Goal: Task Accomplishment & Management: Use online tool/utility

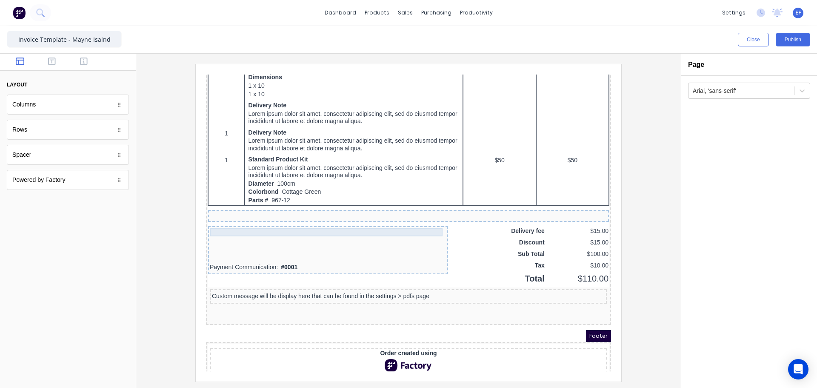
scroll to position [552, 0]
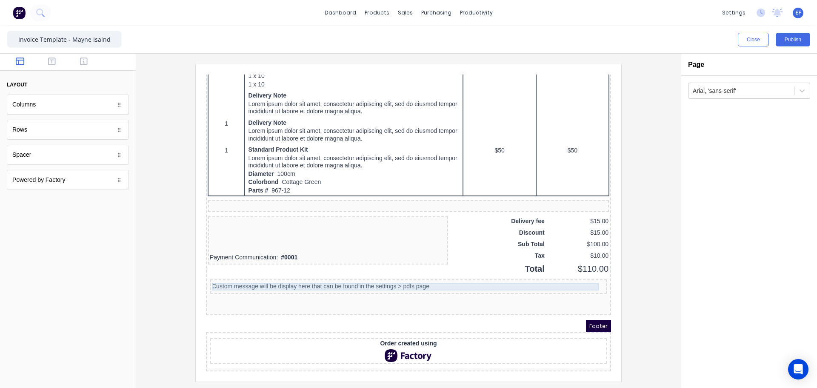
click at [313, 276] on div "Custom message will be display here that can be found in the settings > pdfs pa…" at bounding box center [398, 276] width 393 height 8
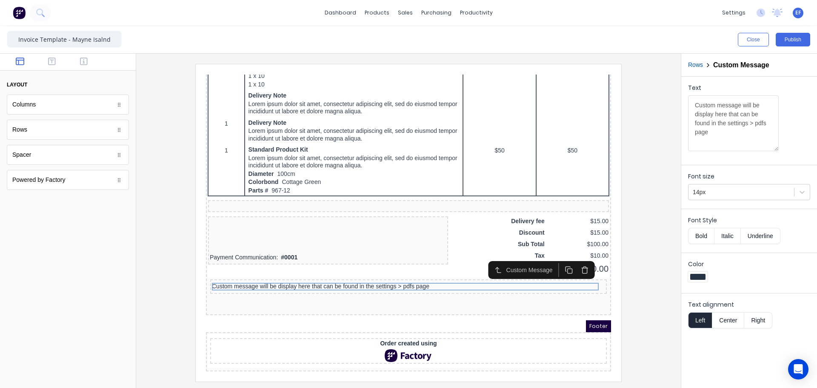
click at [694, 281] on div at bounding box center [698, 277] width 20 height 10
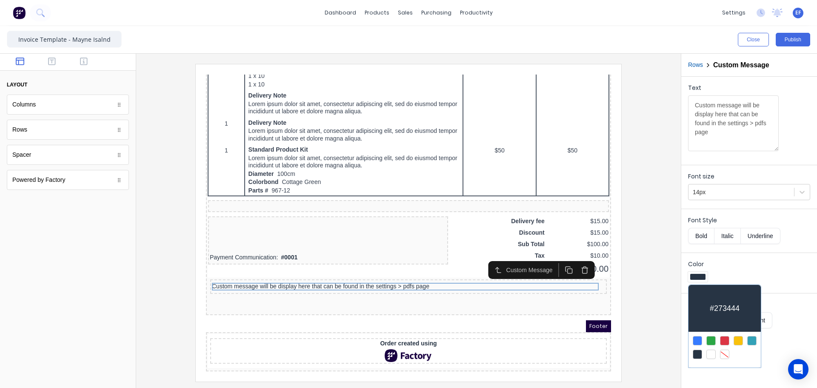
click at [727, 342] on div at bounding box center [724, 340] width 9 height 9
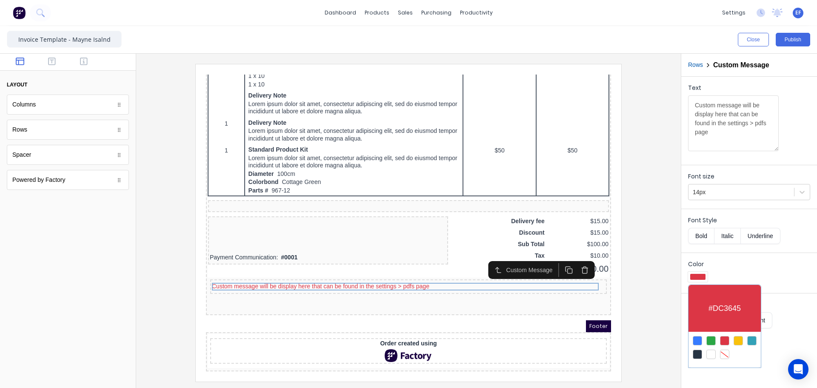
click at [654, 325] on div at bounding box center [408, 194] width 817 height 388
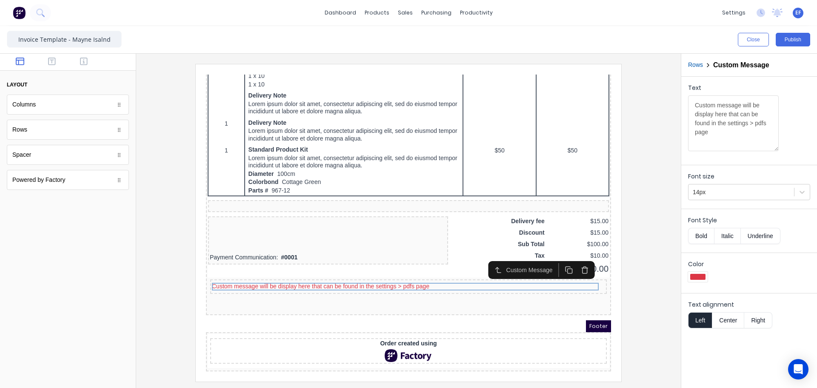
click at [653, 277] on div at bounding box center [408, 222] width 531 height 317
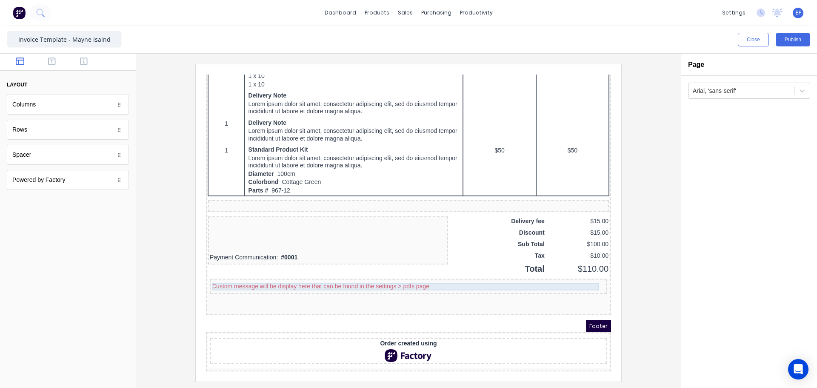
click at [307, 272] on div "Custom message will be display here that can be found in the settings > pdfs pa…" at bounding box center [398, 276] width 393 height 8
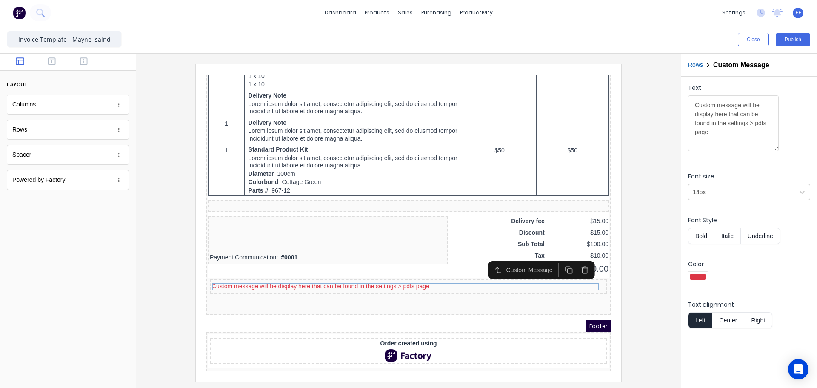
click at [698, 277] on div at bounding box center [698, 277] width 15 height 6
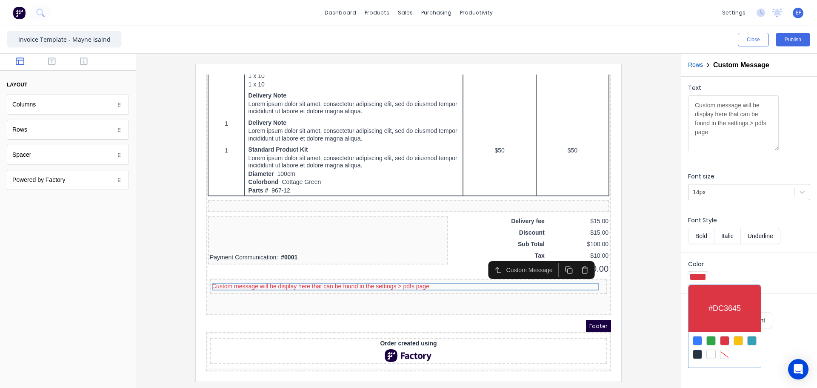
click at [699, 350] on div at bounding box center [697, 354] width 9 height 9
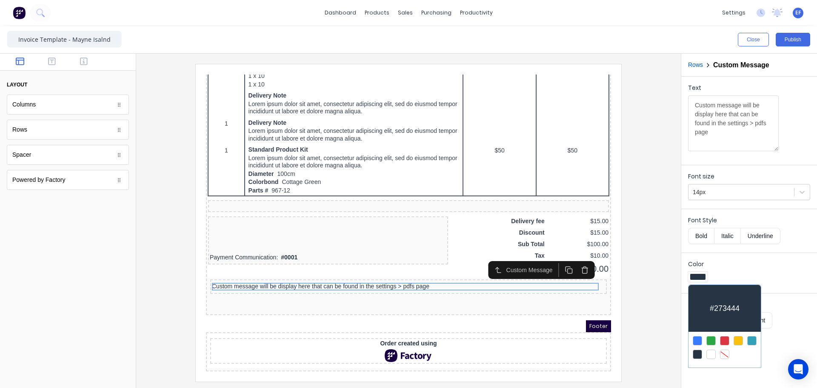
click at [656, 304] on div at bounding box center [408, 194] width 817 height 388
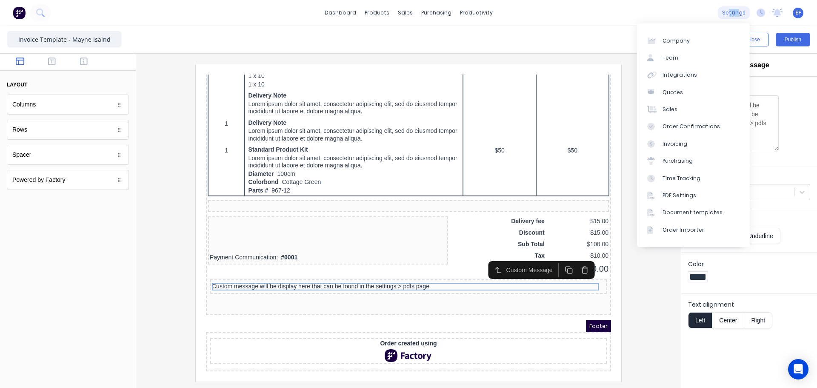
drag, startPoint x: 731, startPoint y: 14, endPoint x: 722, endPoint y: 14, distance: 9.4
click at [731, 14] on div "settings" at bounding box center [734, 12] width 32 height 13
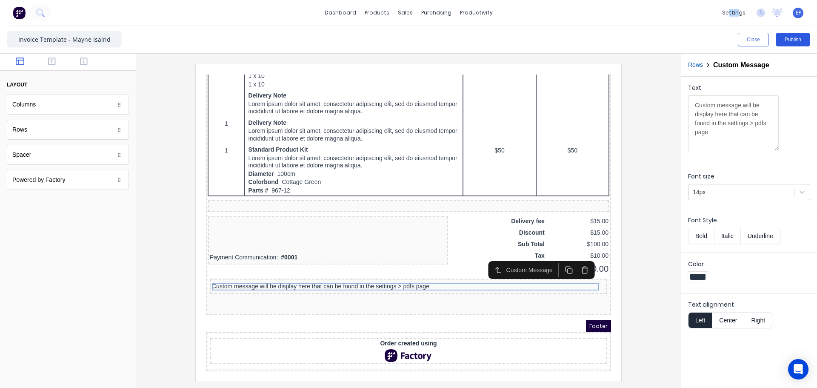
click at [784, 36] on button "Publish" at bounding box center [793, 40] width 34 height 14
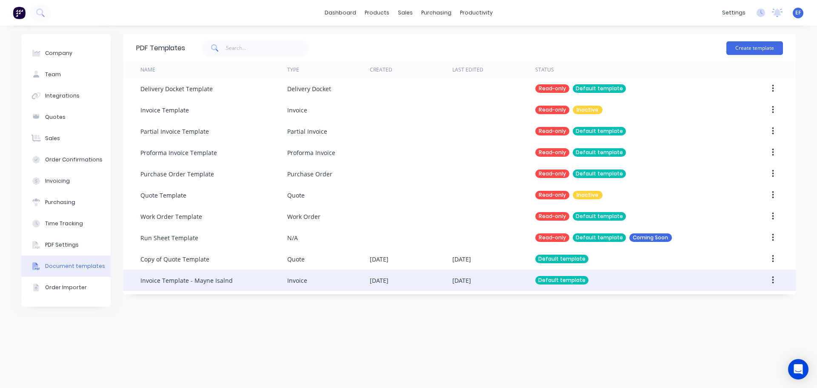
click at [241, 279] on div "Invoice Template - Mayne Isalnd" at bounding box center [213, 279] width 147 height 21
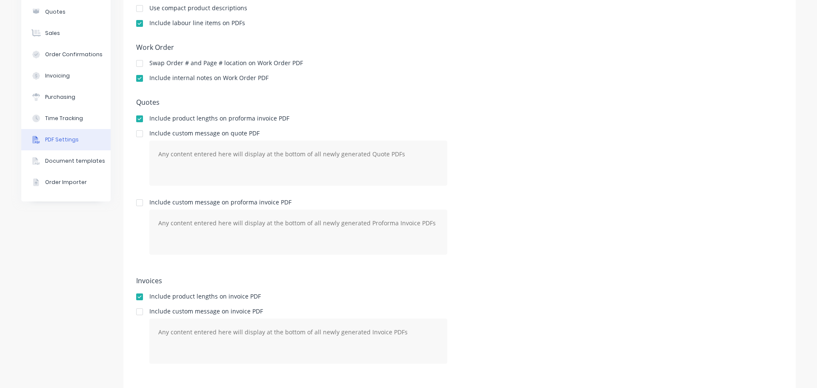
scroll to position [116, 0]
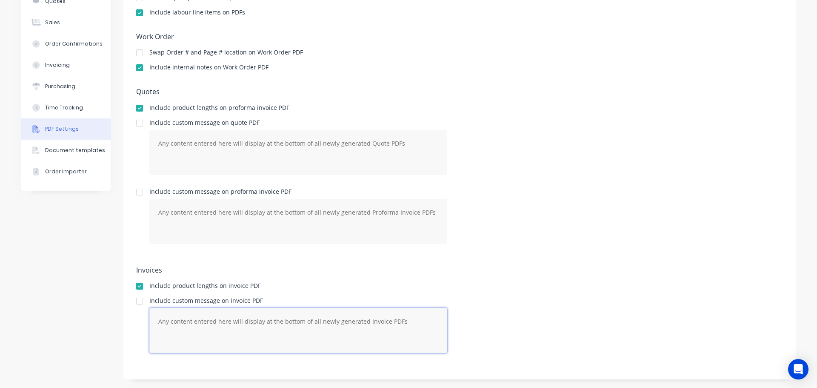
click at [179, 323] on textarea at bounding box center [298, 330] width 298 height 45
click at [154, 317] on textarea at bounding box center [298, 330] width 298 height 45
paste textarea "This quotation covers (13) handrail sections per shop drawings provided. This p…"
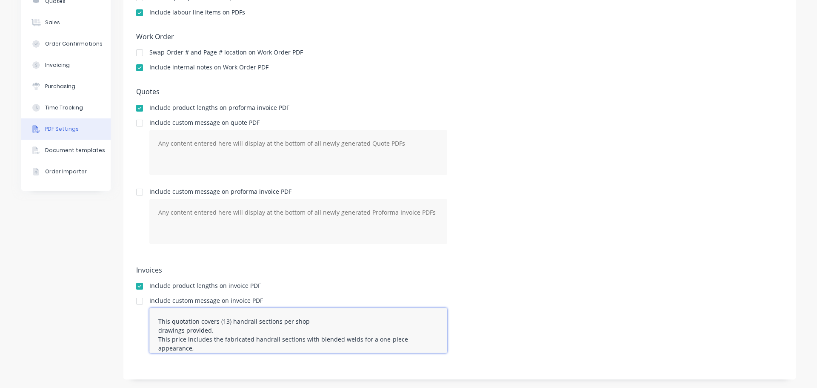
scroll to position [80, 0]
click at [233, 332] on textarea "This quotation covers (13) handrail sections per shop drawings provided. This p…" at bounding box center [298, 330] width 298 height 45
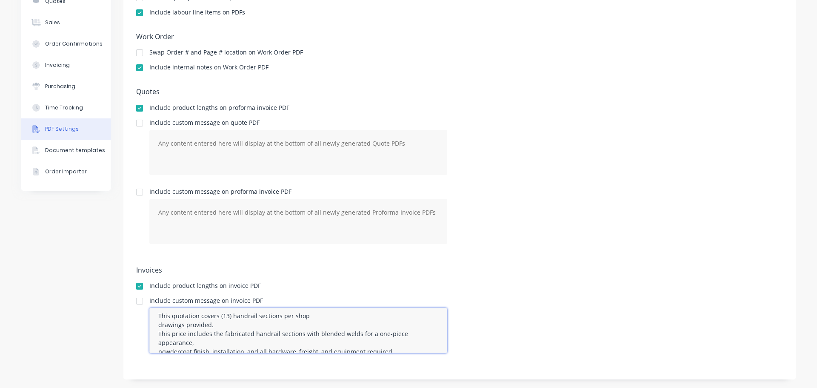
scroll to position [0, 0]
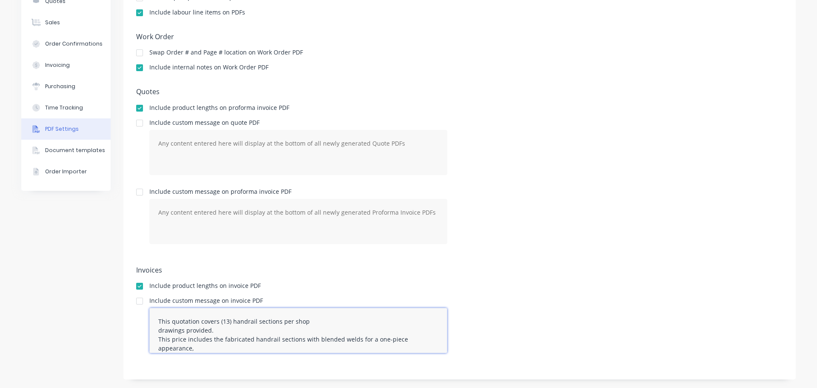
drag, startPoint x: 235, startPoint y: 337, endPoint x: 167, endPoint y: 332, distance: 68.3
click at [167, 332] on textarea "This quotation covers (13) handrail sections per shop drawings provided. This p…" at bounding box center [298, 330] width 298 height 45
click at [186, 322] on textarea "This quotation covers (13) handrail sections per shop drawings provided. This p…" at bounding box center [298, 330] width 298 height 45
click at [232, 326] on textarea "This quotation covers (13) handrail sections per shop drawings provided. This p…" at bounding box center [298, 330] width 298 height 45
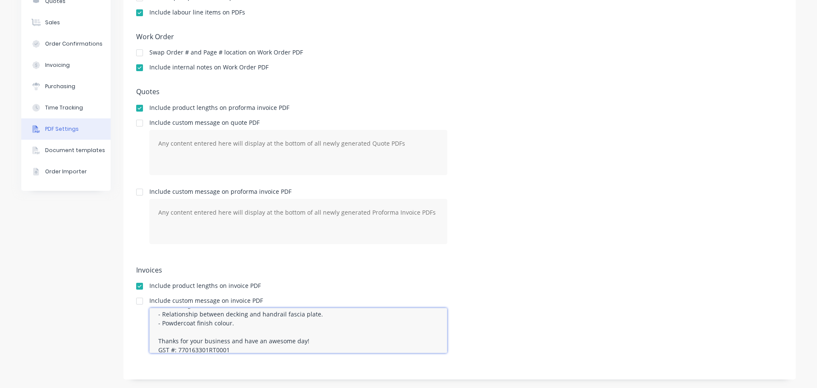
scroll to position [94, 0]
drag, startPoint x: 158, startPoint y: 310, endPoint x: 242, endPoint y: 320, distance: 84.0
click at [242, 320] on textarea "This quotation covers (13) handrail sections per shop drawings provided. This p…" at bounding box center [298, 330] width 298 height 45
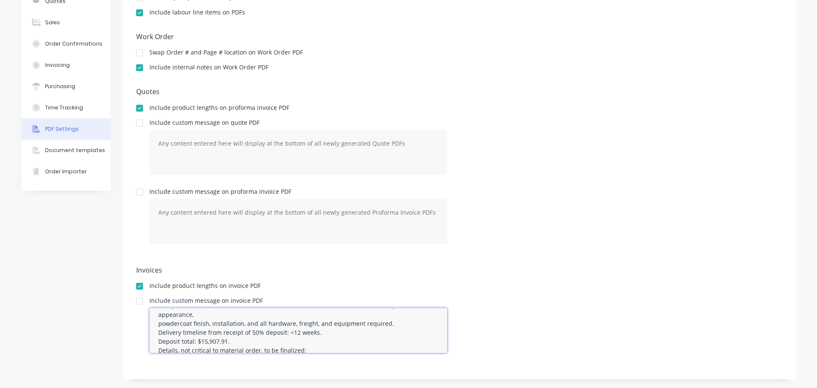
click at [231, 344] on textarea "This quotation covers (13) handrail sections per shop drawings provided. This p…" at bounding box center [298, 330] width 298 height 45
click at [224, 342] on textarea "This quotation covers (13) handrail sections per shop drawings provided. This p…" at bounding box center [298, 330] width 298 height 45
click at [227, 341] on textarea "This quotation covers (13) handrail sections per shop drawings provided. This p…" at bounding box center [298, 330] width 298 height 45
click at [313, 333] on textarea "This quotation covers (13) handrail sections per shop drawings provided. This p…" at bounding box center [298, 330] width 298 height 45
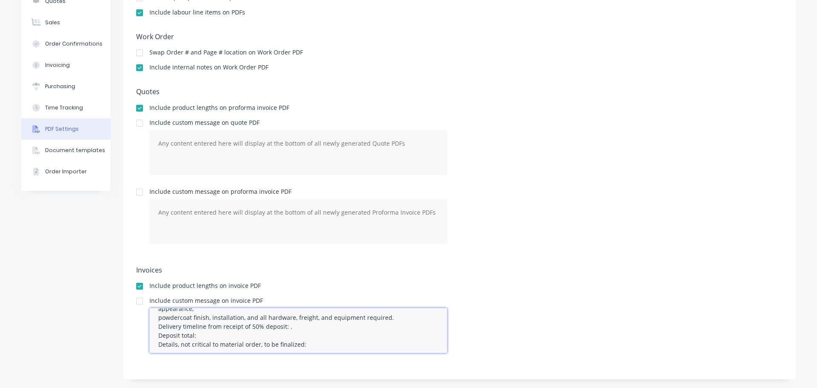
scroll to position [21, 0]
drag, startPoint x: 207, startPoint y: 339, endPoint x: 384, endPoint y: 336, distance: 176.7
click at [386, 337] on textarea "This quotation covers (13) handrail sections per shop drawings provided. This p…" at bounding box center [298, 330] width 298 height 45
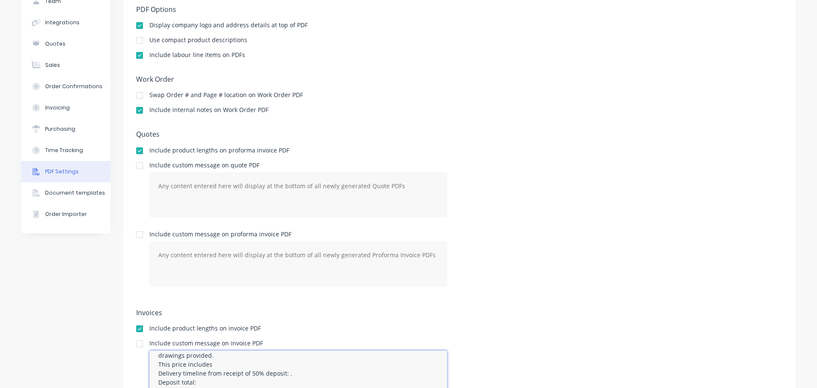
scroll to position [9, 0]
click at [210, 362] on textarea "This quotation covers (13) handrail sections per shop drawings provided. This p…" at bounding box center [298, 372] width 298 height 45
click at [206, 362] on textarea "This quotation covers (13) handrail sections per shop drawings provided. This p…" at bounding box center [298, 372] width 298 height 45
click at [215, 363] on textarea "This quotation covers (13) handrail sections per shop drawings provid.ed This p…" at bounding box center [298, 372] width 298 height 45
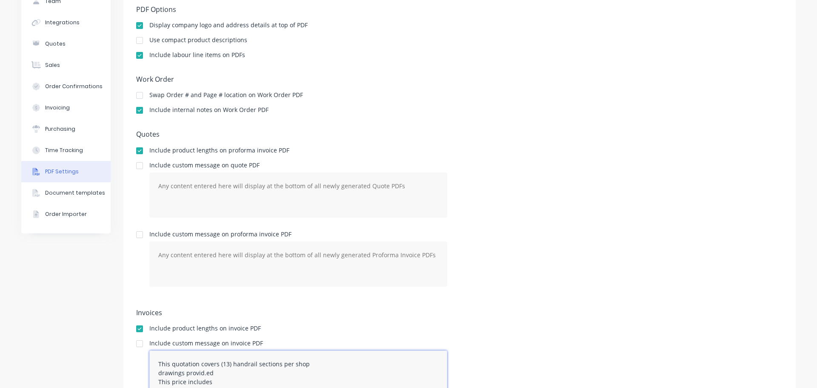
drag, startPoint x: 212, startPoint y: 365, endPoint x: 213, endPoint y: 360, distance: 5.0
click at [214, 360] on textarea "This quotation covers (13) handrail sections per shop drawings provid.ed This p…" at bounding box center [298, 372] width 298 height 45
click at [358, 362] on textarea "This quotation covers This price includes Delivery timeline from receipt of 50%…" at bounding box center [298, 372] width 298 height 45
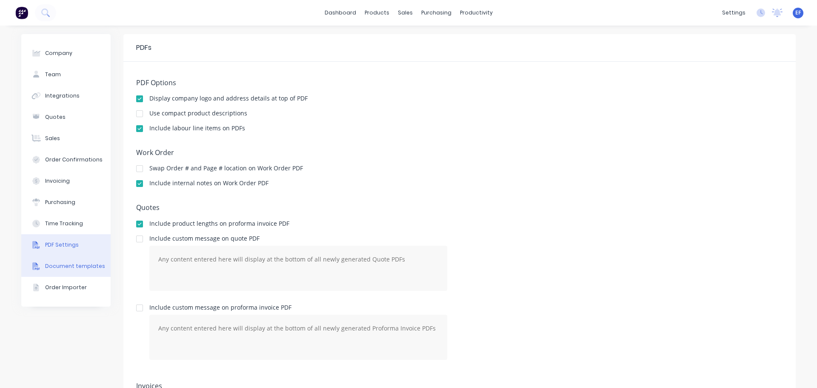
type textarea "This quotation covers This price includes Delivery timeline from receipt of 50%…"
drag, startPoint x: 60, startPoint y: 265, endPoint x: 59, endPoint y: 260, distance: 5.0
click at [60, 265] on div "Document templates" at bounding box center [75, 266] width 60 height 8
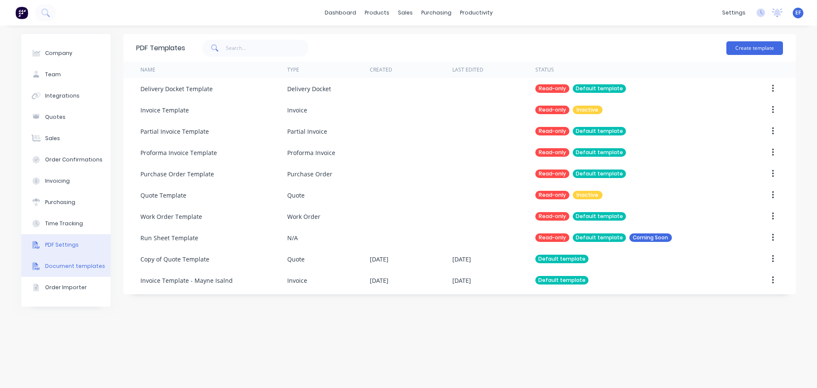
click at [56, 244] on div "PDF Settings" at bounding box center [62, 245] width 34 height 8
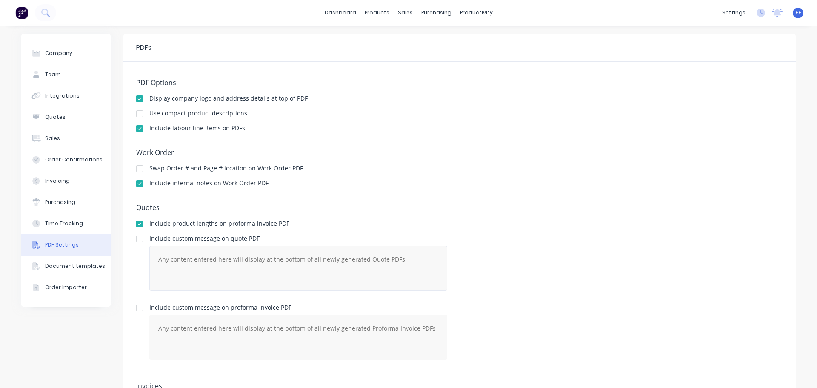
scroll to position [116, 0]
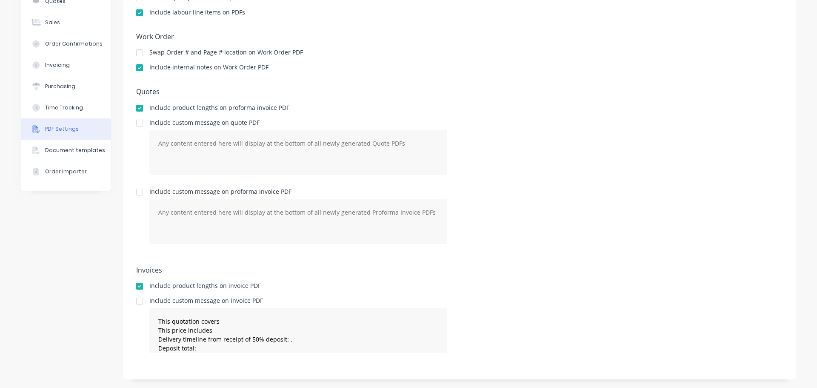
click at [137, 302] on div at bounding box center [139, 300] width 17 height 17
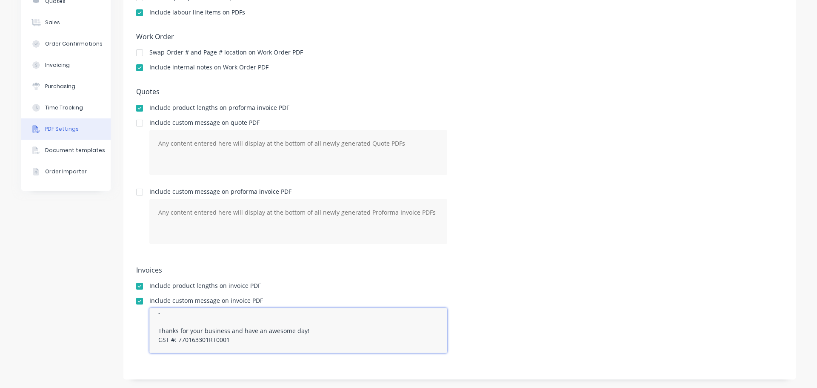
click at [201, 326] on textarea "This quotation covers This price includes Delivery timeline from receipt of 50%…" at bounding box center [298, 330] width 298 height 45
click at [161, 313] on textarea "This quotation covers This price includes Delivery timeline from receipt of 50%…" at bounding box center [298, 330] width 298 height 45
click at [86, 345] on div "Company Team Integrations Quotes Sales Order Confirmations Invoicing Purchasing…" at bounding box center [65, 148] width 89 height 461
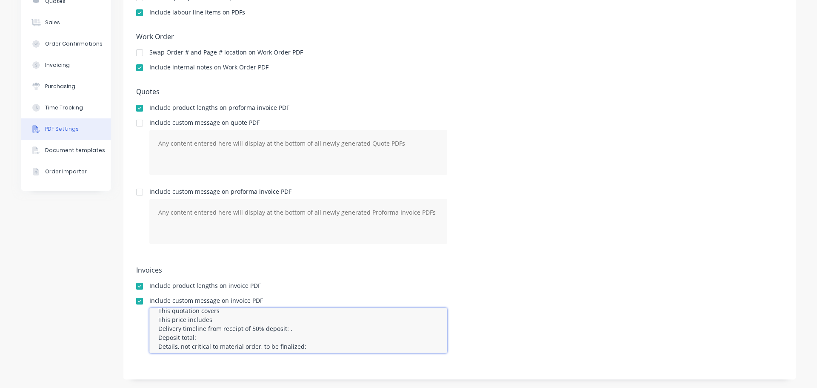
click at [298, 328] on textarea "This quotation covers This price includes Delivery timeline from receipt of 50%…" at bounding box center [298, 330] width 298 height 45
type textarea "This quotation covers This price includes Delivery timeline from receipt of 50%…"
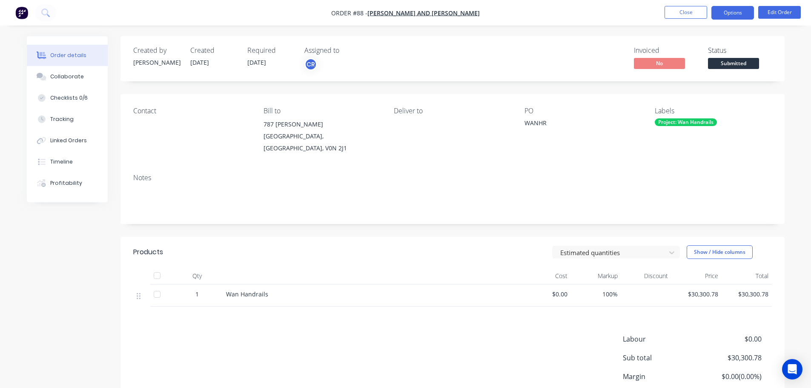
click at [729, 11] on button "Options" at bounding box center [732, 13] width 43 height 14
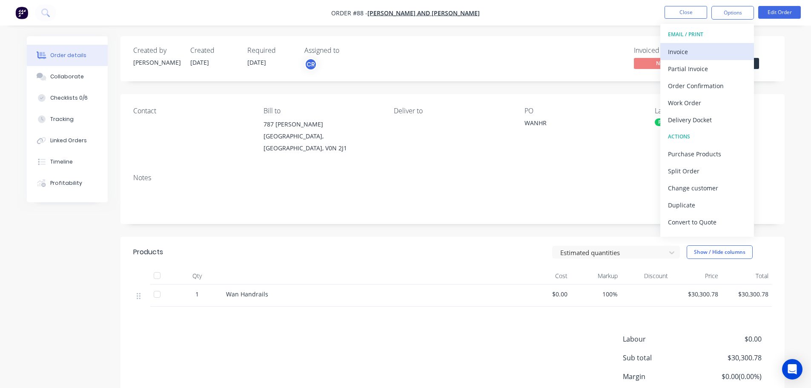
click at [696, 51] on div "Invoice" at bounding box center [707, 52] width 78 height 12
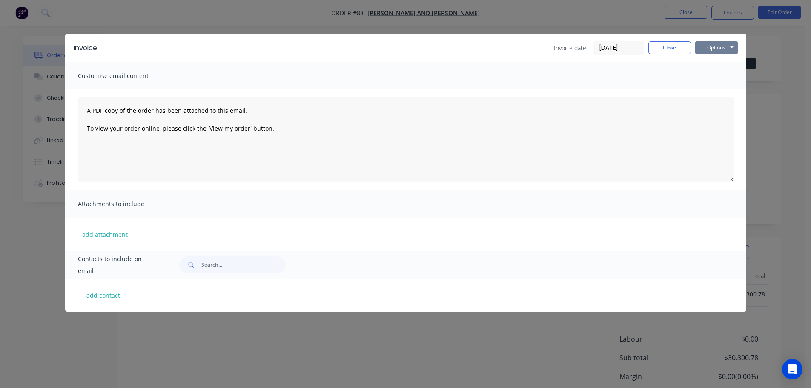
click at [729, 52] on button "Options" at bounding box center [716, 47] width 43 height 13
click at [719, 66] on button "Preview" at bounding box center [722, 63] width 54 height 14
click at [709, 42] on button "Options" at bounding box center [716, 47] width 43 height 13
click at [705, 63] on button "Preview" at bounding box center [722, 63] width 54 height 14
click at [716, 47] on button "Options" at bounding box center [716, 47] width 43 height 13
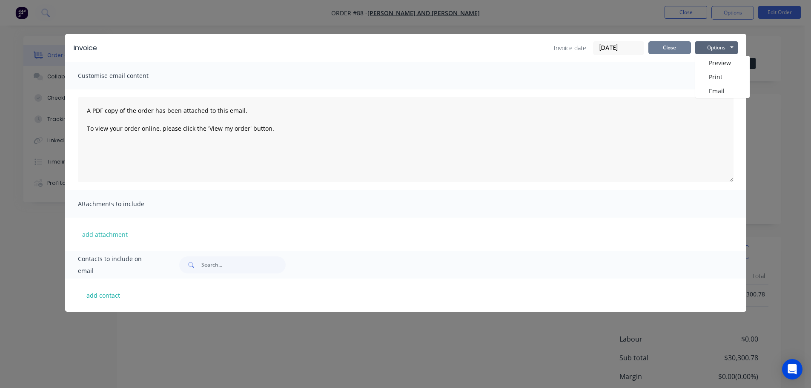
click at [662, 50] on button "Close" at bounding box center [669, 47] width 43 height 13
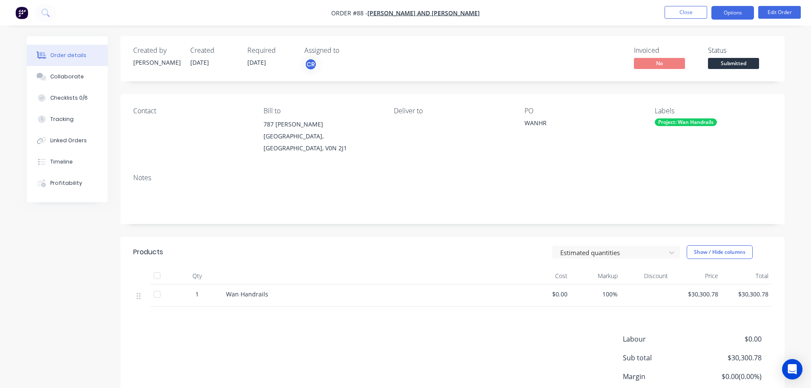
click at [734, 16] on button "Options" at bounding box center [732, 13] width 43 height 14
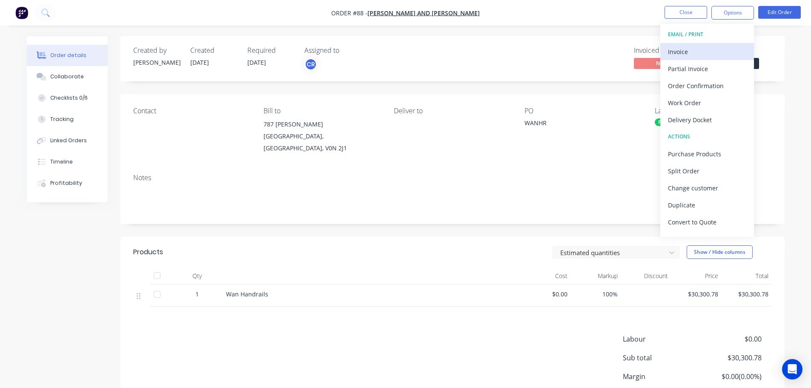
click at [711, 51] on div "Invoice" at bounding box center [707, 52] width 78 height 12
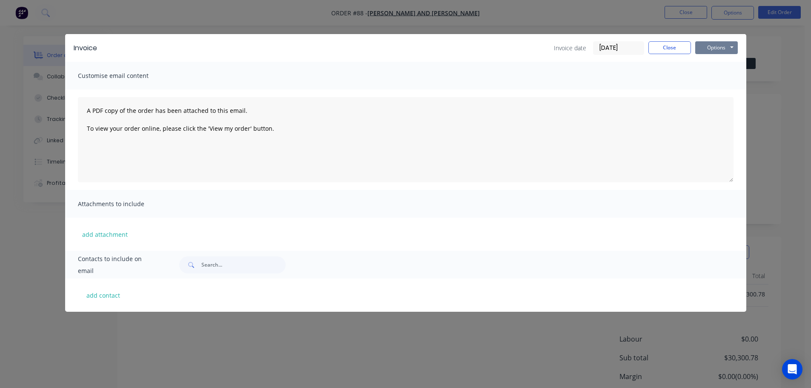
click at [717, 48] on button "Options" at bounding box center [716, 47] width 43 height 13
click at [708, 62] on button "Preview" at bounding box center [722, 63] width 54 height 14
click at [707, 47] on button "Options" at bounding box center [716, 47] width 43 height 13
click at [714, 61] on button "Preview" at bounding box center [722, 63] width 54 height 14
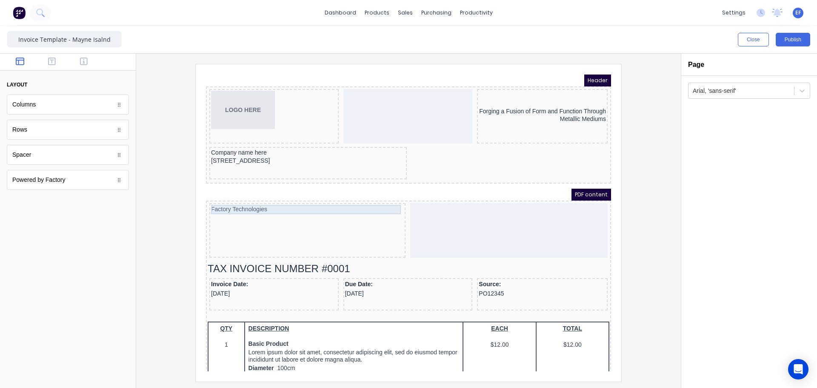
click at [215, 199] on div "Factory Technologies" at bounding box center [297, 199] width 193 height 9
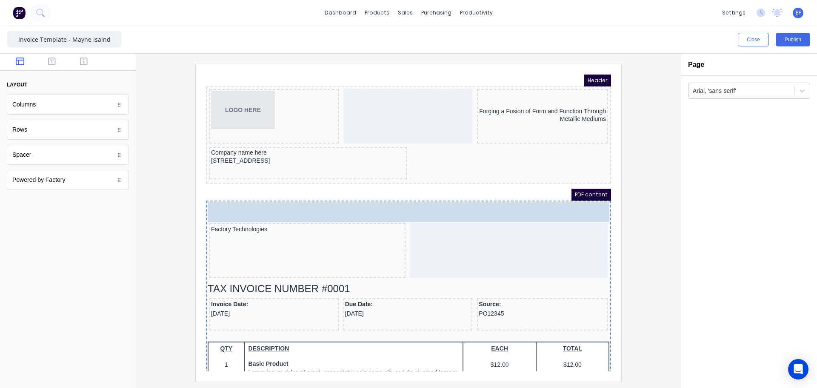
drag, startPoint x: 19, startPoint y: 157, endPoint x: 49, endPoint y: 132, distance: 38.7
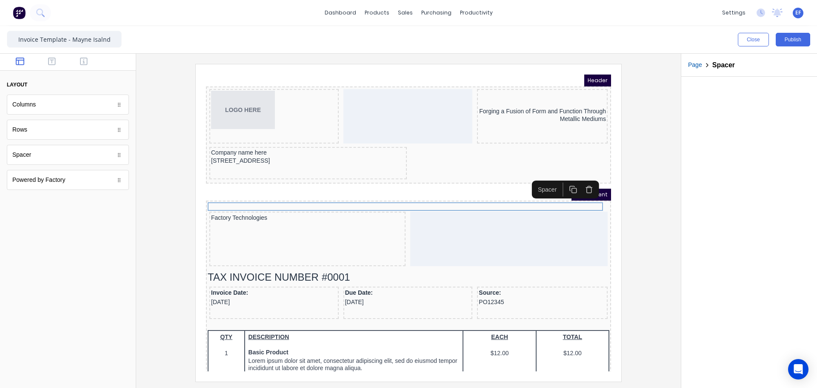
click at [560, 180] on icon "button" at bounding box center [562, 178] width 5 height 5
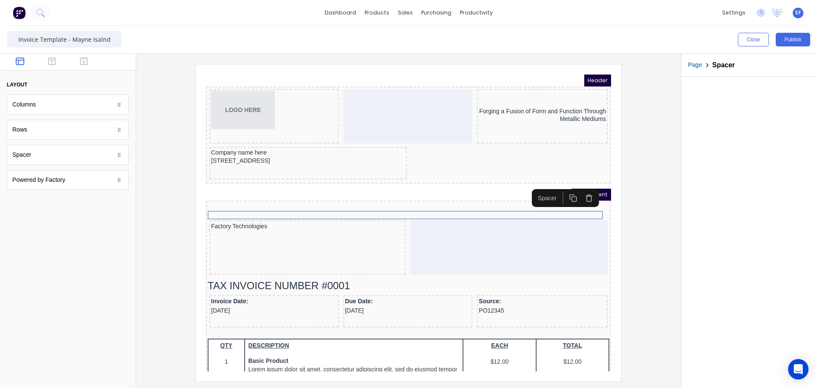
click at [562, 187] on rect "button" at bounding box center [564, 188] width 5 height 5
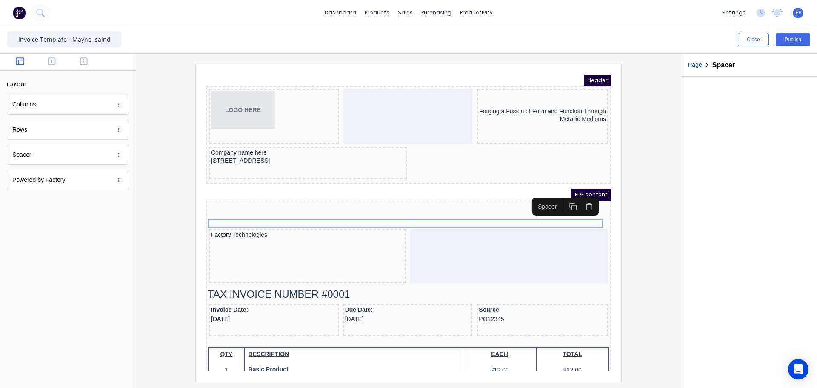
click at [564, 191] on button "button" at bounding box center [563, 196] width 16 height 14
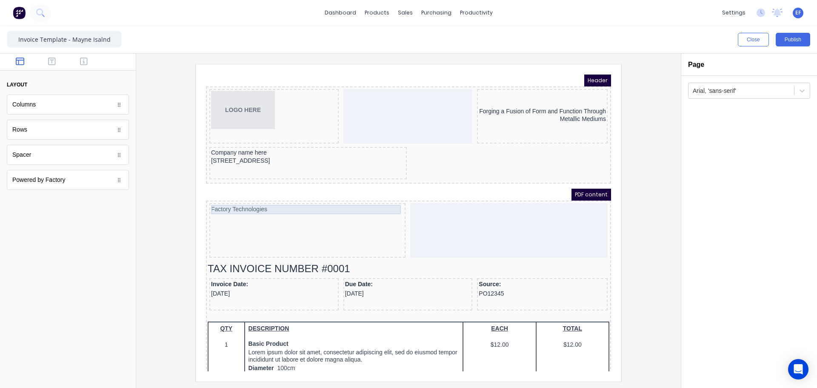
click at [380, 197] on div "Factory Technologies" at bounding box center [297, 199] width 193 height 9
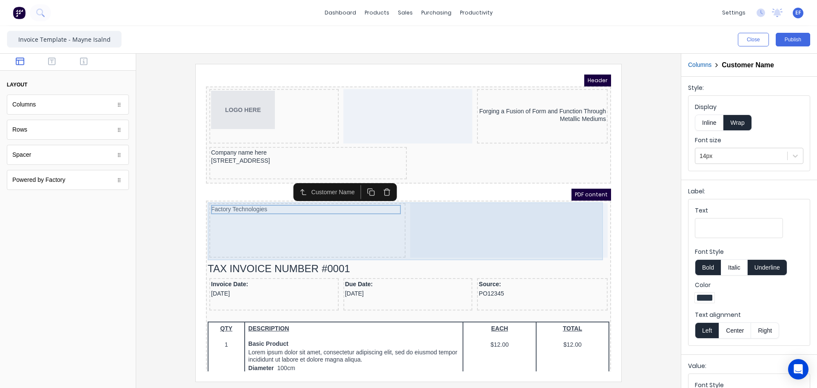
click at [400, 214] on div at bounding box center [499, 220] width 198 height 54
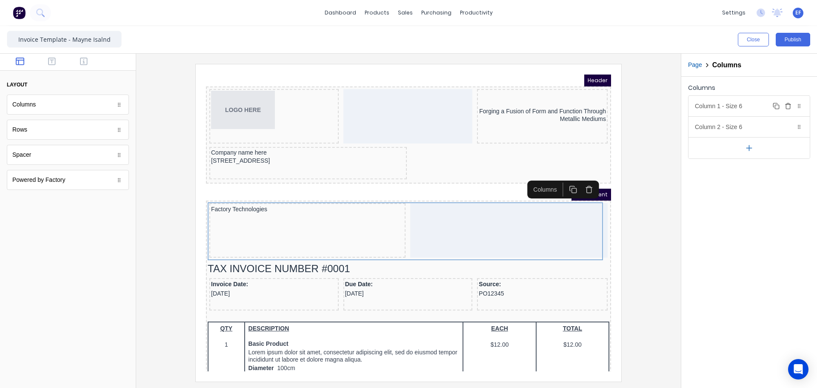
click at [714, 109] on div "Column 1 - Size 6 Duplicate Delete" at bounding box center [749, 106] width 121 height 20
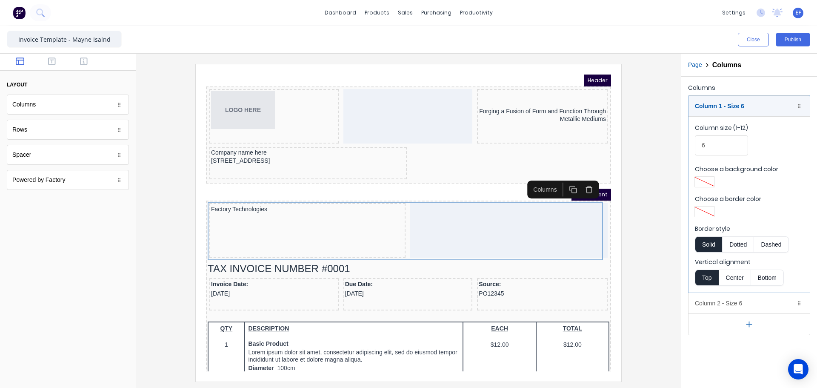
click at [772, 277] on button "Bottom" at bounding box center [767, 277] width 33 height 16
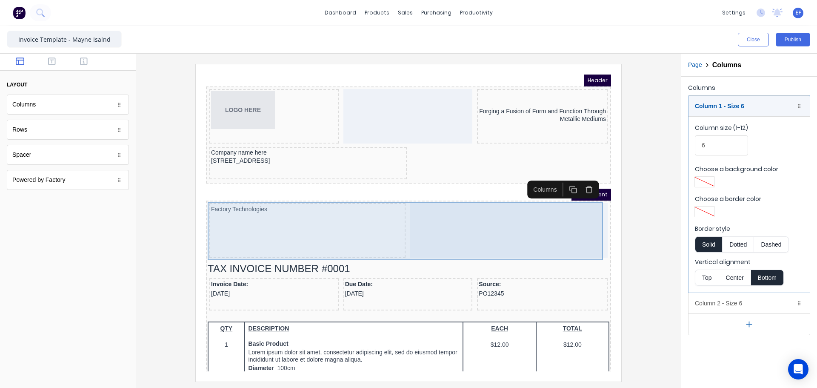
drag, startPoint x: 276, startPoint y: 229, endPoint x: 261, endPoint y: 214, distance: 22.3
click at [275, 229] on div "Factory Technologies" at bounding box center [297, 220] width 196 height 54
click at [373, 215] on div "Factory Technologies" at bounding box center [297, 220] width 196 height 54
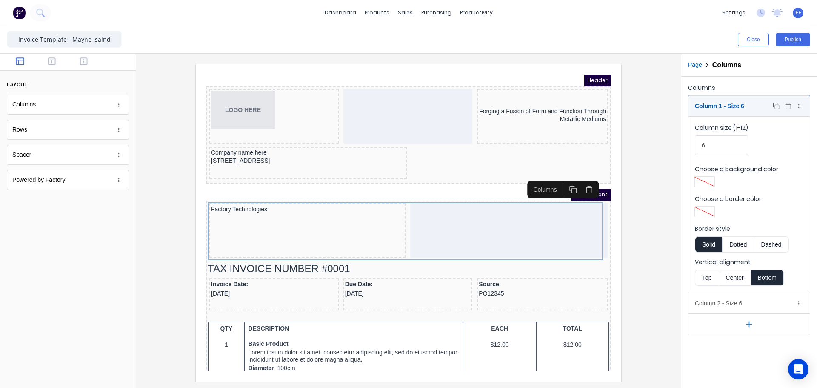
click at [736, 106] on div "Column 1 - Size 6 Duplicate Delete" at bounding box center [749, 106] width 121 height 20
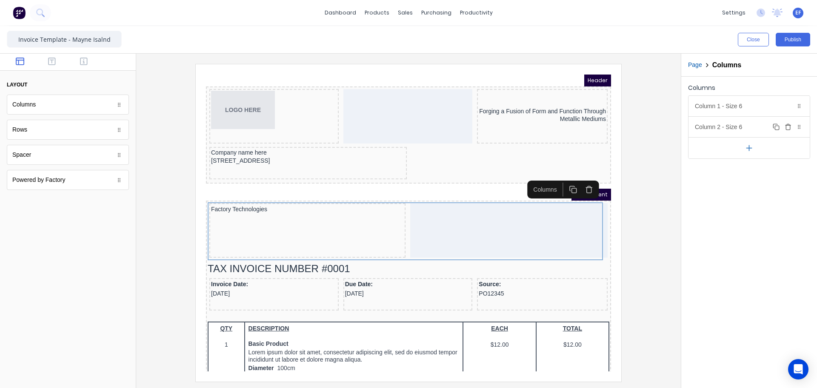
click at [725, 129] on div "Column 2 - Size 6 Duplicate Delete" at bounding box center [749, 127] width 121 height 20
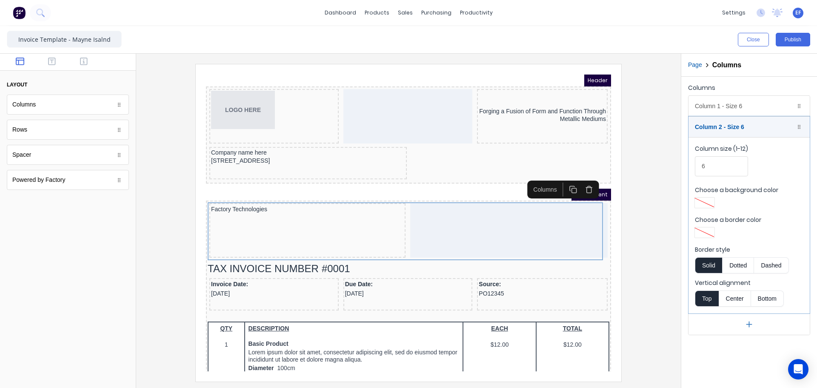
click at [771, 304] on button "Bottom" at bounding box center [767, 298] width 33 height 16
drag, startPoint x: 700, startPoint y: 278, endPoint x: 642, endPoint y: 260, distance: 61.3
click at [699, 278] on label "Vertical alignment" at bounding box center [749, 282] width 109 height 9
click at [631, 256] on div at bounding box center [408, 222] width 531 height 317
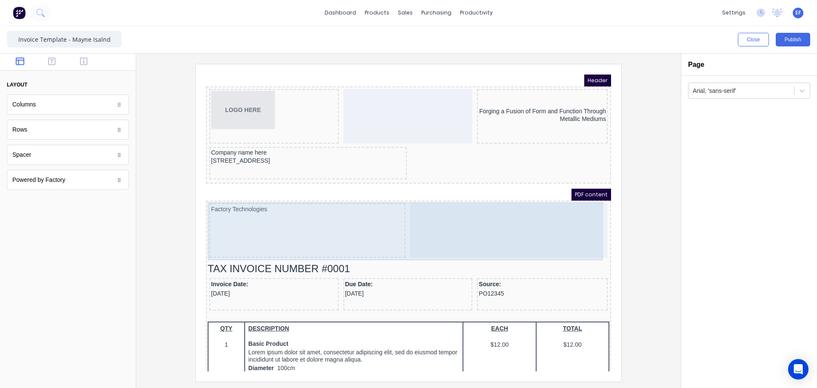
click at [539, 218] on div at bounding box center [499, 220] width 198 height 54
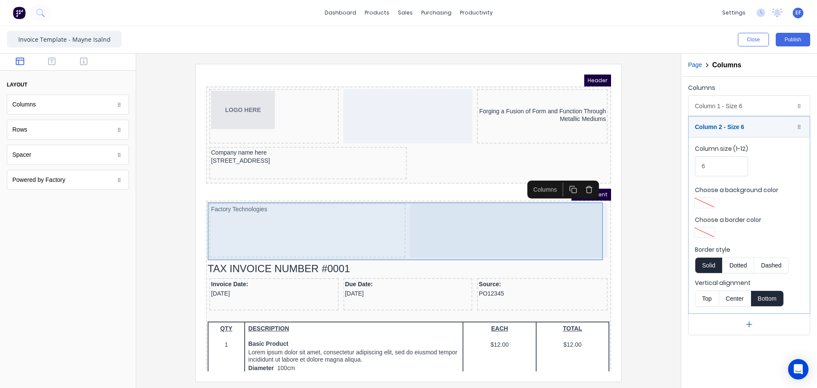
click at [280, 206] on div "Factory Technologies" at bounding box center [297, 220] width 196 height 54
drag, startPoint x: 315, startPoint y: 237, endPoint x: 340, endPoint y: 244, distance: 25.7
click at [319, 239] on body "Header LOGO HERE Forging a Fusion of Form and Function Through Metallic Mediums…" at bounding box center [398, 212] width 405 height 297
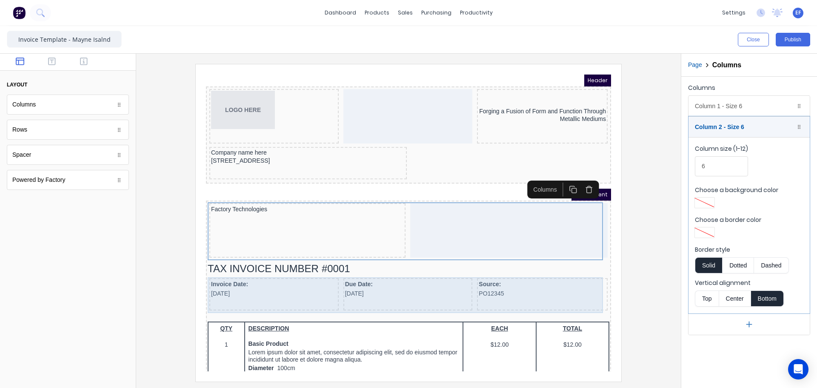
click at [376, 269] on div "Due Date: 29/10/2024" at bounding box center [397, 284] width 129 height 32
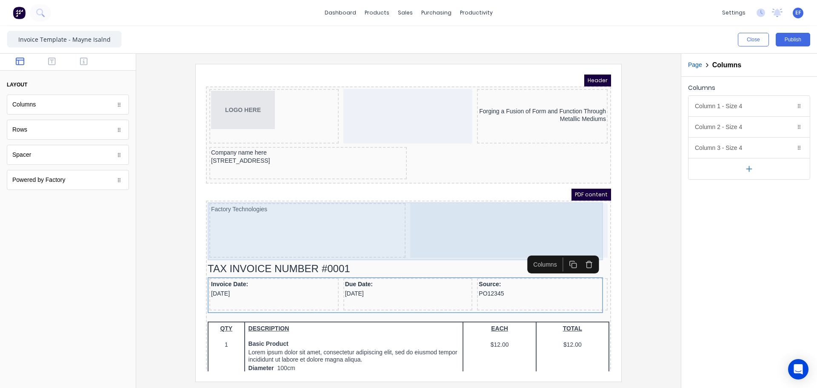
click at [252, 206] on body "Header LOGO HERE Forging a Fusion of Form and Function Through Metallic Mediums…" at bounding box center [398, 212] width 405 height 297
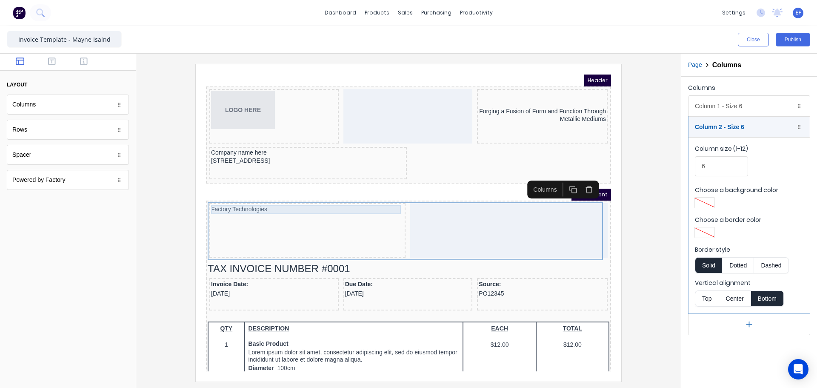
click at [236, 196] on div "Factory Technologies" at bounding box center [297, 199] width 193 height 9
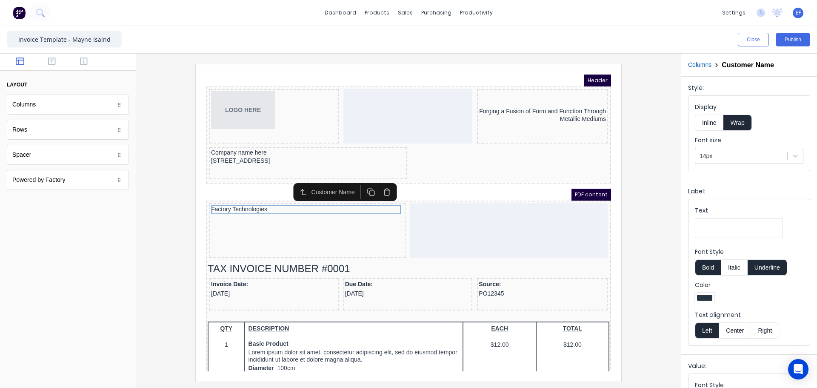
click at [698, 65] on button "Columns" at bounding box center [699, 64] width 23 height 9
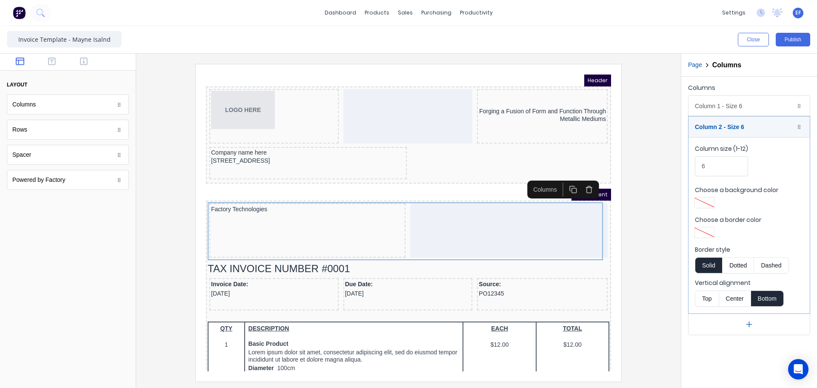
click at [757, 299] on button "Bottom" at bounding box center [767, 298] width 33 height 16
click at [761, 299] on button "Bottom" at bounding box center [767, 298] width 33 height 16
click at [736, 298] on button "Center" at bounding box center [735, 298] width 32 height 16
click at [714, 300] on button "Top" at bounding box center [707, 298] width 24 height 16
click at [736, 300] on button "Center" at bounding box center [735, 298] width 32 height 16
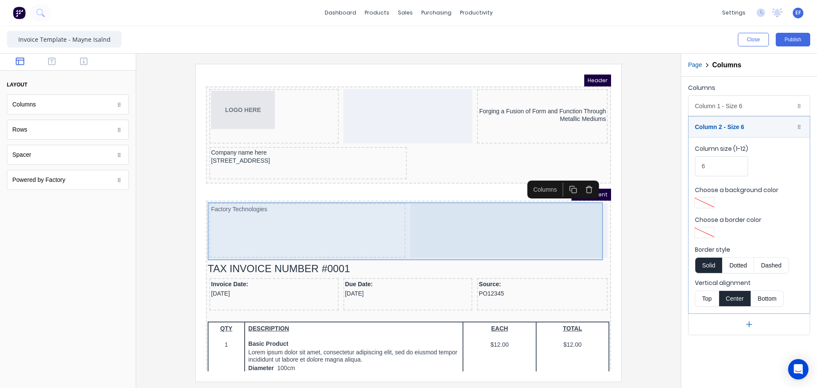
click at [365, 230] on div "Factory Technologies" at bounding box center [297, 220] width 196 height 54
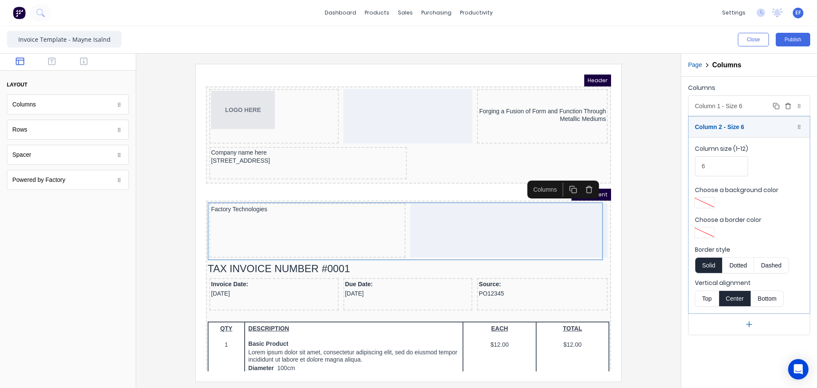
click at [745, 103] on div "Column 1 - Size 6 Duplicate Delete" at bounding box center [749, 106] width 121 height 20
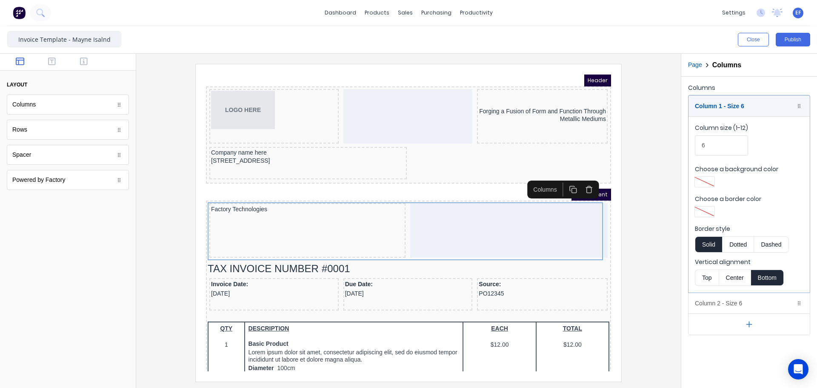
click at [741, 278] on button "Center" at bounding box center [735, 277] width 32 height 16
click at [764, 280] on button "Bottom" at bounding box center [767, 277] width 33 height 16
click at [730, 277] on button "Center" at bounding box center [735, 277] width 32 height 16
click at [711, 276] on button "Top" at bounding box center [707, 277] width 24 height 16
click at [701, 277] on button "Top" at bounding box center [707, 277] width 24 height 16
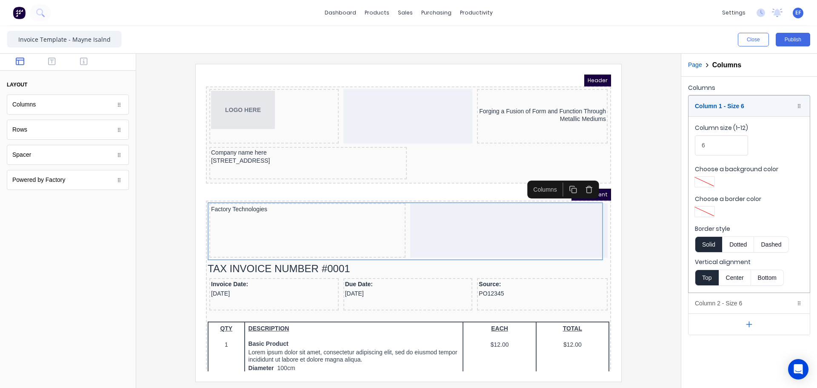
click at [748, 278] on button "Center" at bounding box center [735, 277] width 32 height 16
drag, startPoint x: 736, startPoint y: 277, endPoint x: 703, endPoint y: 275, distance: 33.2
click at [735, 277] on button "Center" at bounding box center [735, 277] width 32 height 16
click at [703, 275] on button "Top" at bounding box center [707, 277] width 24 height 16
click at [741, 275] on button "Center" at bounding box center [735, 277] width 32 height 16
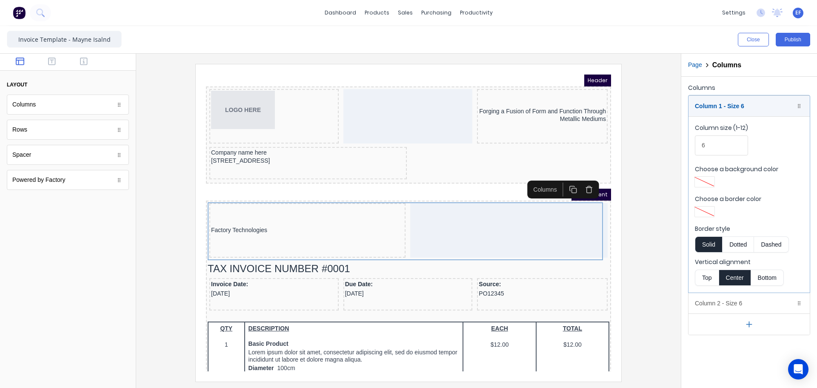
click at [733, 89] on div "Columns" at bounding box center [749, 89] width 122 height 12
click at [728, 110] on div "Column 1 - Size 6 Duplicate Delete" at bounding box center [749, 106] width 121 height 20
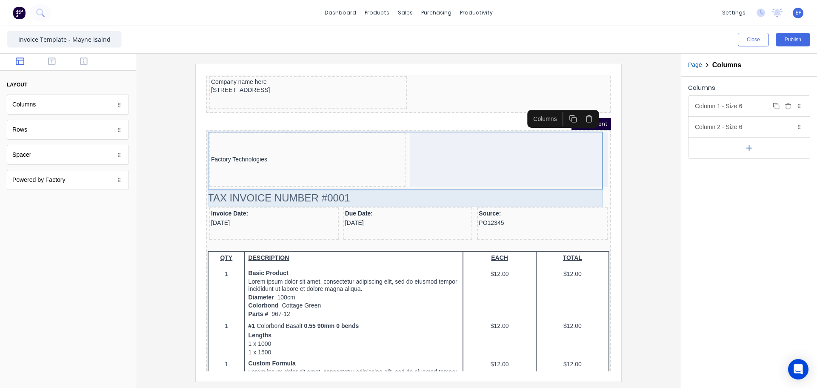
scroll to position [85, 0]
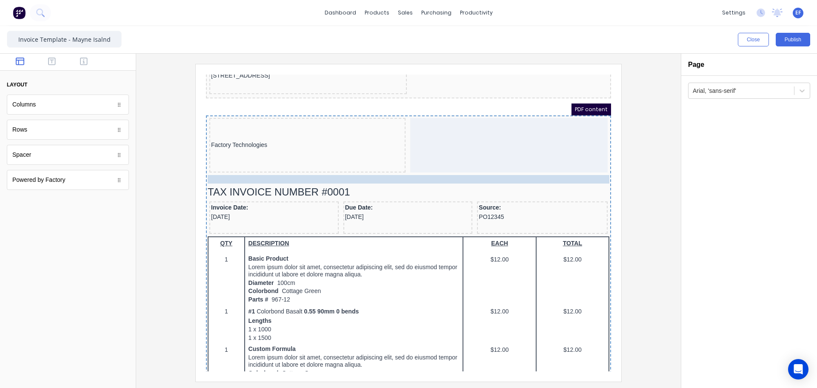
drag, startPoint x: 247, startPoint y: 221, endPoint x: 240, endPoint y: 167, distance: 54.1
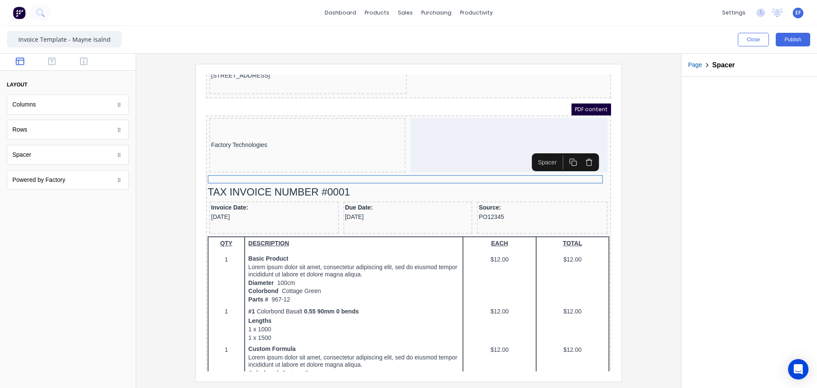
click at [564, 149] on icon "button" at bounding box center [562, 151] width 5 height 5
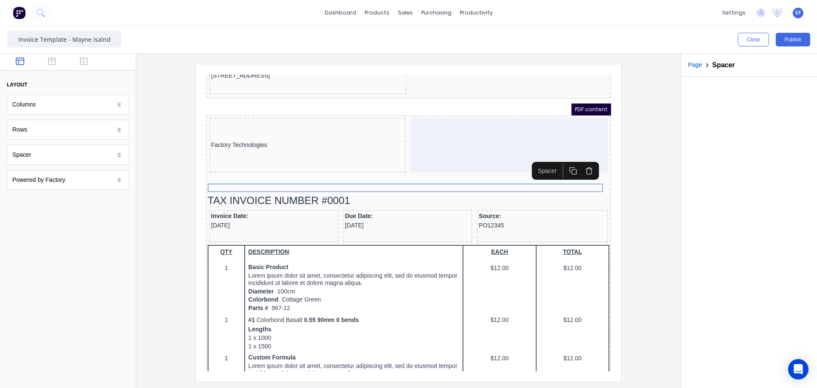
click at [565, 153] on div "Spacer" at bounding box center [555, 161] width 67 height 18
click at [560, 158] on icon "button" at bounding box center [562, 159] width 5 height 5
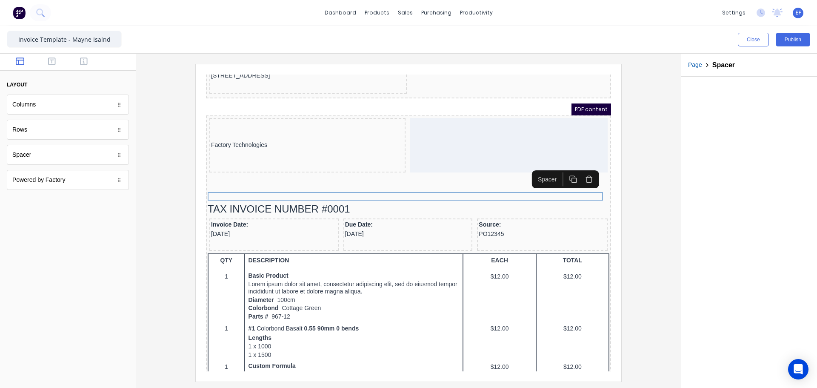
click at [562, 163] on button "button" at bounding box center [563, 169] width 16 height 14
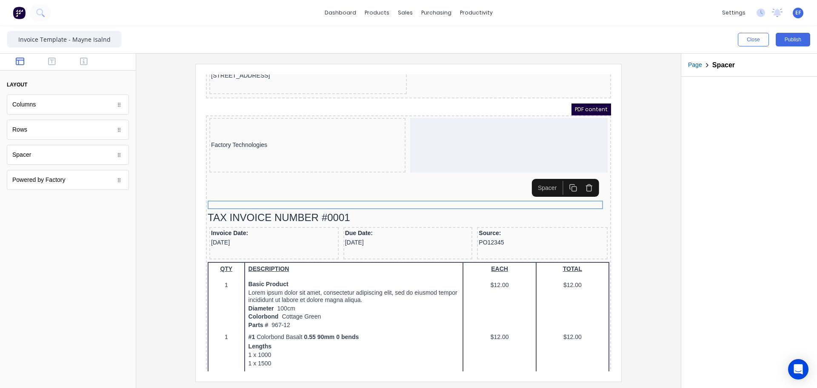
click at [668, 170] on div at bounding box center [408, 222] width 531 height 317
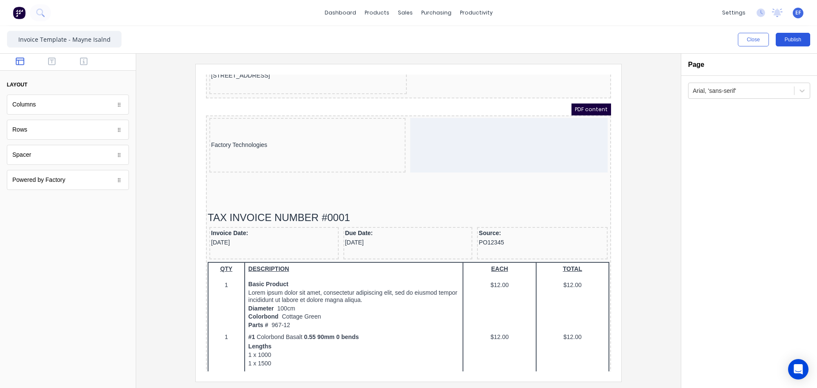
click at [783, 37] on button "Publish" at bounding box center [793, 40] width 34 height 14
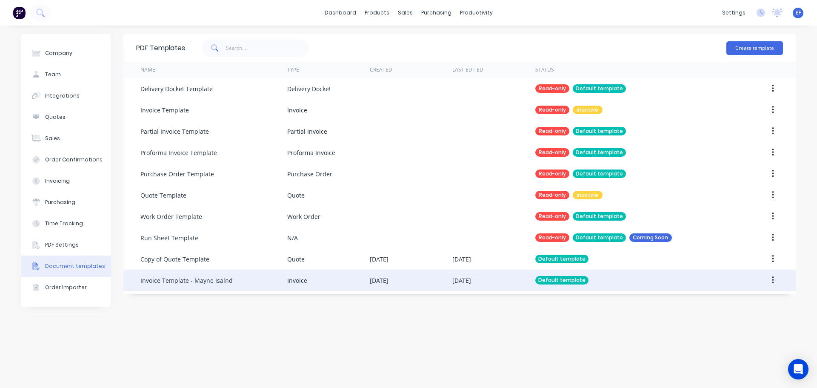
click at [182, 290] on div "Invoice Template - Mayne Isalnd" at bounding box center [213, 279] width 147 height 21
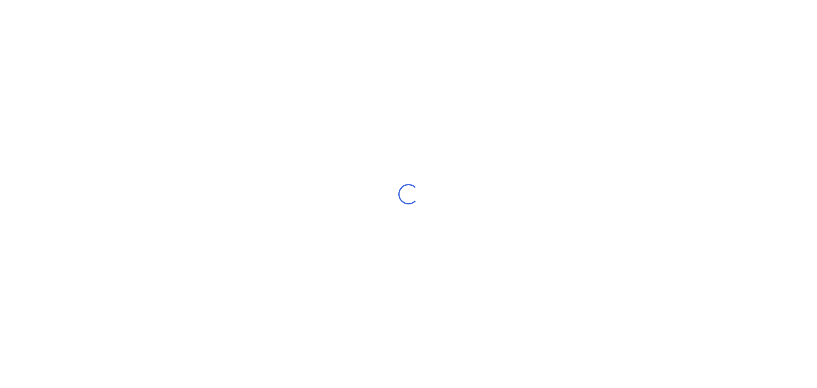
click at [178, 282] on div "Loading..." at bounding box center [408, 194] width 817 height 388
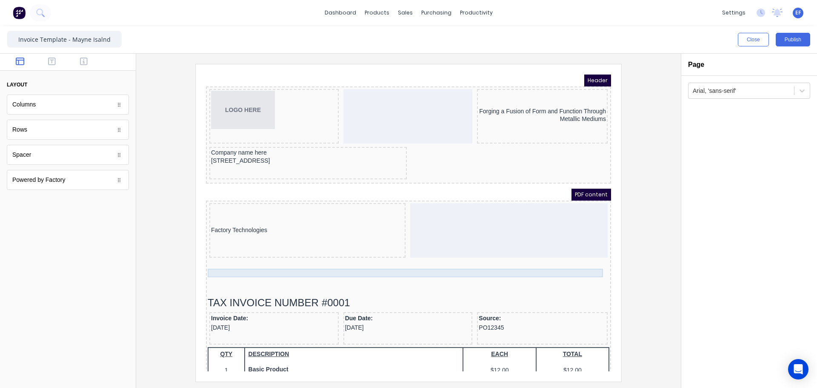
click at [272, 264] on div at bounding box center [399, 262] width 402 height 9
click at [562, 247] on icon "button" at bounding box center [563, 245] width 8 height 8
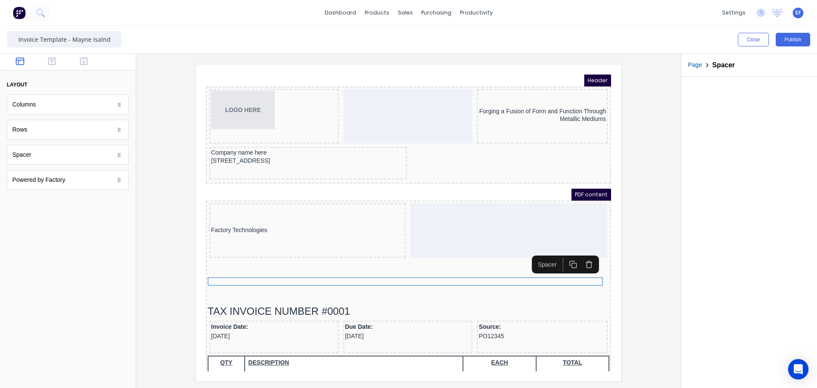
click at [578, 252] on icon "button" at bounding box center [579, 251] width 3 height 1
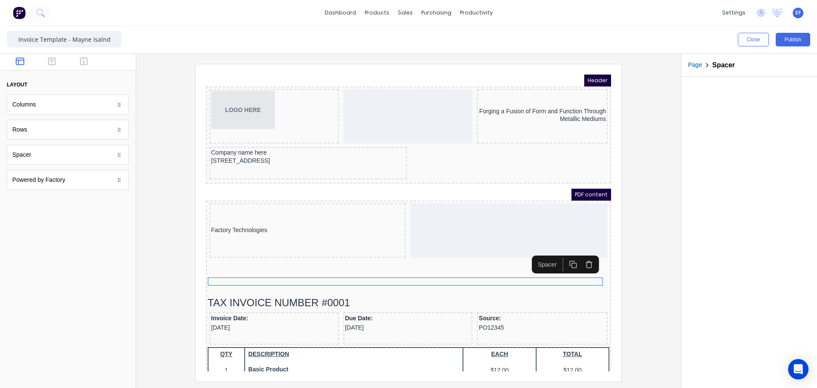
click at [579, 252] on icon "button" at bounding box center [579, 252] width 6 height 0
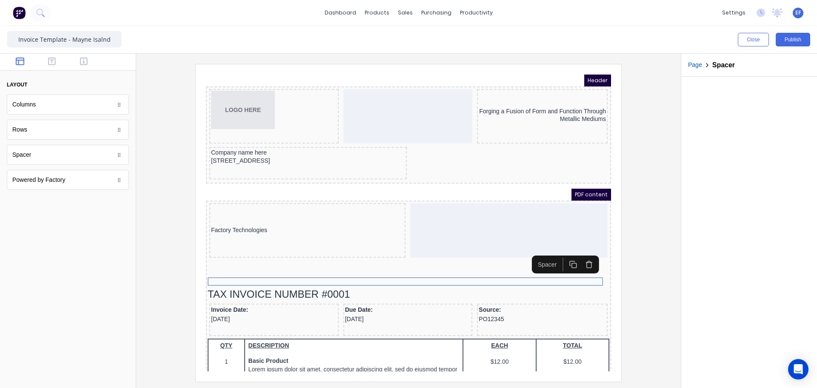
click at [581, 254] on icon "button" at bounding box center [579, 254] width 8 height 8
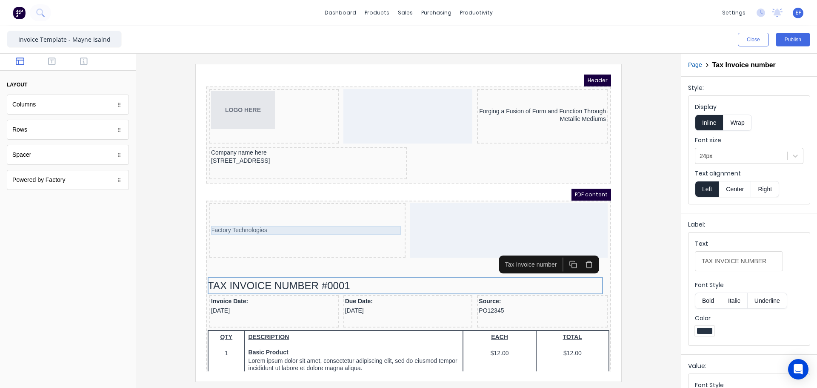
click at [239, 218] on div "Factory Technologies" at bounding box center [297, 219] width 193 height 9
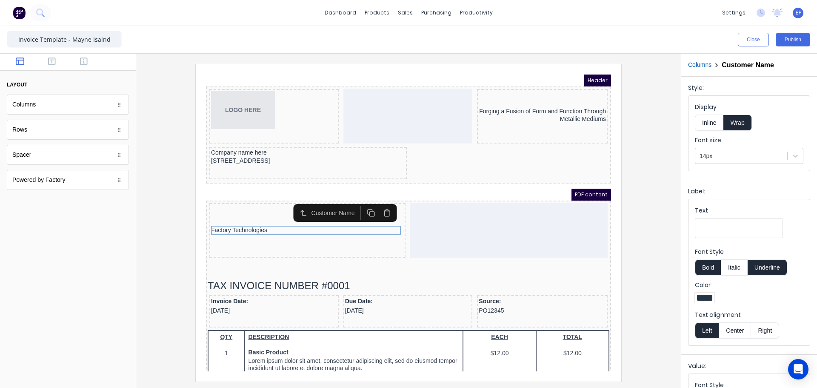
click at [696, 71] on div "Columns Customer Name" at bounding box center [750, 65] width 136 height 23
click at [704, 63] on button "Columns" at bounding box center [699, 64] width 23 height 9
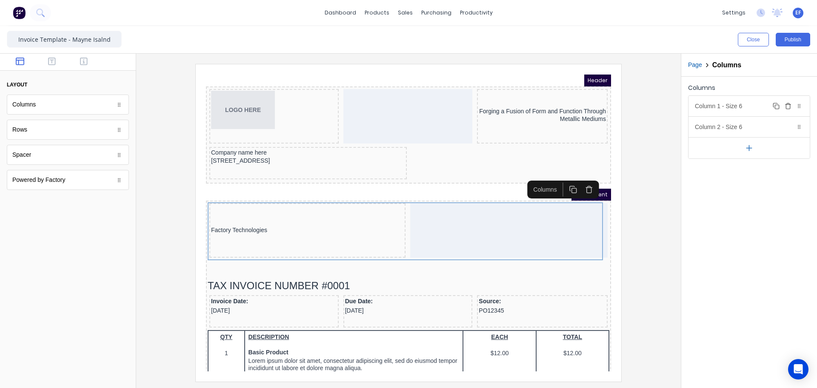
click at [708, 106] on div "Column 1 - Size 6 Duplicate Delete" at bounding box center [749, 106] width 121 height 20
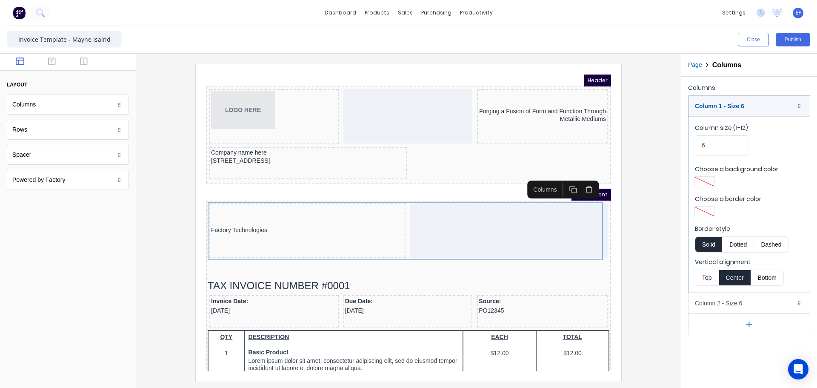
click at [711, 273] on button "Top" at bounding box center [707, 277] width 24 height 16
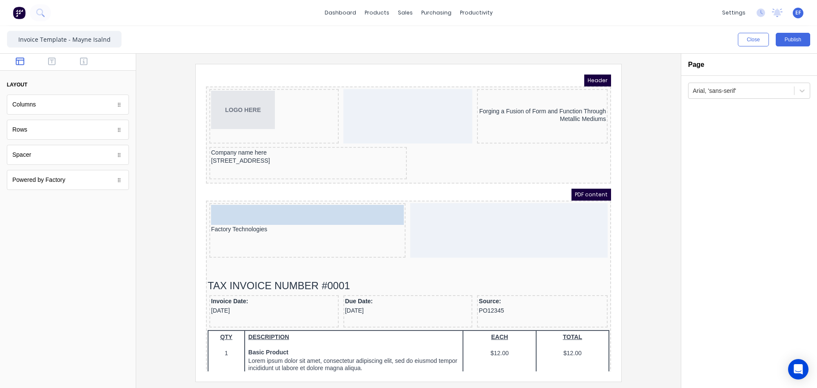
drag, startPoint x: 56, startPoint y: 159, endPoint x: 292, endPoint y: 207, distance: 240.7
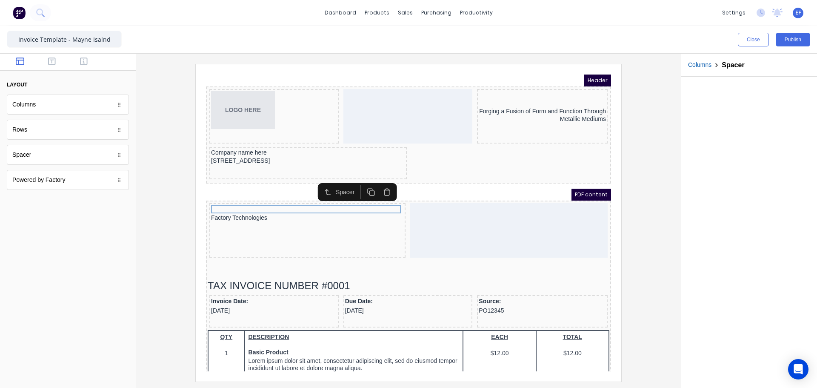
click at [358, 184] on icon "button" at bounding box center [361, 182] width 8 height 8
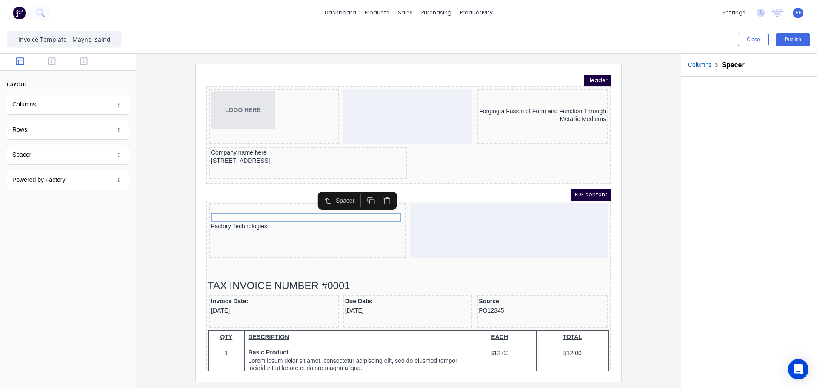
click at [361, 190] on icon "button" at bounding box center [361, 190] width 8 height 8
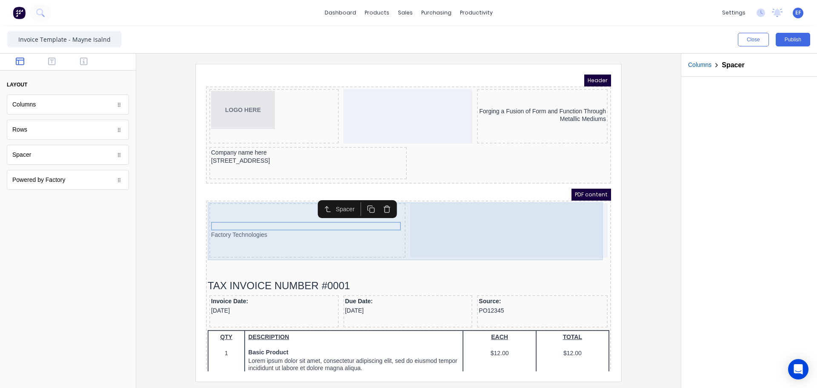
click at [441, 233] on div at bounding box center [499, 220] width 198 height 54
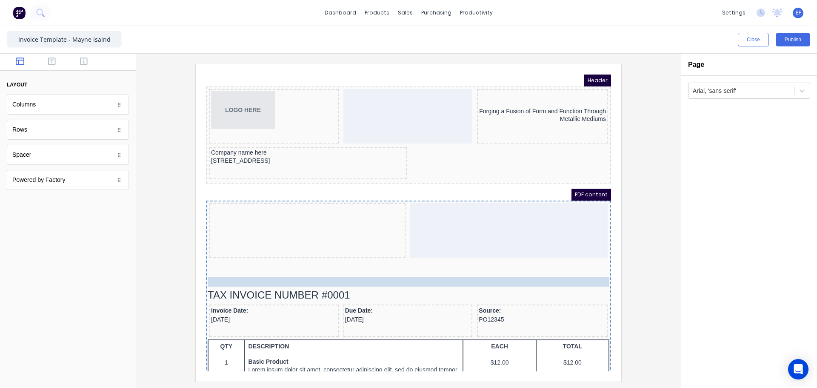
drag, startPoint x: 213, startPoint y: 222, endPoint x: 210, endPoint y: 261, distance: 39.7
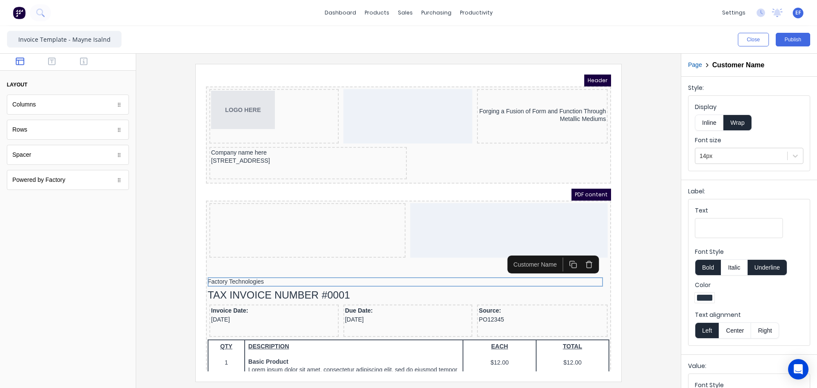
click at [579, 253] on icon "button" at bounding box center [579, 254] width 8 height 8
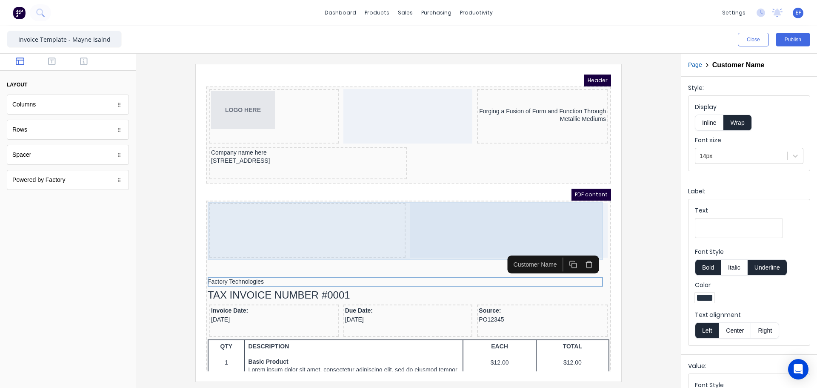
click at [467, 217] on div at bounding box center [499, 220] width 198 height 54
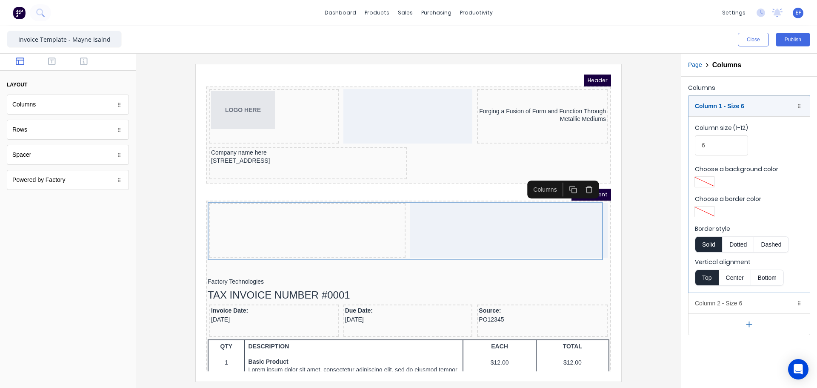
click at [578, 177] on icon "button" at bounding box center [579, 176] width 3 height 1
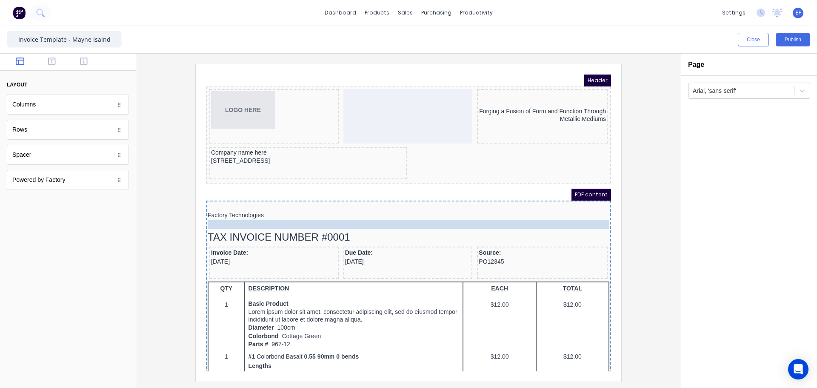
drag, startPoint x: 219, startPoint y: 203, endPoint x: 220, endPoint y: 218, distance: 15.3
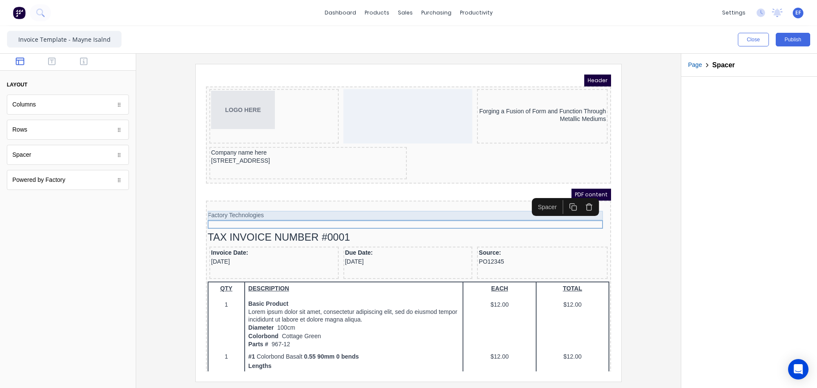
click at [259, 201] on div "Factory Technologies" at bounding box center [399, 205] width 402 height 9
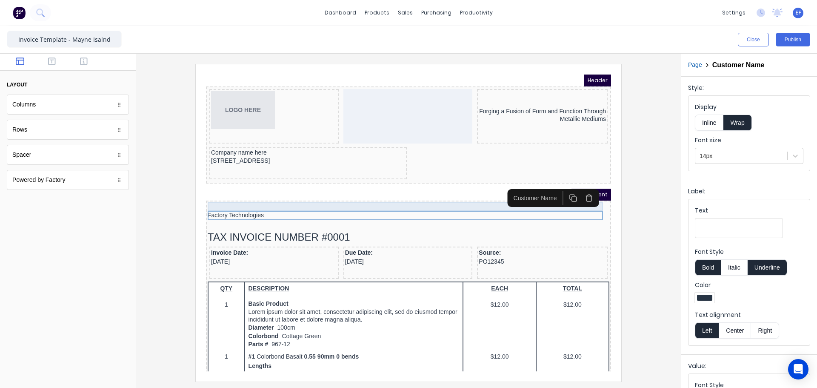
click at [262, 196] on div at bounding box center [399, 196] width 402 height 9
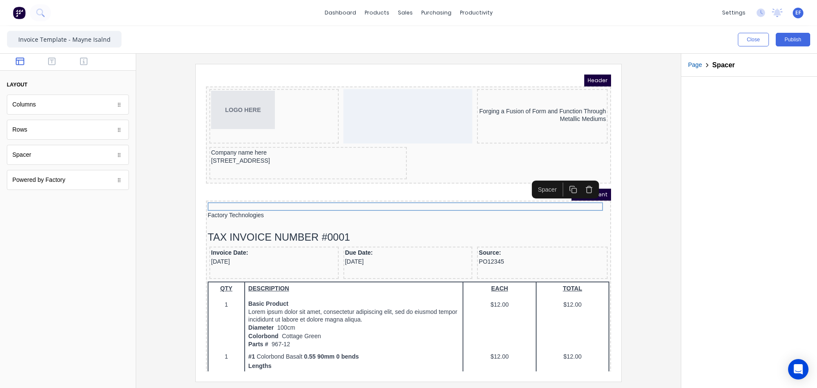
click at [562, 180] on icon "button" at bounding box center [563, 179] width 8 height 8
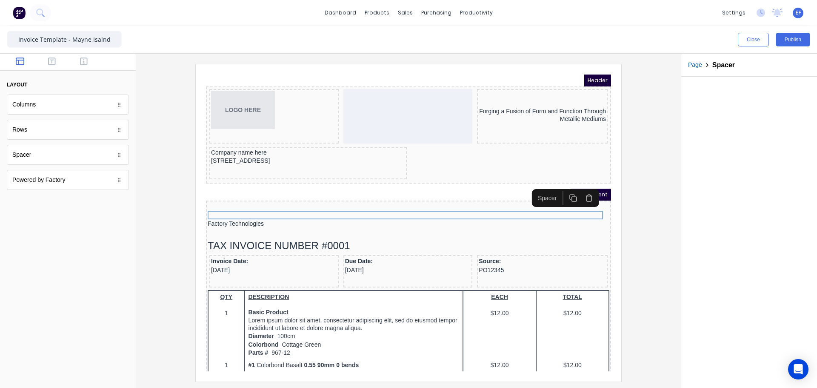
click at [562, 180] on div "Spacer" at bounding box center [555, 188] width 67 height 18
click at [570, 189] on button "button" at bounding box center [563, 188] width 16 height 14
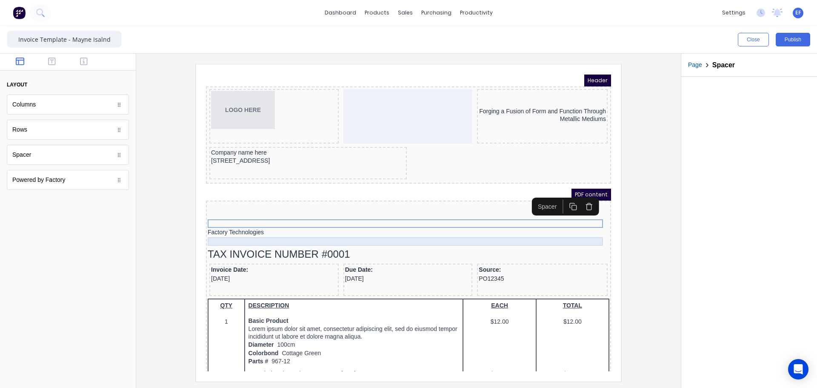
click at [364, 233] on div at bounding box center [399, 231] width 402 height 9
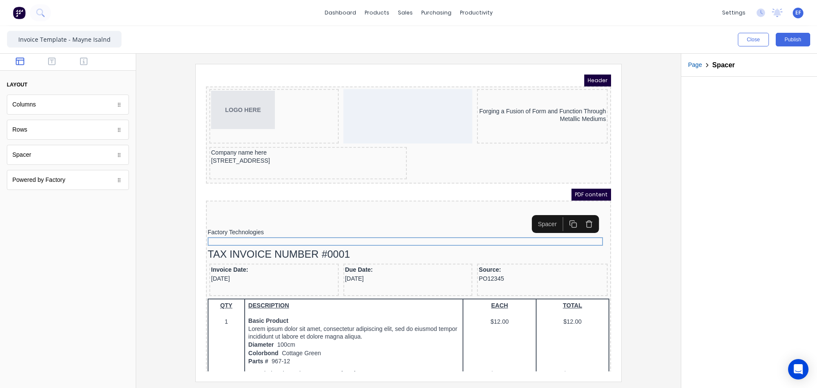
click at [564, 212] on rect "button" at bounding box center [564, 214] width 5 height 5
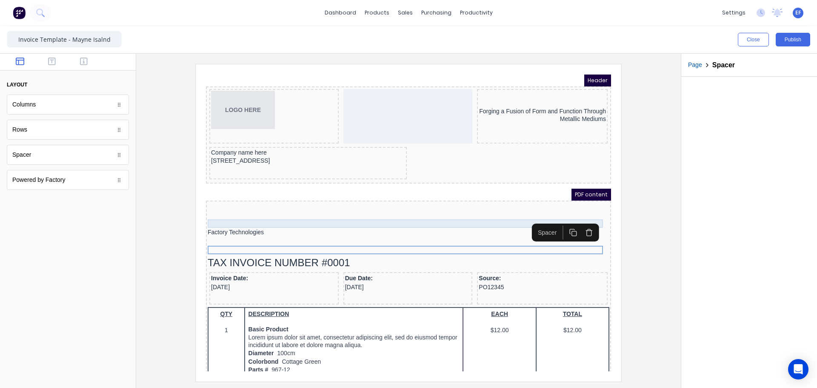
click at [564, 212] on div at bounding box center [399, 213] width 402 height 9
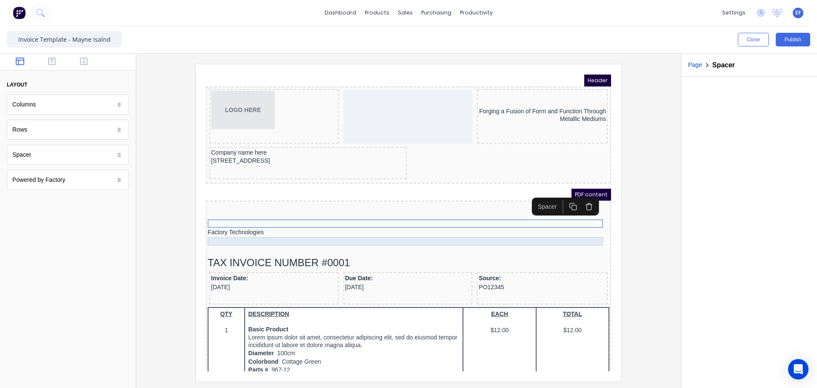
click at [247, 237] on div at bounding box center [399, 239] width 402 height 9
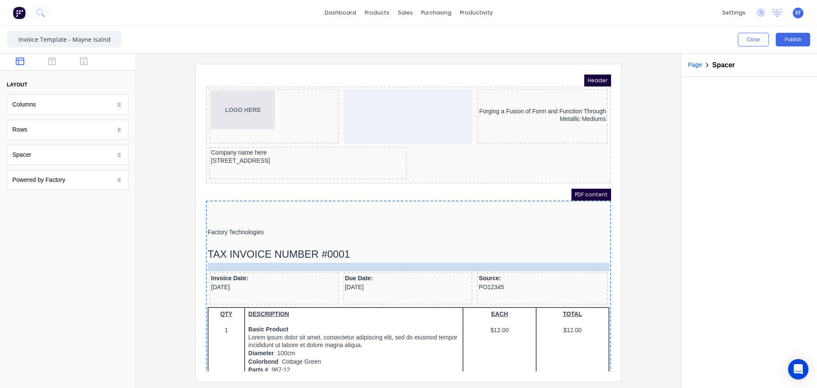
drag, startPoint x: 243, startPoint y: 238, endPoint x: 241, endPoint y: 256, distance: 18.9
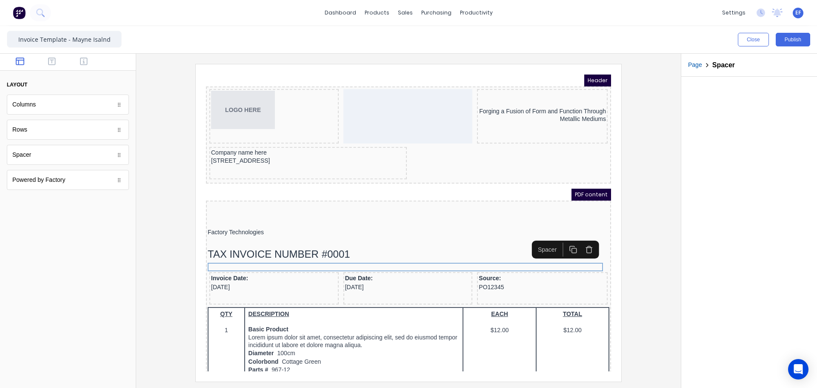
click at [238, 233] on div at bounding box center [399, 231] width 402 height 9
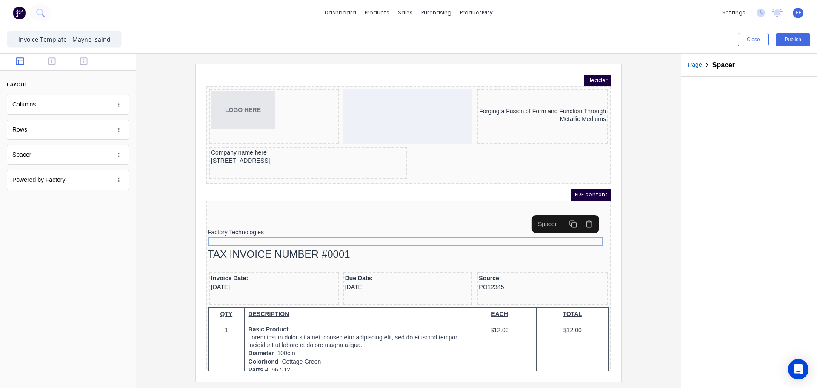
click at [561, 214] on icon "button" at bounding box center [563, 214] width 8 height 8
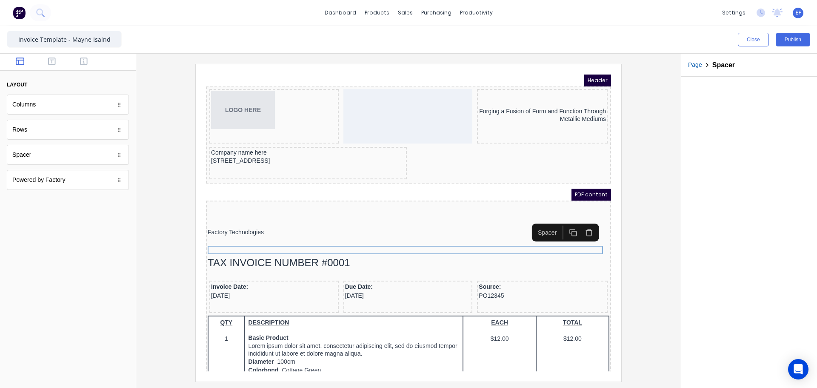
click at [673, 247] on div at bounding box center [408, 221] width 545 height 334
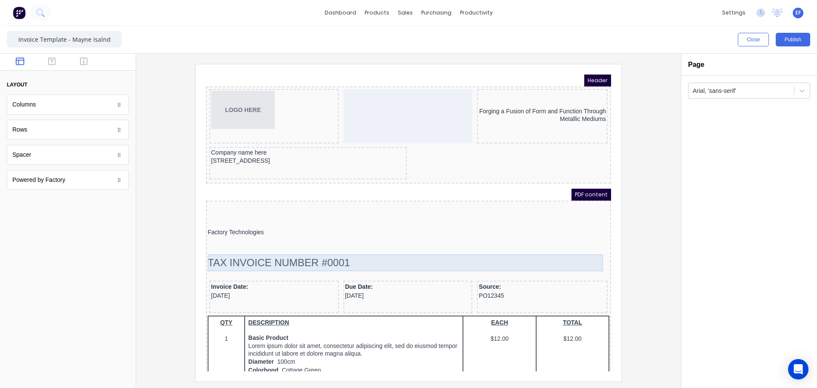
click at [275, 249] on div "TAX INVOICE NUMBER #0001" at bounding box center [399, 252] width 402 height 17
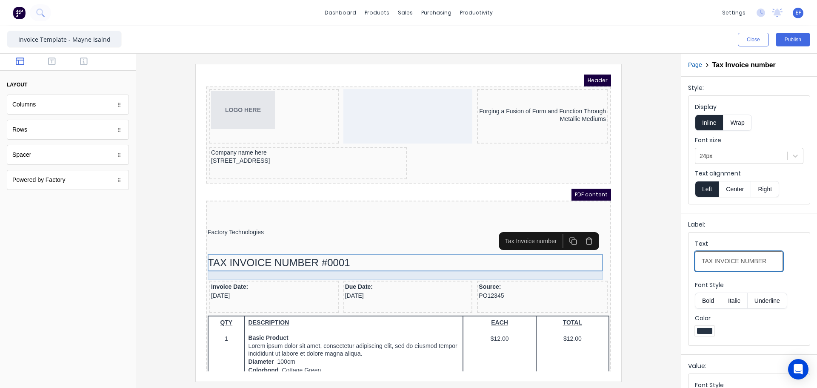
drag, startPoint x: 914, startPoint y: 329, endPoint x: 569, endPoint y: 264, distance: 350.4
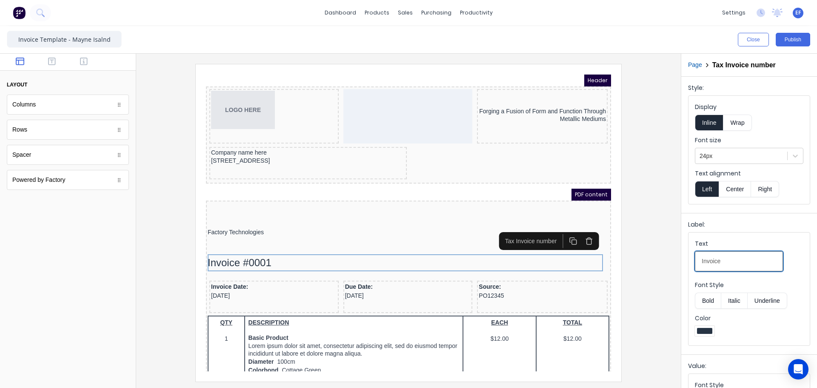
type input "Invoice"
click at [646, 206] on div at bounding box center [408, 222] width 531 height 317
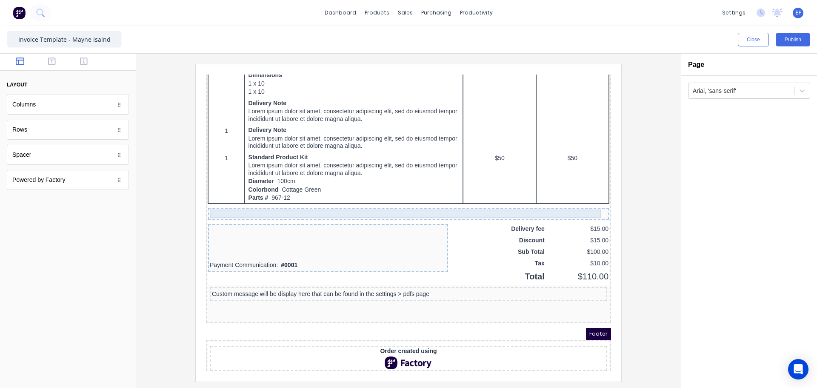
scroll to position [546, 0]
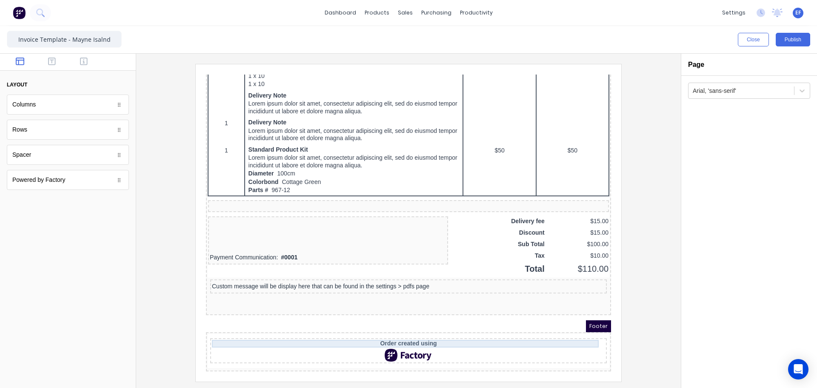
click at [352, 331] on div "Order created using" at bounding box center [398, 333] width 393 height 8
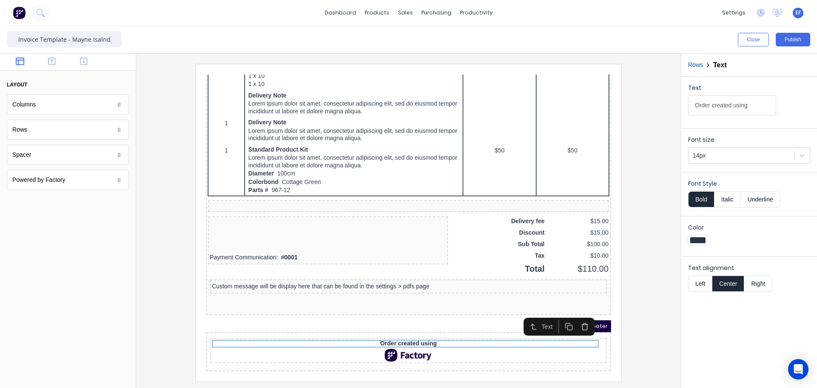
click at [576, 315] on icon "button" at bounding box center [575, 316] width 8 height 8
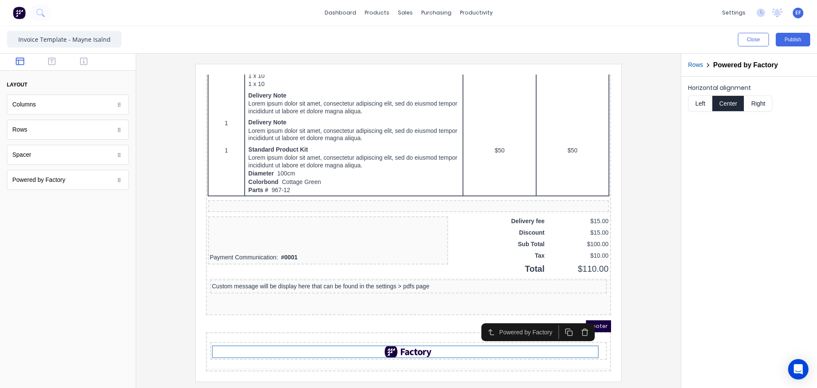
click at [573, 318] on icon "button" at bounding box center [575, 322] width 8 height 8
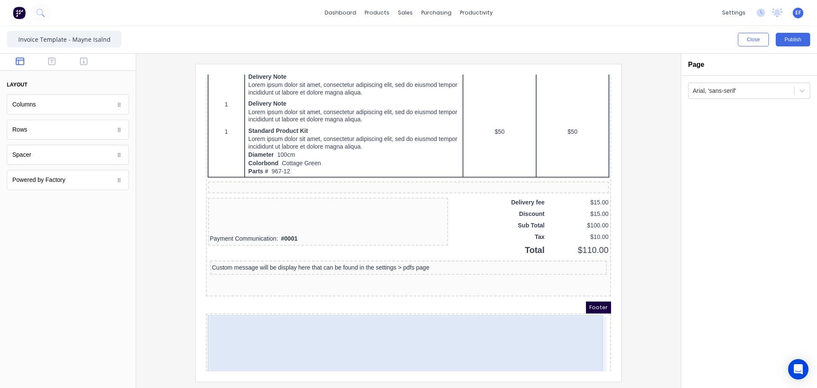
scroll to position [570, 0]
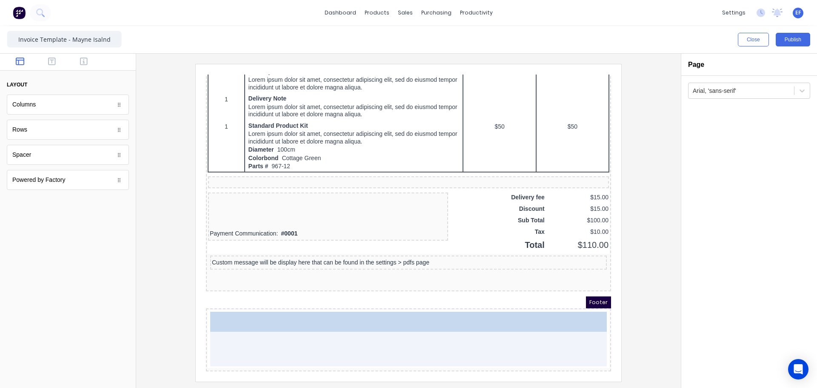
drag, startPoint x: 35, startPoint y: 106, endPoint x: 380, endPoint y: 349, distance: 421.9
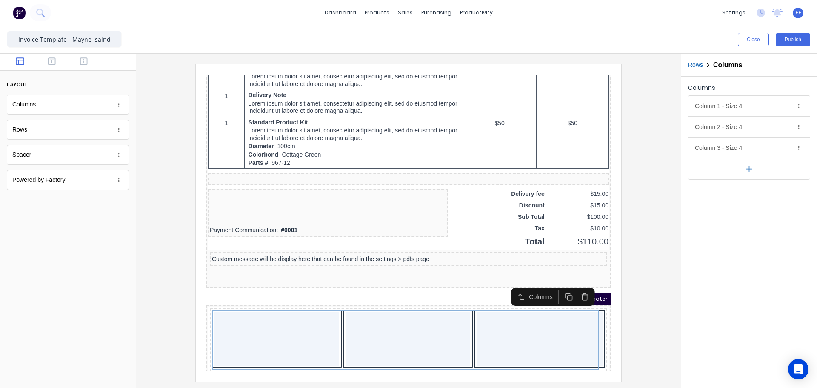
click at [754, 171] on icon "button" at bounding box center [749, 168] width 9 height 9
click at [750, 190] on icon "button" at bounding box center [749, 190] width 5 height 0
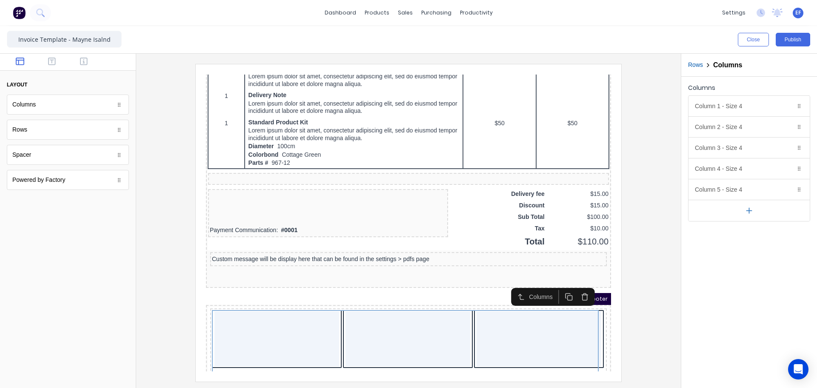
click at [751, 218] on button "button" at bounding box center [749, 210] width 121 height 21
click at [790, 146] on icon "button" at bounding box center [788, 147] width 7 height 7
click at [789, 126] on icon "button" at bounding box center [788, 126] width 7 height 7
click at [788, 105] on icon "button" at bounding box center [788, 106] width 7 height 7
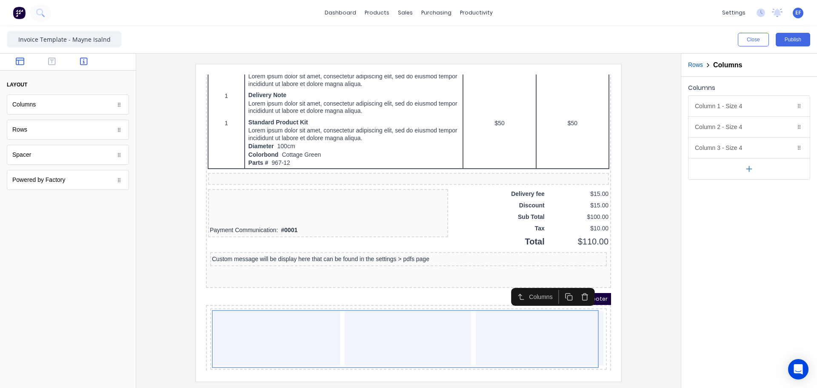
click at [84, 63] on icon "button" at bounding box center [84, 61] width 8 height 8
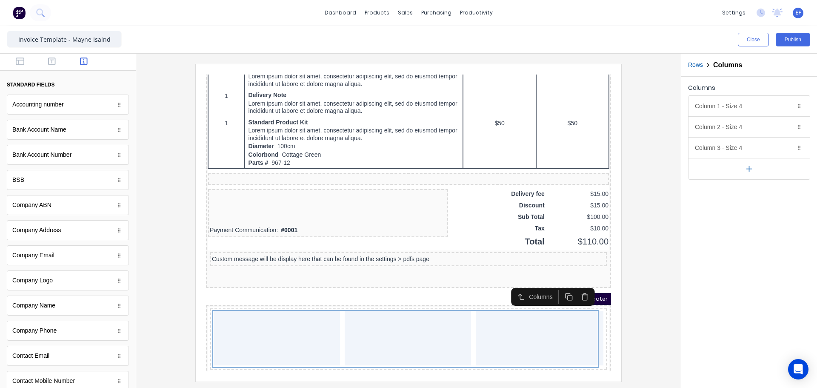
scroll to position [85, 0]
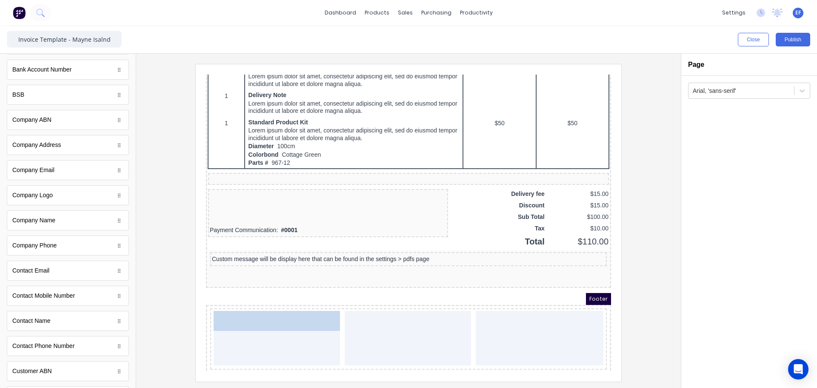
drag, startPoint x: 37, startPoint y: 249, endPoint x: 262, endPoint y: 344, distance: 244.2
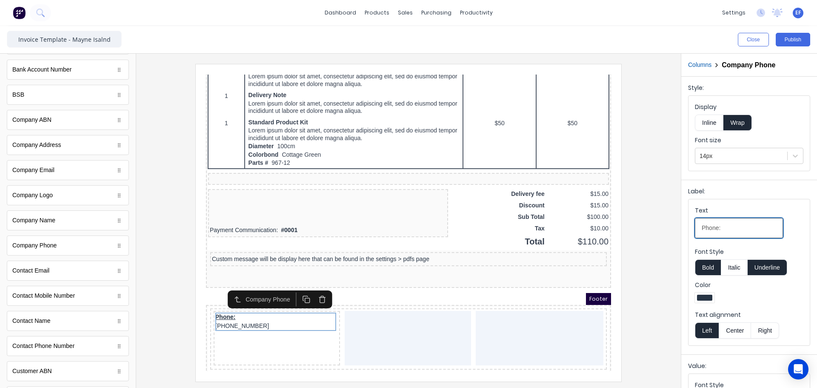
drag, startPoint x: 713, startPoint y: 229, endPoint x: 616, endPoint y: 230, distance: 97.1
click at [616, 230] on div "Close Publish Components standard fields Accounting number Accounting number Ba…" at bounding box center [408, 207] width 817 height 362
click at [768, 322] on button "Right" at bounding box center [765, 330] width 28 height 16
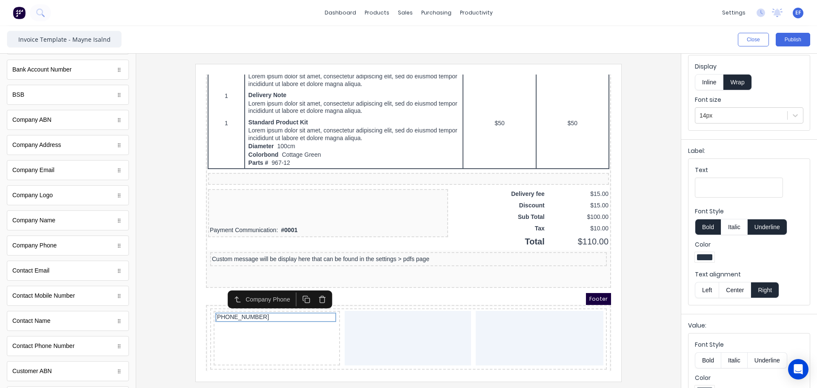
scroll to position [97, 0]
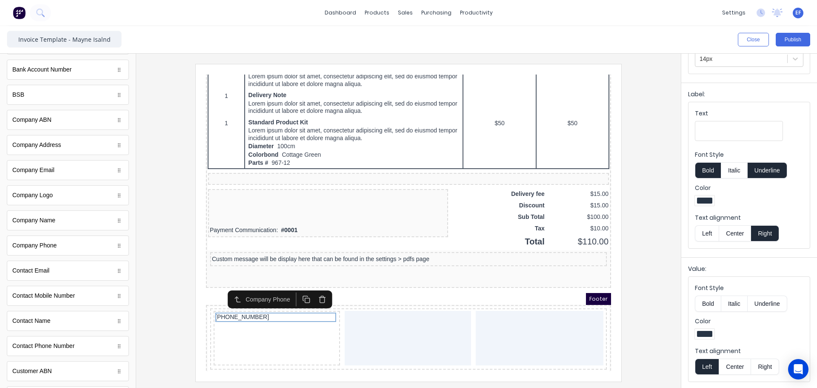
click at [767, 368] on button "Right" at bounding box center [765, 366] width 28 height 16
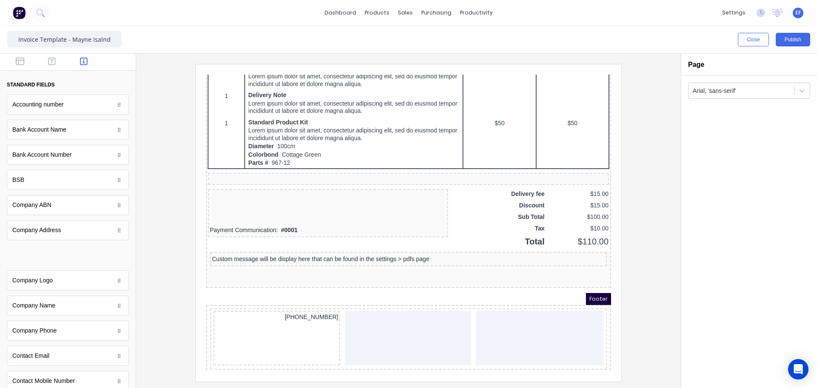
scroll to position [0, 0]
drag, startPoint x: 26, startPoint y: 259, endPoint x: 404, endPoint y: 335, distance: 386.1
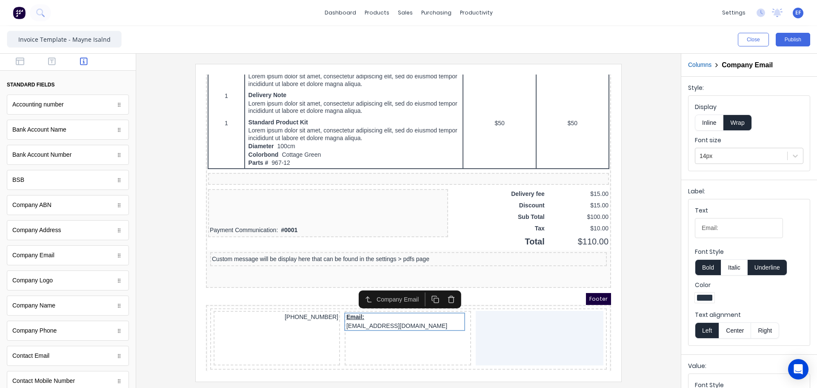
click at [743, 329] on button "Center" at bounding box center [735, 330] width 32 height 16
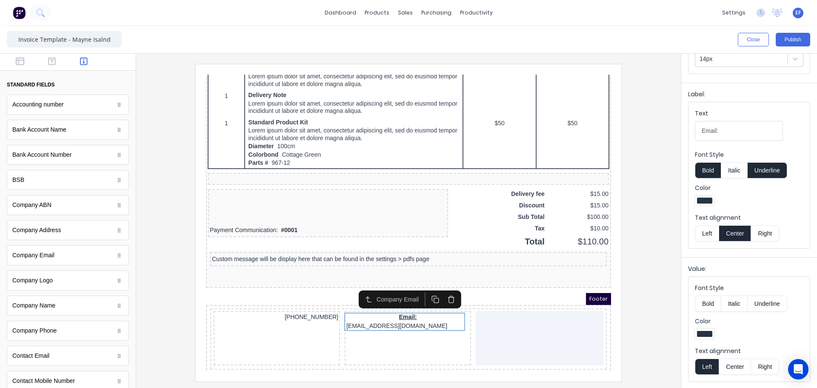
click at [736, 371] on button "Center" at bounding box center [735, 366] width 32 height 16
click at [654, 135] on div "Close Publish Components standard fields Accounting number Accounting number Ba…" at bounding box center [408, 207] width 817 height 362
click at [48, 65] on icon "button" at bounding box center [52, 61] width 8 height 8
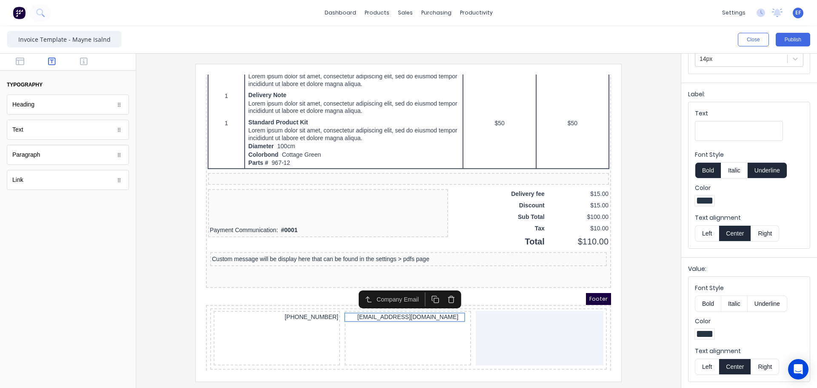
scroll to position [0, 0]
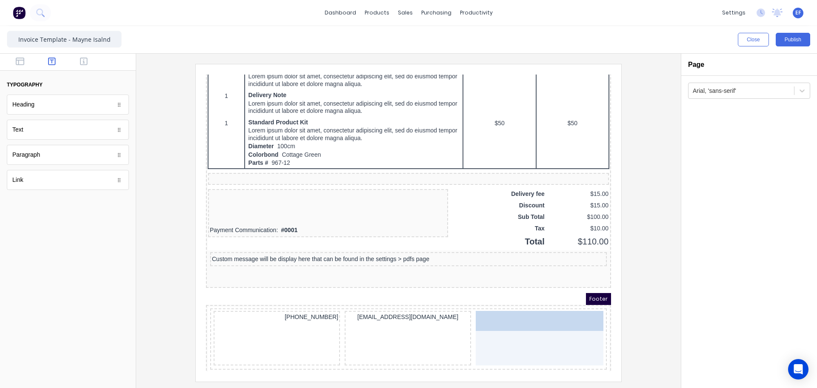
drag, startPoint x: 26, startPoint y: 181, endPoint x: 539, endPoint y: 331, distance: 534.3
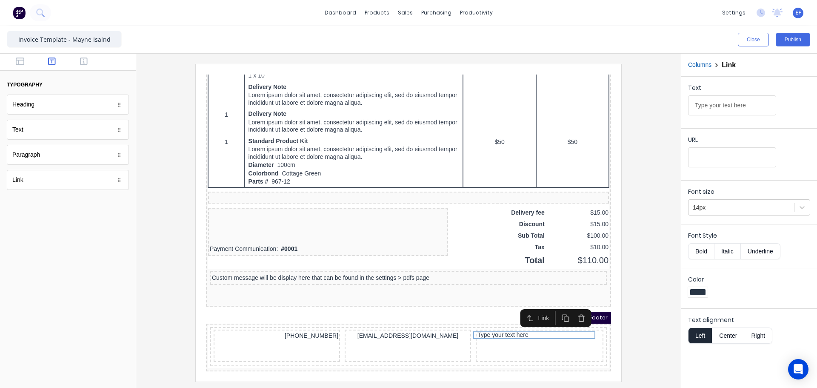
scroll to position [554, 0]
click at [697, 159] on input "URL" at bounding box center [732, 157] width 88 height 20
paste input "https://www.mayneislandmetal.ca/"
type input "https://www.mayneislandmetal.ca/"
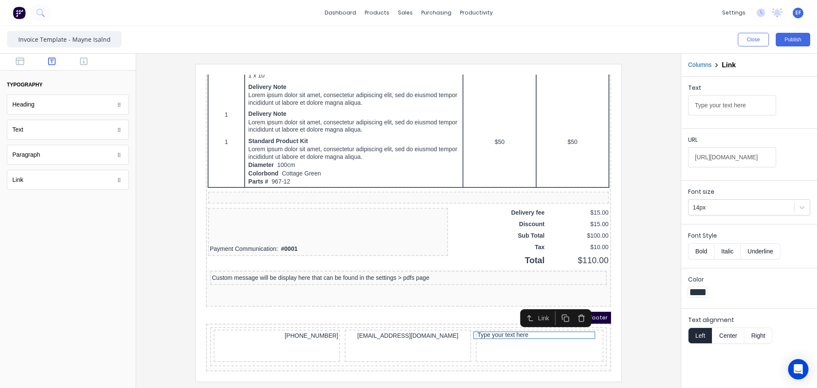
scroll to position [0, 0]
click at [733, 157] on input "https://www.mayneislandmetal.ca/" at bounding box center [732, 157] width 88 height 20
drag, startPoint x: 755, startPoint y: 103, endPoint x: 635, endPoint y: 106, distance: 119.7
click at [635, 106] on div "Close Publish Components typography Heading Heading Text Text Paragraph Paragra…" at bounding box center [408, 207] width 817 height 362
paste input "[URL][DOMAIN_NAME]"
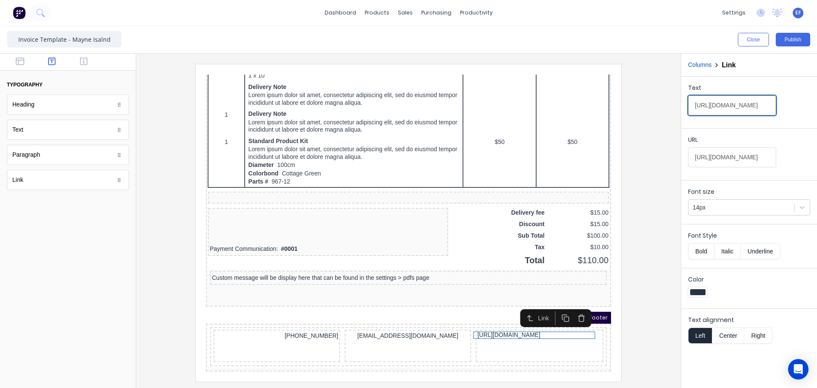
scroll to position [0, 4]
type input "[URL][DOMAIN_NAME]"
click at [639, 243] on div at bounding box center [408, 222] width 531 height 317
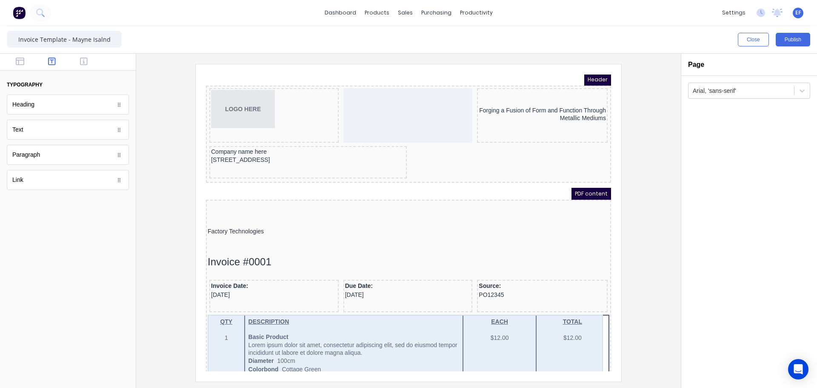
scroll to position [0, 0]
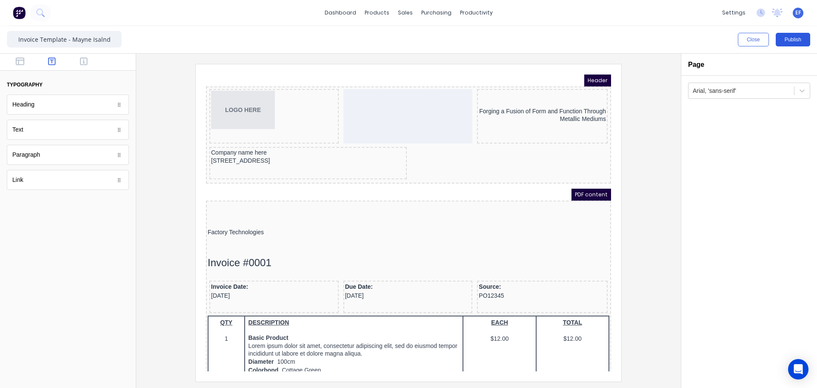
click at [791, 39] on button "Publish" at bounding box center [793, 40] width 34 height 14
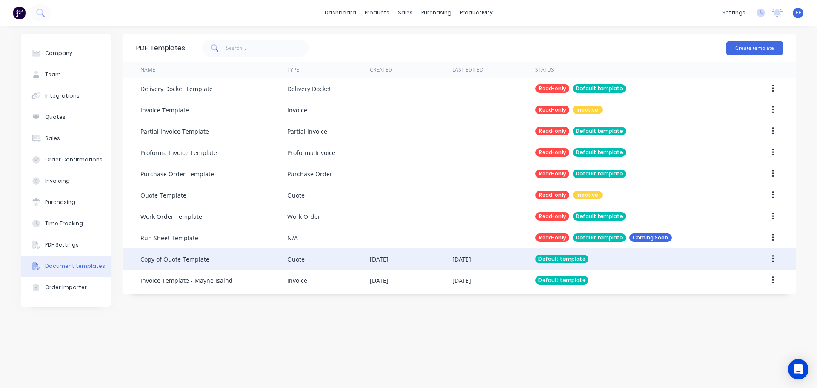
click at [383, 266] on div "06 Oct 2025" at bounding box center [411, 258] width 83 height 21
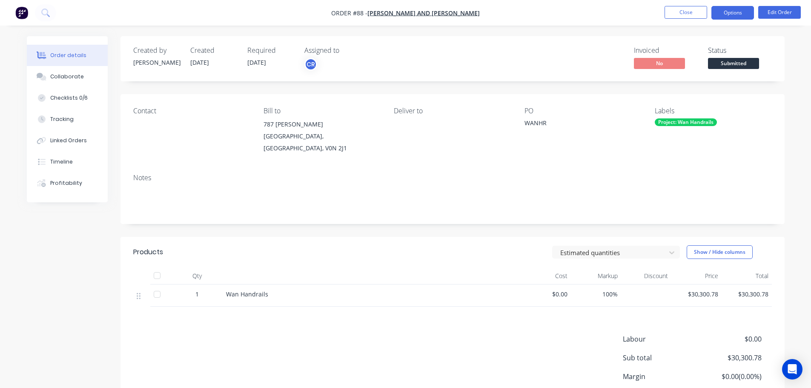
drag, startPoint x: 740, startPoint y: 13, endPoint x: 736, endPoint y: 17, distance: 5.5
click at [740, 13] on button "Options" at bounding box center [732, 13] width 43 height 14
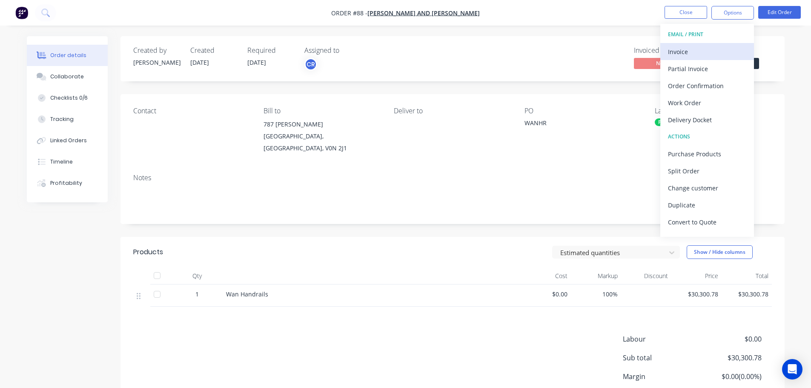
click at [693, 49] on div "Invoice" at bounding box center [707, 52] width 78 height 12
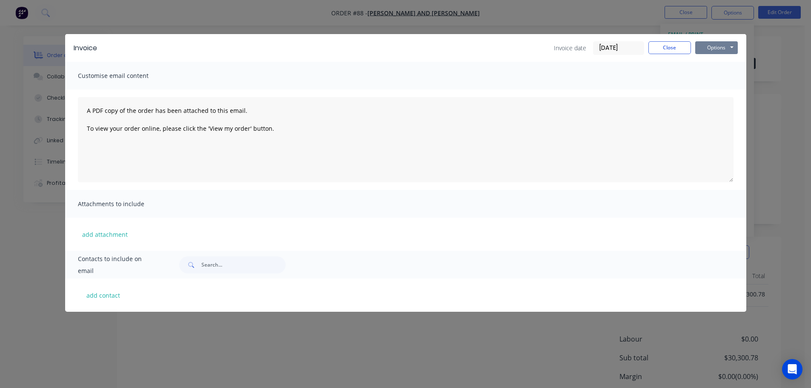
click at [722, 50] on button "Options" at bounding box center [716, 47] width 43 height 13
click at [722, 66] on button "Preview" at bounding box center [722, 63] width 54 height 14
click at [655, 45] on button "Close" at bounding box center [669, 47] width 43 height 13
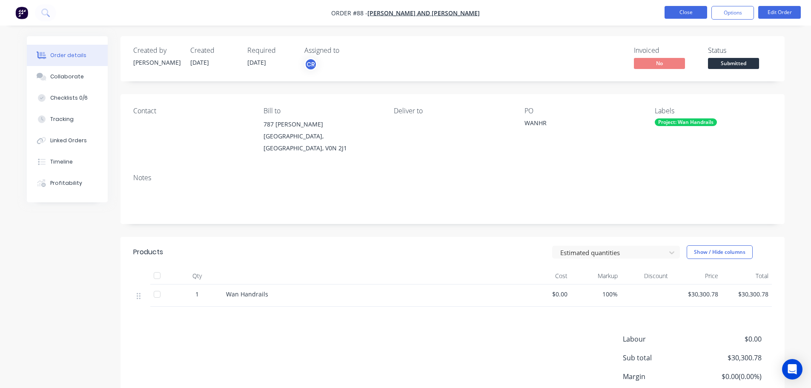
click at [682, 14] on button "Close" at bounding box center [686, 12] width 43 height 13
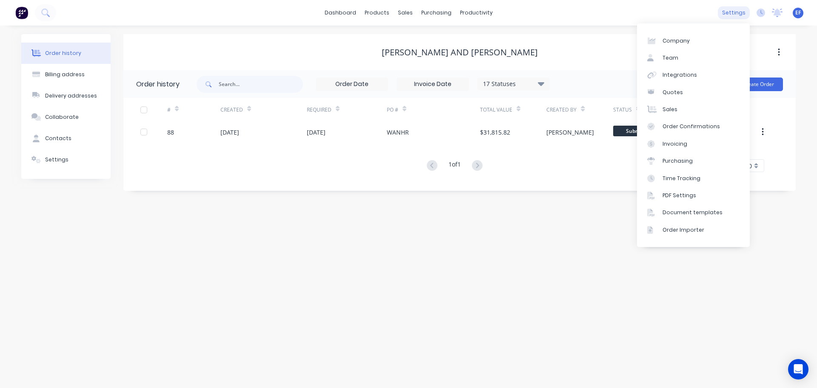
click at [730, 14] on div "settings" at bounding box center [734, 12] width 32 height 13
click at [703, 212] on div "Document templates" at bounding box center [693, 213] width 60 height 8
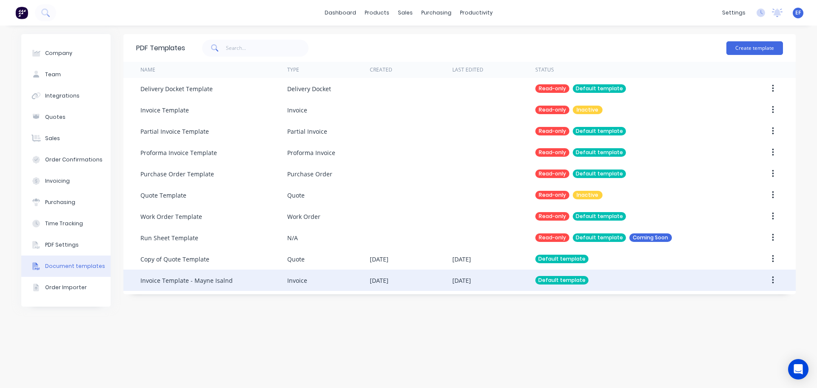
click at [172, 281] on div "Invoice Template - Mayne Isalnd" at bounding box center [186, 280] width 92 height 9
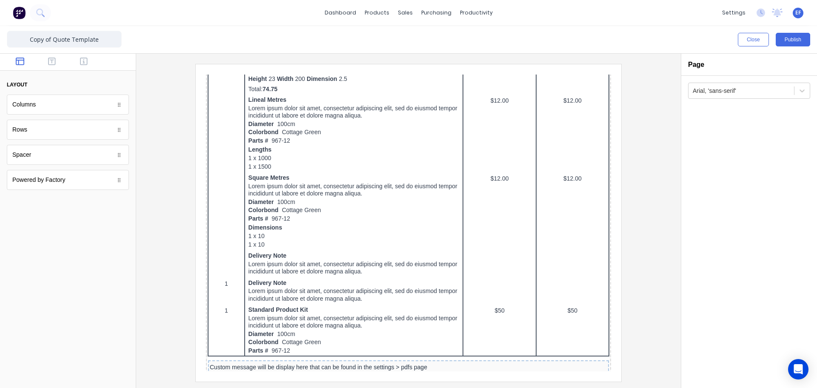
scroll to position [486, 0]
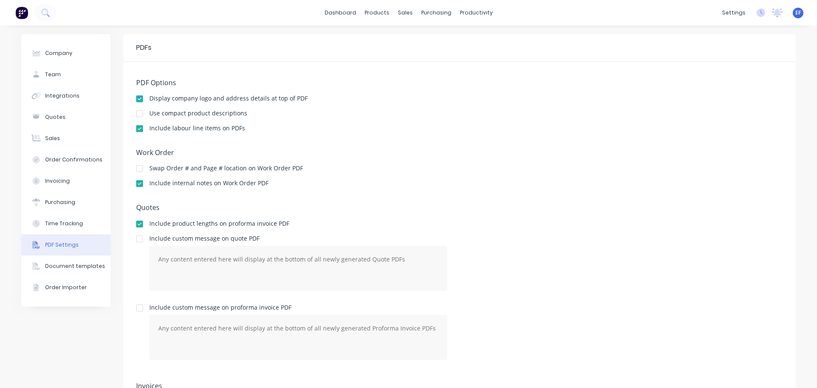
scroll to position [73, 0]
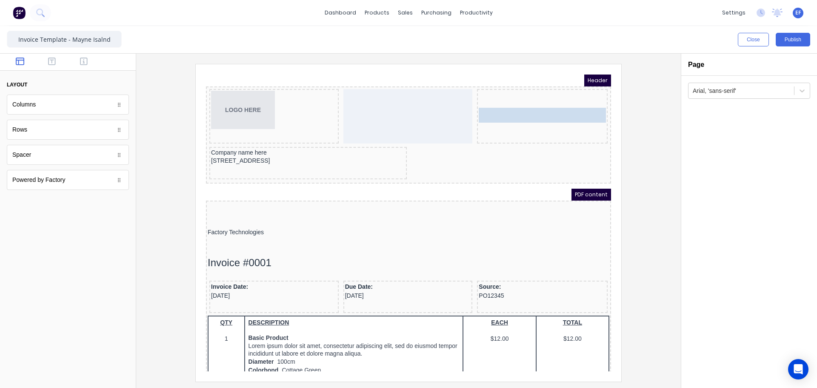
drag, startPoint x: 527, startPoint y: 102, endPoint x: 537, endPoint y: 106, distance: 10.8
click at [537, 106] on body "Header LOGO HERE Forging a Fusion of Form and Function Through Metallic Mediums…" at bounding box center [398, 212] width 405 height 297
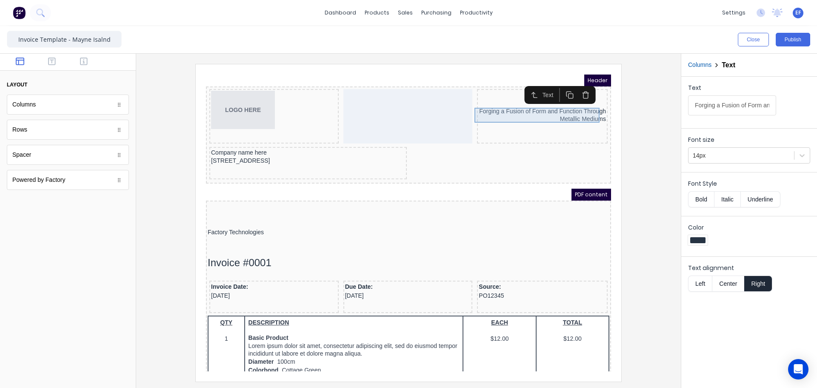
click at [498, 107] on div "Forging a Fusion of Form and Function Through Metallic Mediums" at bounding box center [532, 104] width 127 height 15
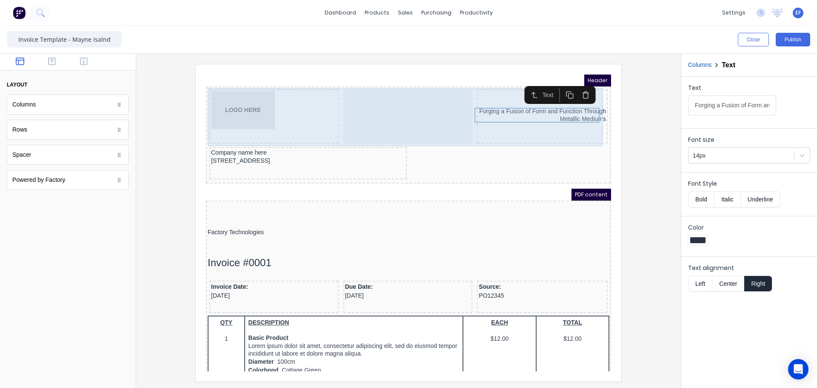
click at [525, 108] on div "Forging a Fusion of Form and Function Through Metallic Mediums" at bounding box center [532, 104] width 127 height 15
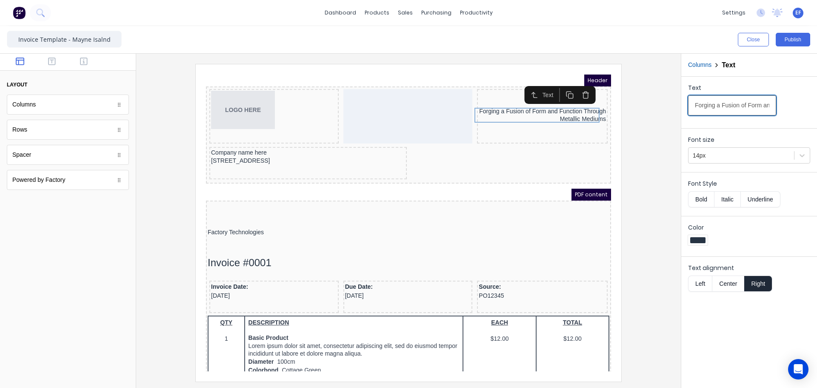
scroll to position [0, 106]
drag, startPoint x: 696, startPoint y: 105, endPoint x: 798, endPoint y: 108, distance: 102.6
click at [798, 108] on div "Text Forging a Fusion of Form and Function Through Metallic Mediums" at bounding box center [749, 101] width 122 height 36
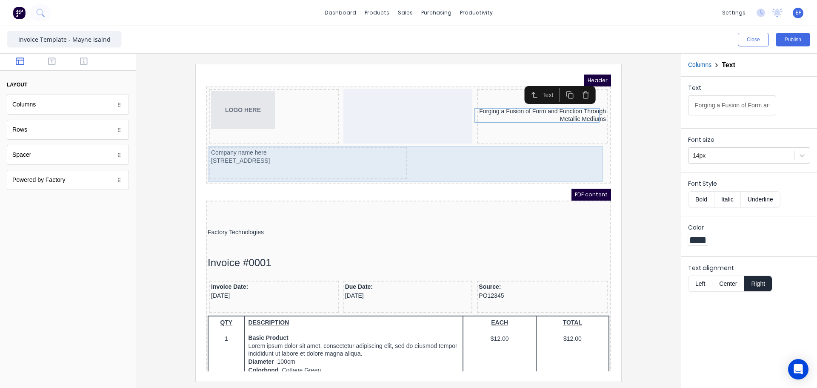
click at [267, 157] on div "Company name here 234 Beach Road Gold Coast, Queensland, Australia, 4217" at bounding box center [298, 153] width 198 height 32
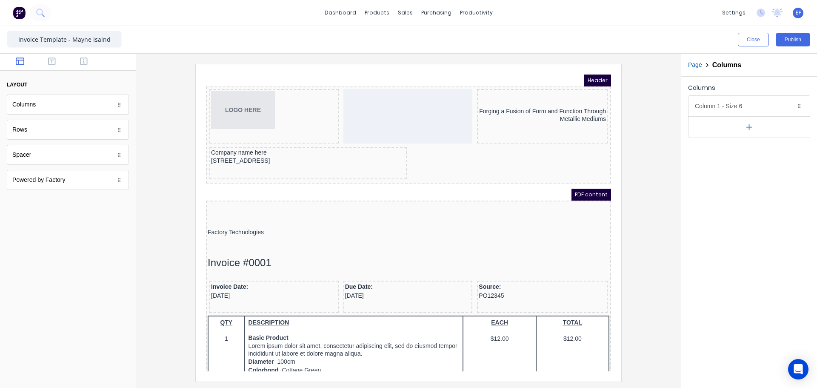
click at [43, 105] on body "dashboard products sales purchasing productivity dashboard products Product Cat…" at bounding box center [408, 194] width 817 height 388
click at [505, 276] on div "Source: PO12345" at bounding box center [532, 281] width 127 height 18
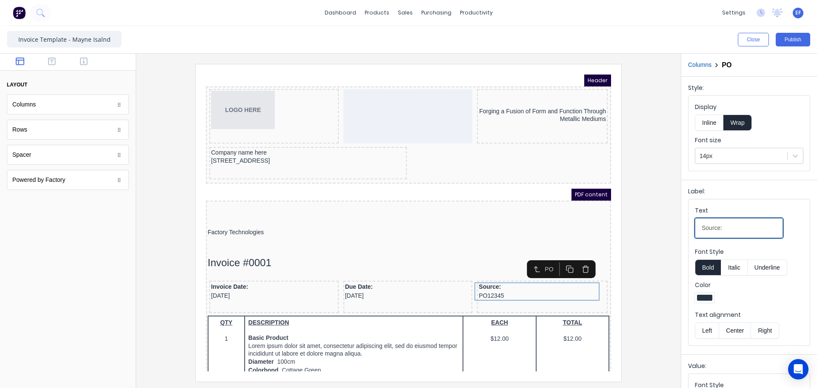
drag, startPoint x: 726, startPoint y: 223, endPoint x: 670, endPoint y: 228, distance: 56.4
click at [670, 228] on div "Close Publish Components layout Columns Columns Rows Rows Spacer Spacer Powered…" at bounding box center [408, 207] width 817 height 362
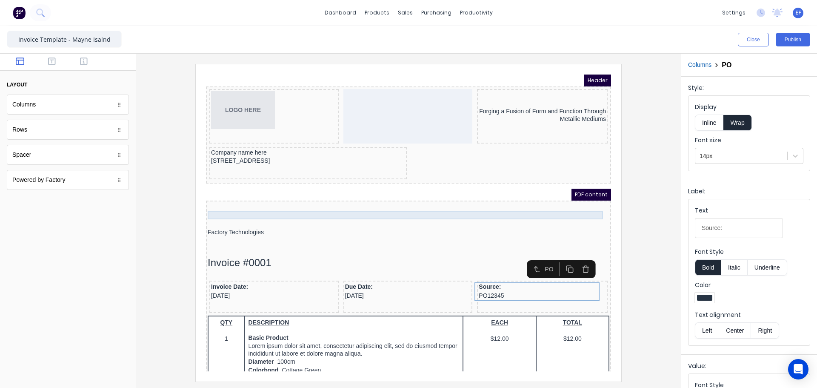
click at [208, 202] on div at bounding box center [399, 205] width 402 height 9
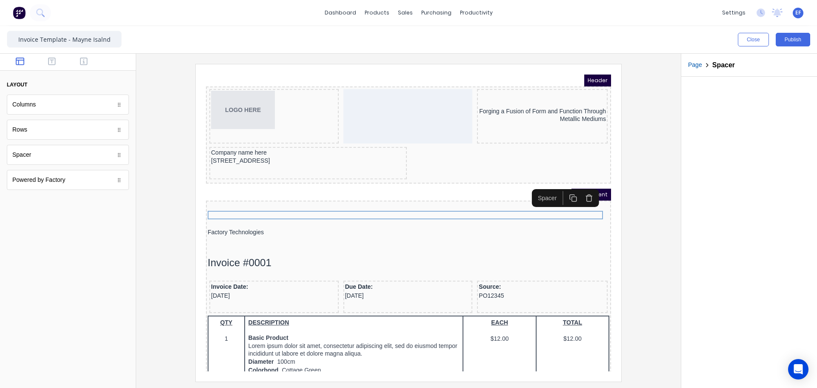
click at [580, 188] on icon "button" at bounding box center [579, 187] width 8 height 8
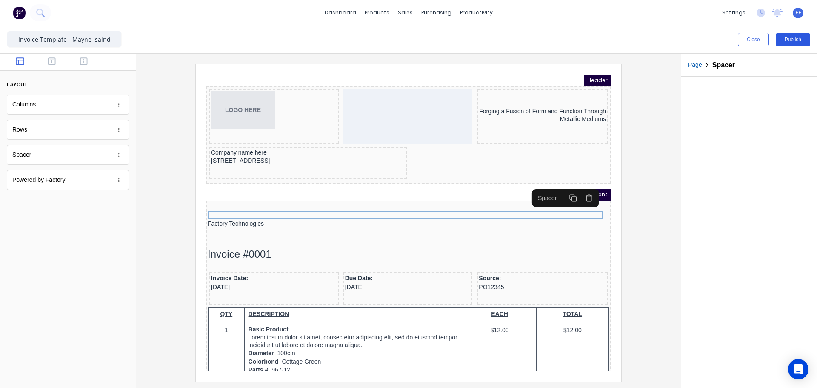
click at [792, 37] on button "Publish" at bounding box center [793, 40] width 34 height 14
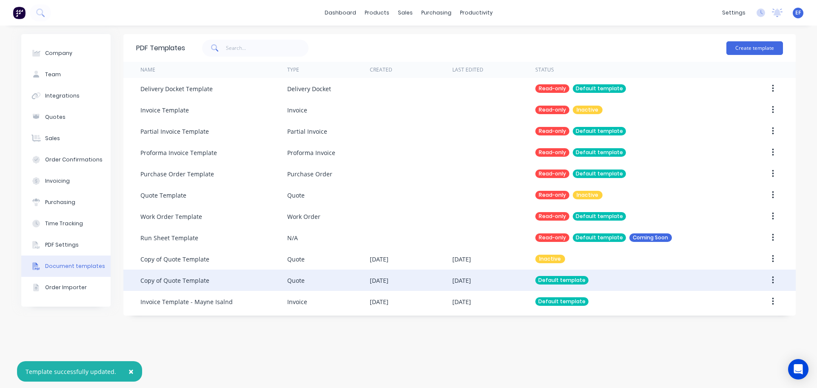
click at [186, 286] on div "Copy of Quote Template" at bounding box center [213, 279] width 147 height 21
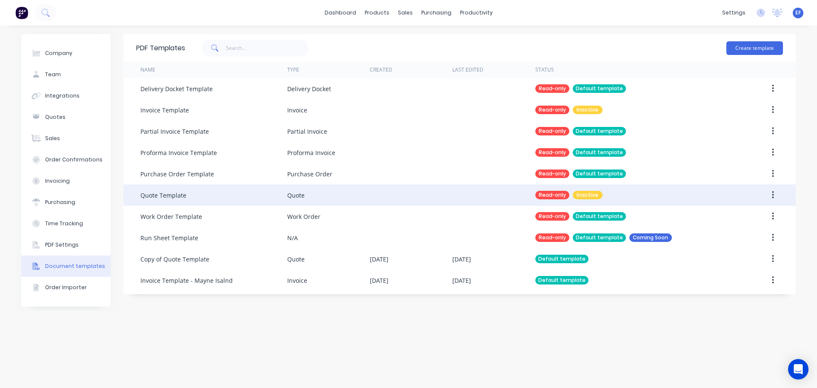
click at [774, 193] on button "button" at bounding box center [773, 194] width 20 height 15
click at [737, 235] on div "Duplicate" at bounding box center [743, 234] width 66 height 12
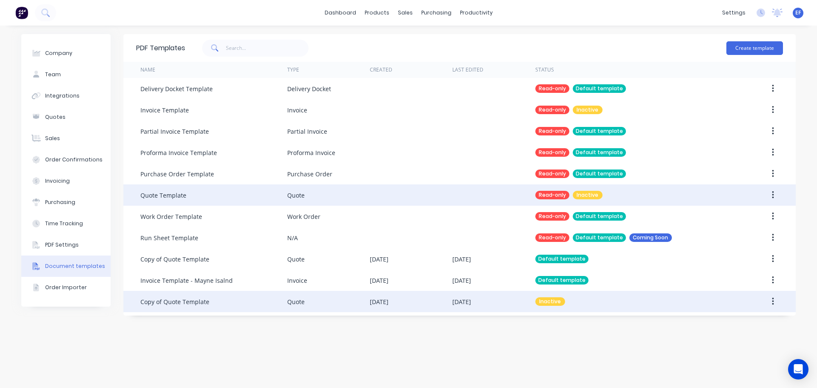
click at [766, 299] on button "button" at bounding box center [773, 301] width 20 height 15
click at [728, 320] on div "Edit" at bounding box center [743, 324] width 66 height 12
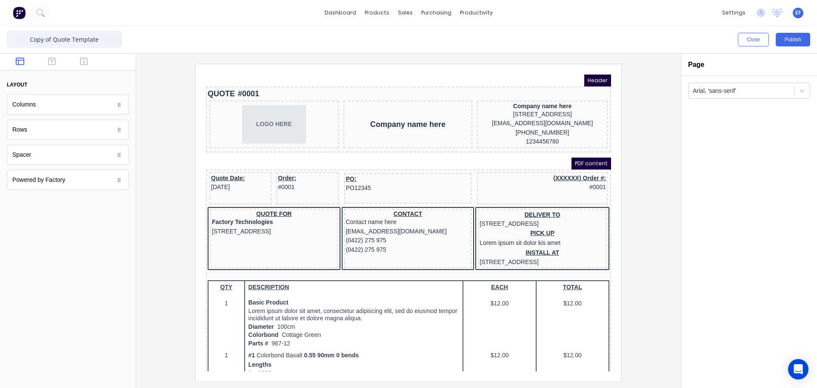
drag, startPoint x: 52, startPoint y: 38, endPoint x: 2, endPoint y: 38, distance: 49.8
click at [3, 38] on div "Copy of Quote Template Close Publish Components layout Columns Columns Rows Row…" at bounding box center [408, 207] width 817 height 362
click at [101, 41] on input "Quote Template" at bounding box center [64, 39] width 115 height 17
type input "Quote Template - Mayne Island"
click at [133, 256] on div at bounding box center [68, 295] width 136 height 186
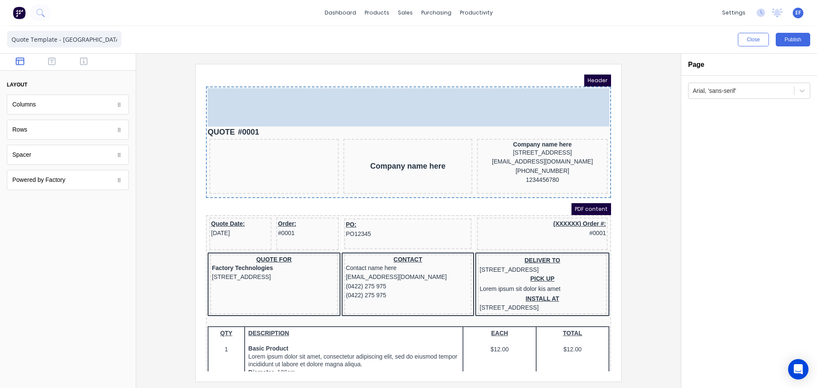
drag, startPoint x: 258, startPoint y: 120, endPoint x: 247, endPoint y: 88, distance: 34.1
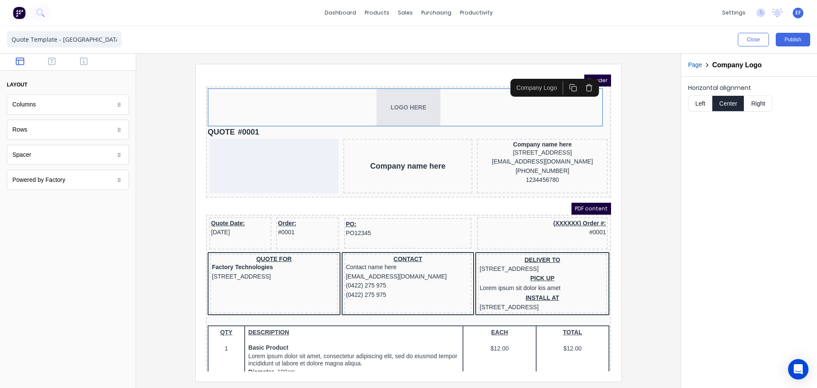
click at [700, 101] on button "Left" at bounding box center [700, 103] width 24 height 16
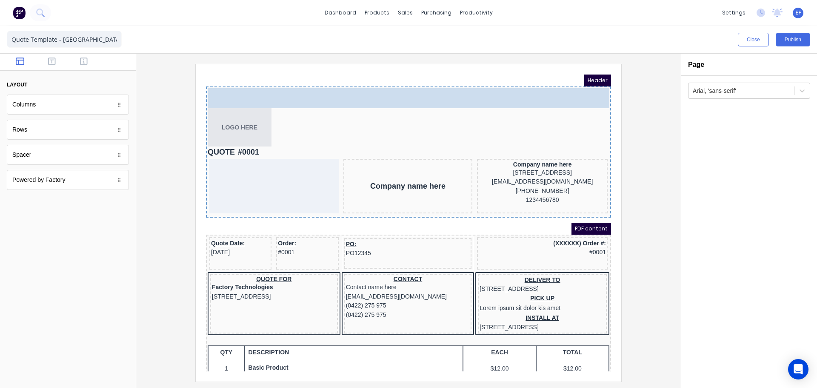
drag, startPoint x: 35, startPoint y: 108, endPoint x: 83, endPoint y: 19, distance: 101.0
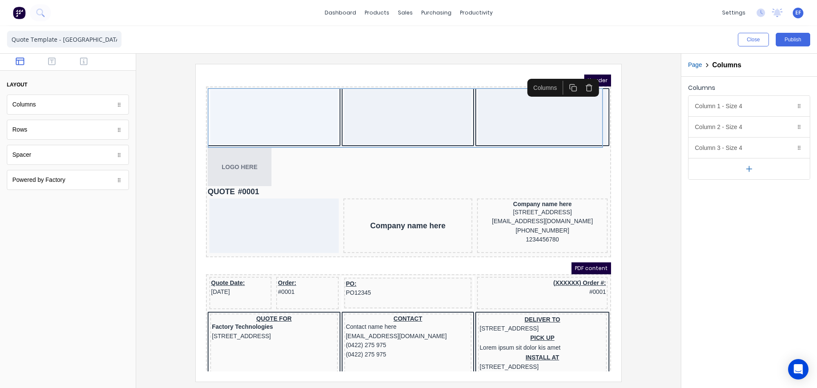
click at [744, 171] on button "button" at bounding box center [749, 168] width 121 height 21
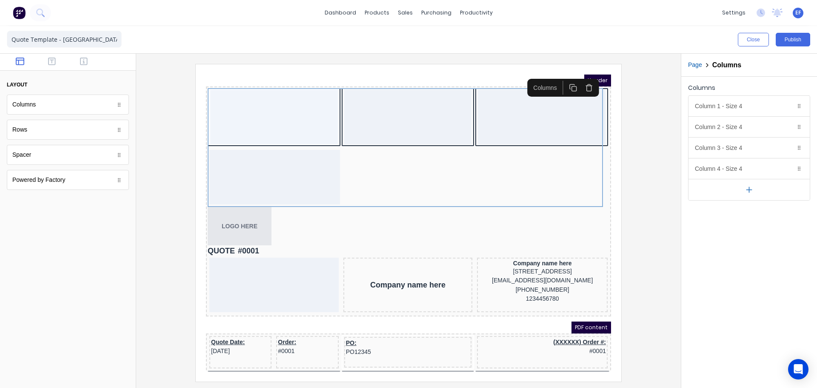
click at [750, 196] on button "button" at bounding box center [749, 189] width 121 height 21
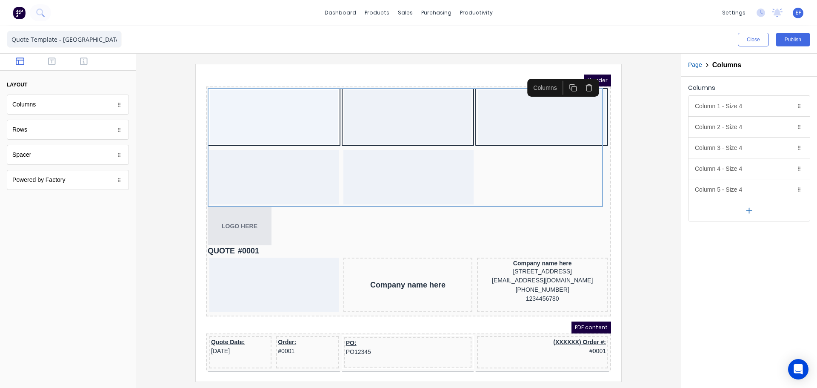
click at [750, 218] on button "button" at bounding box center [749, 210] width 121 height 21
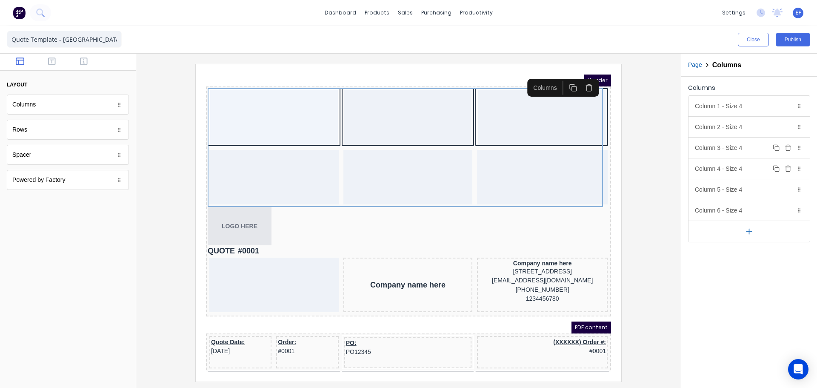
click at [787, 145] on icon "button" at bounding box center [788, 147] width 7 height 7
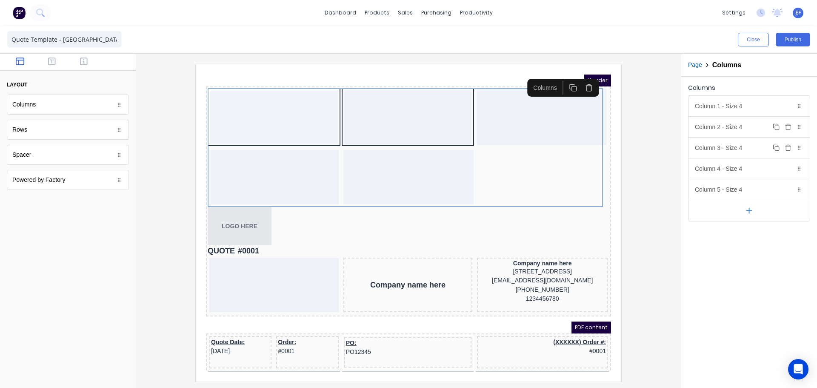
click at [786, 126] on icon "button" at bounding box center [788, 127] width 4 height 5
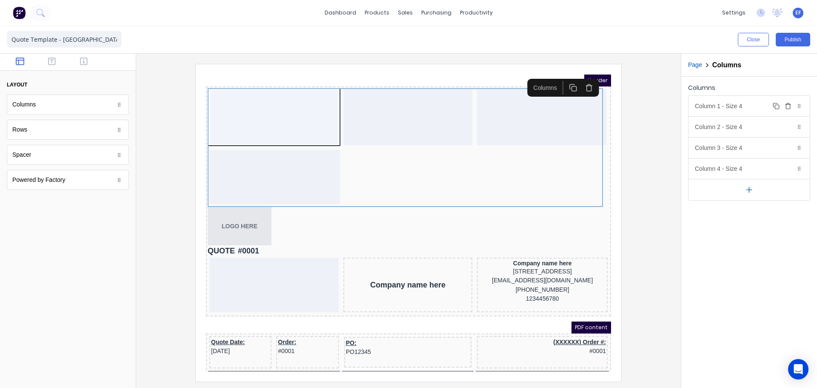
click at [785, 108] on icon "button" at bounding box center [788, 106] width 7 height 7
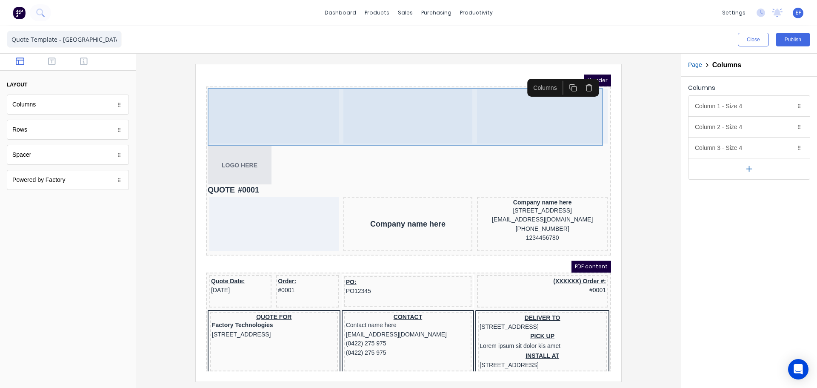
click at [262, 105] on div at bounding box center [263, 106] width 129 height 54
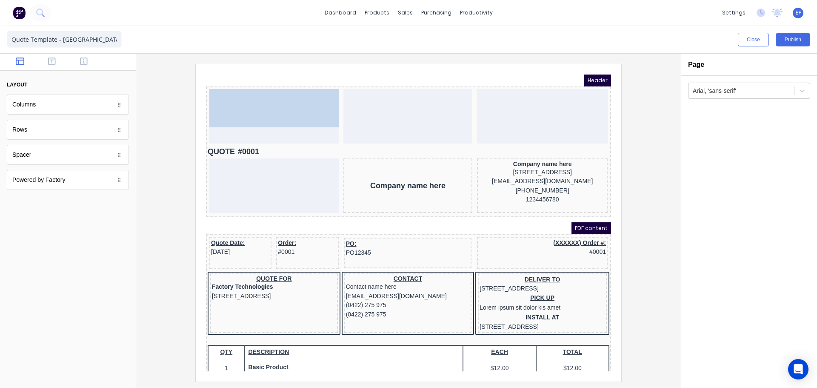
drag, startPoint x: 235, startPoint y: 151, endPoint x: 258, endPoint y: 102, distance: 53.9
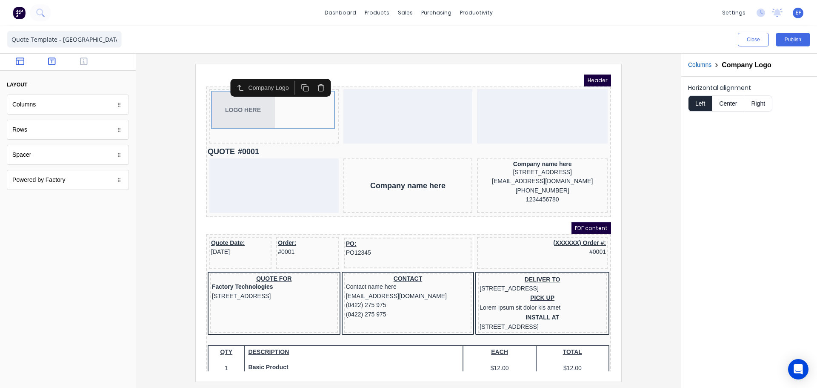
click at [49, 64] on icon "button" at bounding box center [52, 61] width 8 height 8
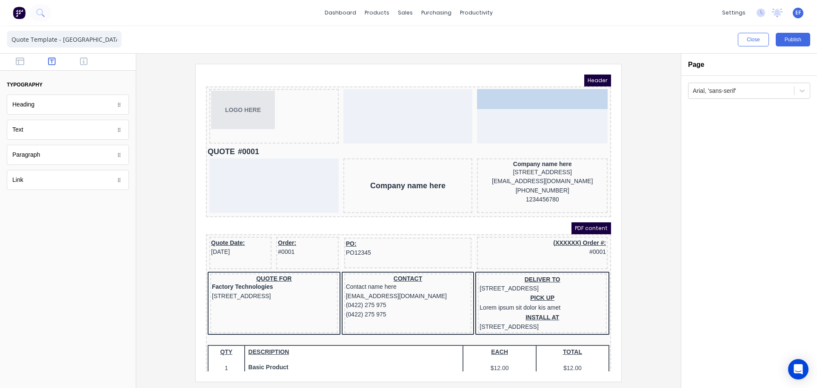
drag, startPoint x: 34, startPoint y: 133, endPoint x: 560, endPoint y: 123, distance: 526.3
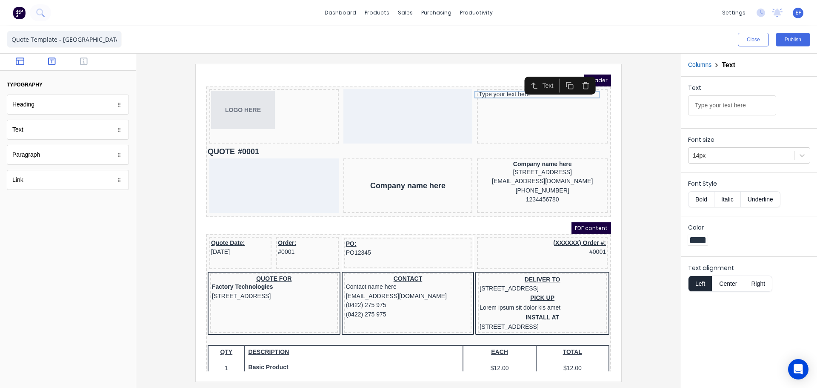
click at [19, 58] on icon "button" at bounding box center [20, 61] width 9 height 8
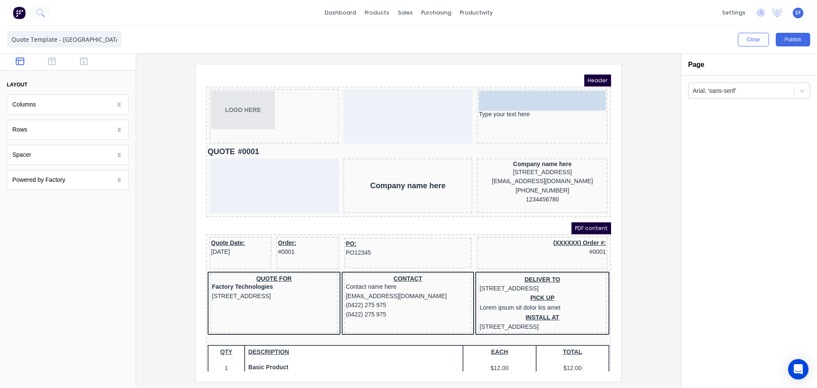
drag, startPoint x: 17, startPoint y: 154, endPoint x: 500, endPoint y: 90, distance: 486.5
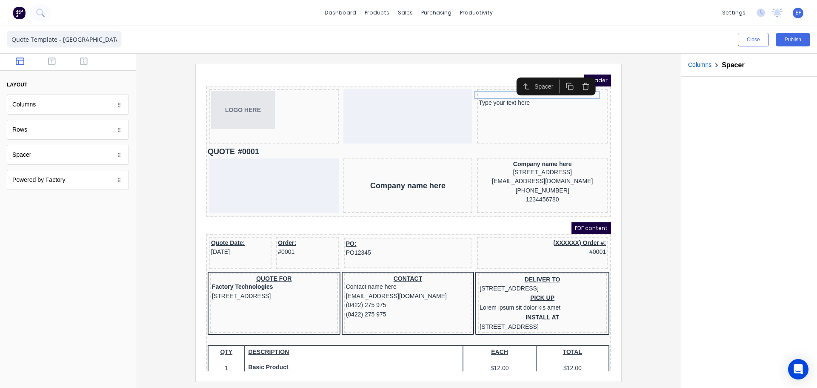
click at [559, 78] on icon "button" at bounding box center [560, 76] width 8 height 8
click at [491, 99] on div "Type your text here" at bounding box center [532, 101] width 127 height 8
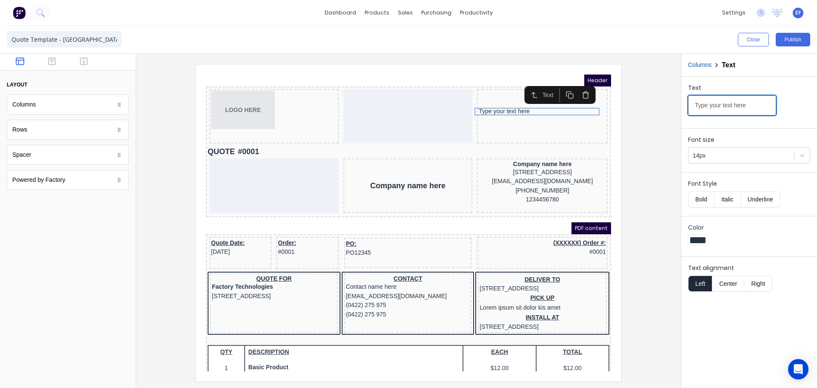
drag, startPoint x: 750, startPoint y: 108, endPoint x: 623, endPoint y: 110, distance: 126.9
click at [634, 112] on div "Close Publish Components layout Columns Columns Rows Rows Spacer Spacer Powered…" at bounding box center [408, 207] width 817 height 362
type input "Forging a Fusion of Form and Function Through Metallic Mediums"
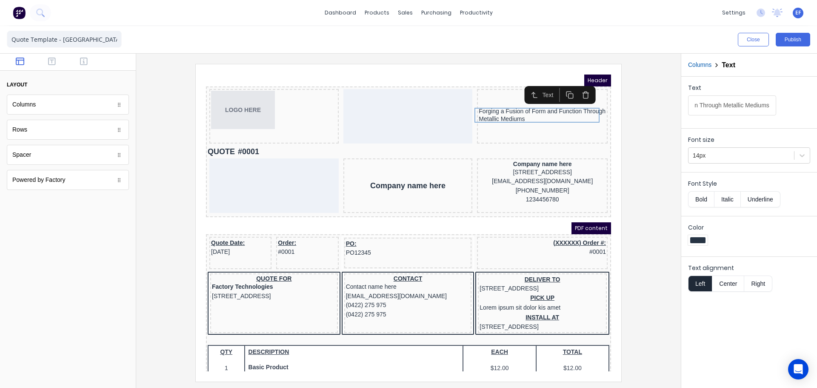
click at [658, 121] on div at bounding box center [408, 222] width 531 height 317
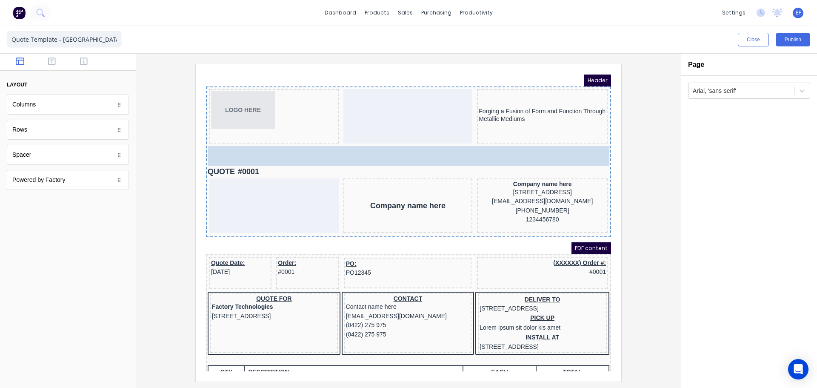
drag, startPoint x: 68, startPoint y: 110, endPoint x: 332, endPoint y: 147, distance: 266.5
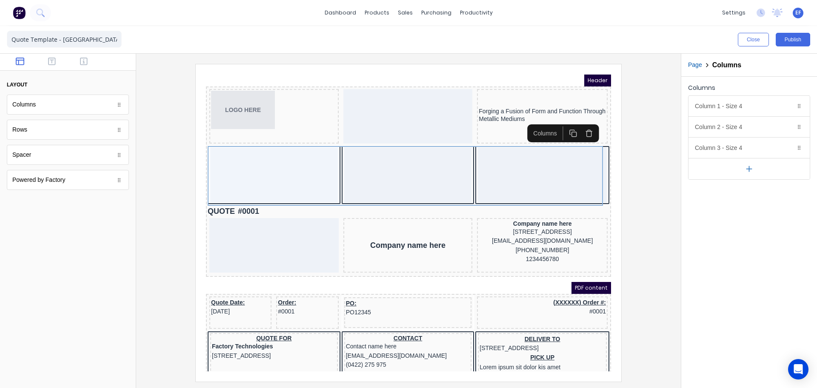
click at [750, 167] on icon "button" at bounding box center [750, 168] width 0 height 5
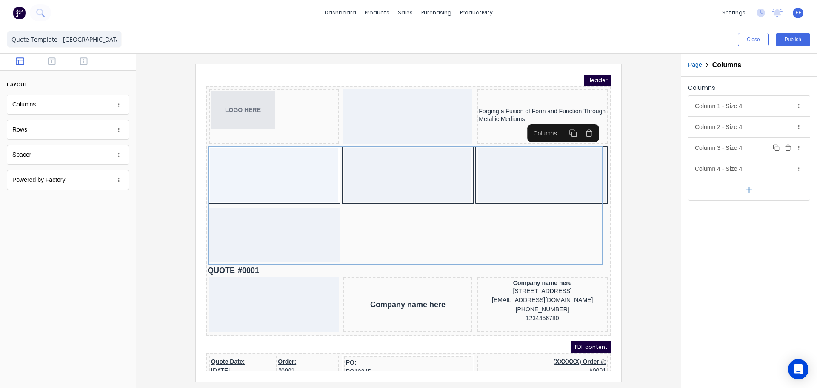
click at [790, 147] on icon "button" at bounding box center [788, 148] width 4 height 5
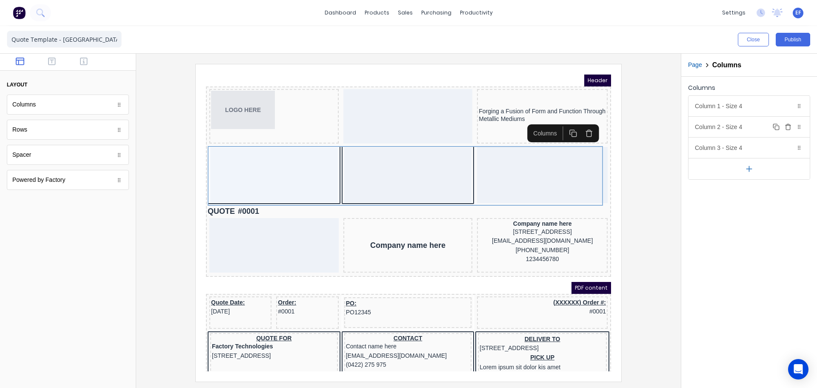
click at [790, 127] on icon "button" at bounding box center [788, 127] width 4 height 5
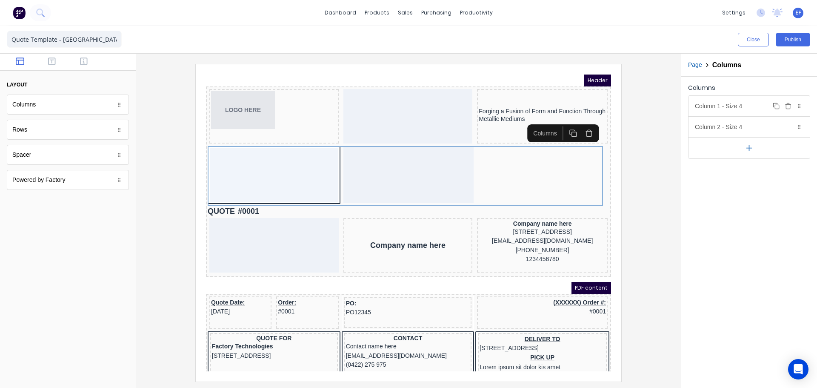
click at [789, 103] on icon "button" at bounding box center [788, 103] width 2 height 1
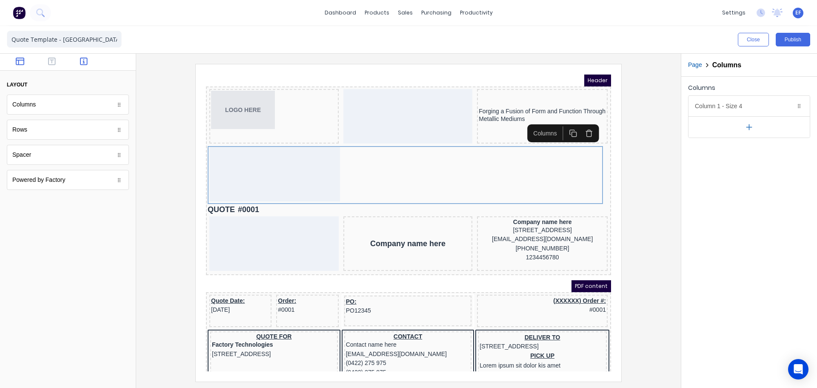
click at [85, 57] on icon "button" at bounding box center [84, 61] width 8 height 9
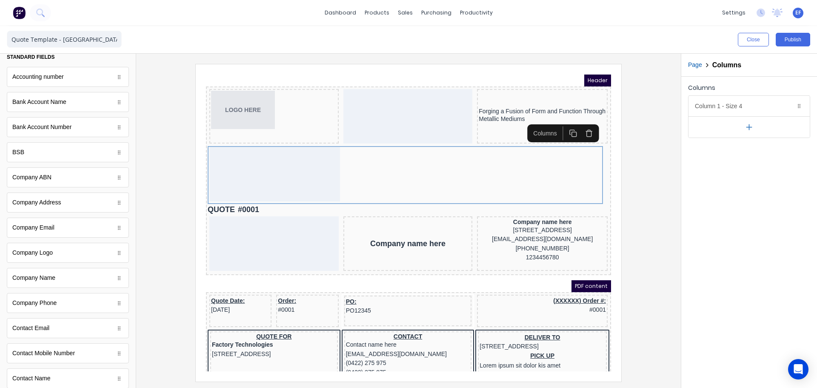
scroll to position [43, 0]
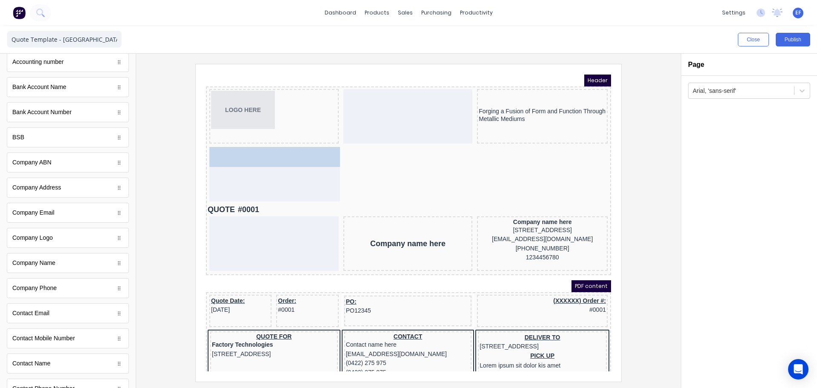
drag, startPoint x: 29, startPoint y: 268, endPoint x: 272, endPoint y: 158, distance: 266.9
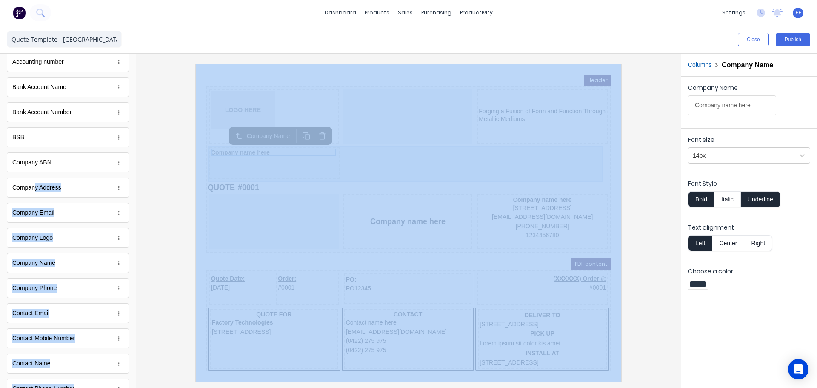
drag, startPoint x: 232, startPoint y: 262, endPoint x: 261, endPoint y: 156, distance: 110.1
click at [758, 196] on button "Underline" at bounding box center [761, 199] width 40 height 16
click at [702, 197] on button "Bold" at bounding box center [701, 199] width 26 height 16
click at [80, 200] on div "Accounting number Accounting number Bank Account Name Bank Account Name Bank Ac…" at bounding box center [68, 388] width 122 height 673
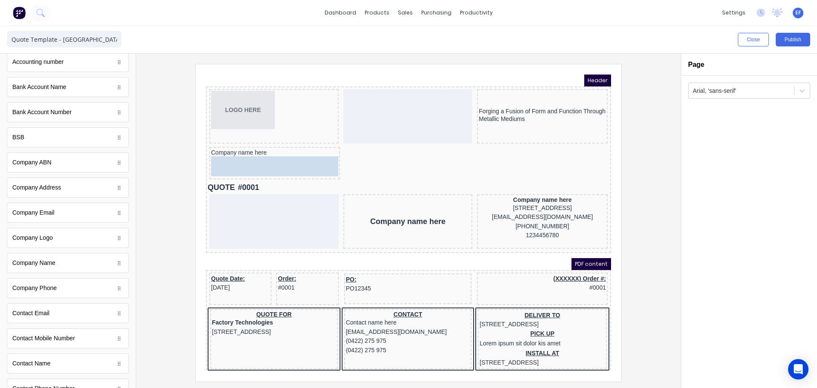
drag, startPoint x: 64, startPoint y: 197, endPoint x: 314, endPoint y: 161, distance: 252.4
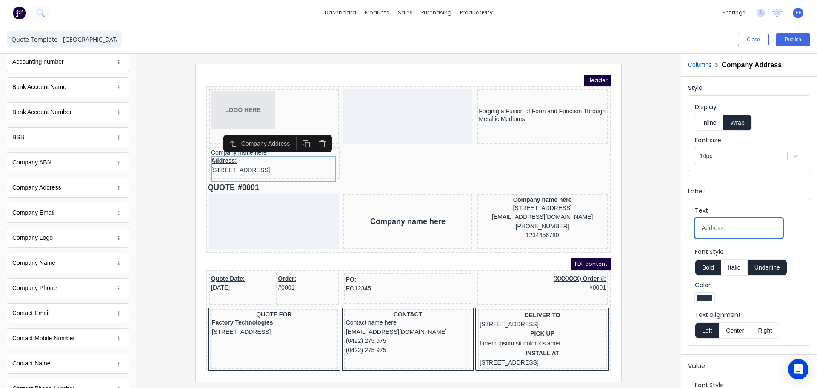
drag, startPoint x: 742, startPoint y: 230, endPoint x: 628, endPoint y: 229, distance: 113.7
click at [633, 231] on div "Close Publish Components standard fields Accounting number Accounting number Ba…" at bounding box center [408, 207] width 817 height 362
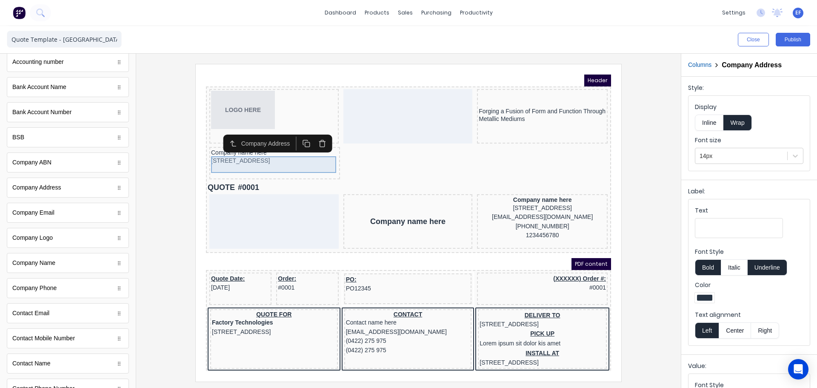
click at [325, 155] on div "[STREET_ADDRESS]" at bounding box center [264, 150] width 127 height 9
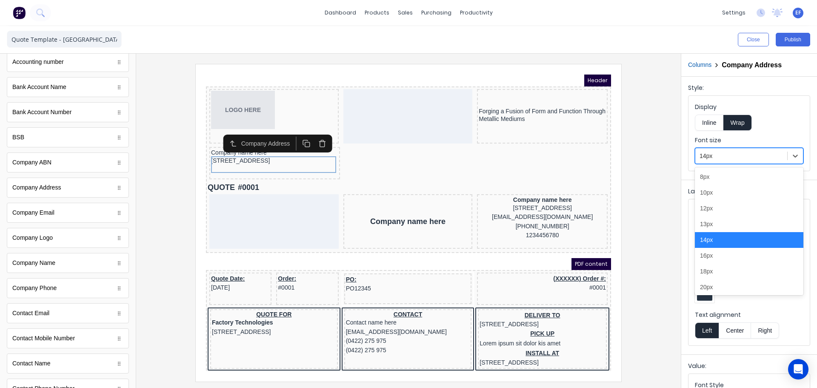
click at [716, 158] on div at bounding box center [741, 156] width 83 height 11
drag, startPoint x: 708, startPoint y: 88, endPoint x: 701, endPoint y: 81, distance: 9.9
click at [708, 88] on div "Style:" at bounding box center [749, 89] width 122 height 12
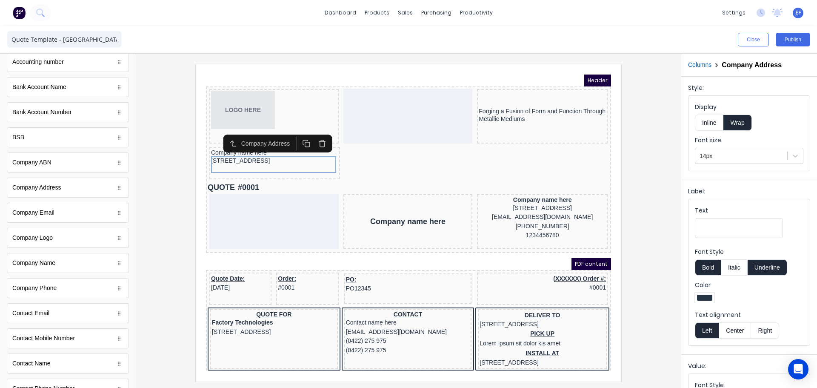
click at [695, 66] on button "Columns" at bounding box center [699, 64] width 23 height 9
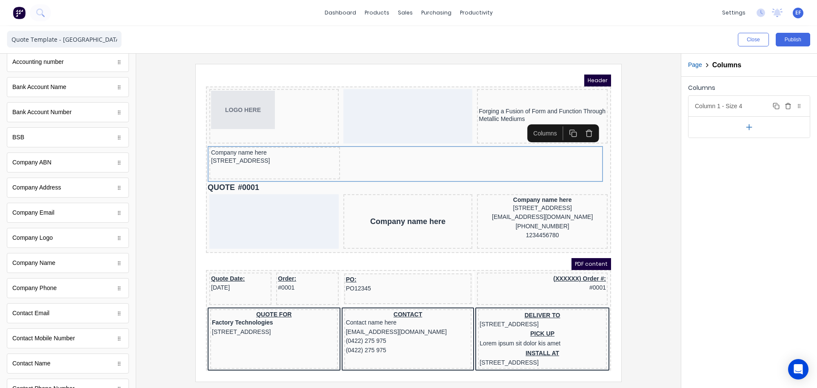
click at [727, 97] on div "Column 1 - Size 4 Duplicate Delete" at bounding box center [749, 106] width 121 height 20
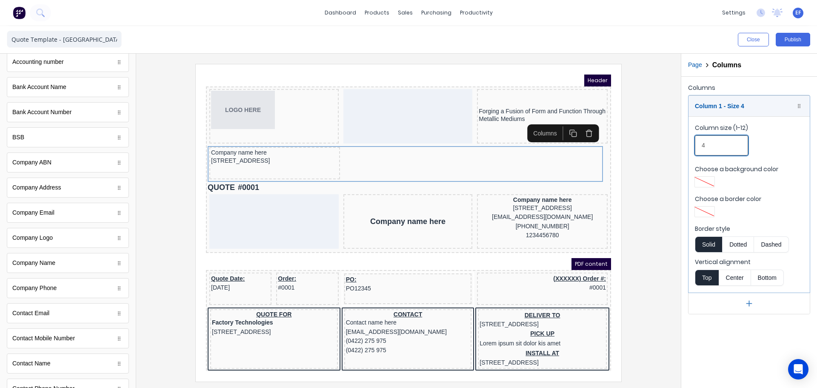
drag, startPoint x: 689, startPoint y: 143, endPoint x: 678, endPoint y: 144, distance: 11.1
click at [678, 144] on div "Close Publish Components standard fields Accounting number Accounting number Ba…" at bounding box center [408, 207] width 817 height 362
type input "6"
drag, startPoint x: 642, startPoint y: 181, endPoint x: 644, endPoint y: 176, distance: 5.1
click at [642, 180] on div at bounding box center [408, 222] width 531 height 317
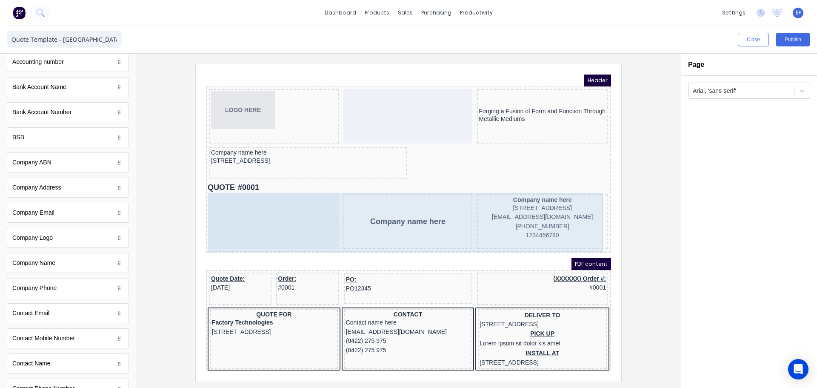
click at [228, 210] on div at bounding box center [263, 211] width 129 height 54
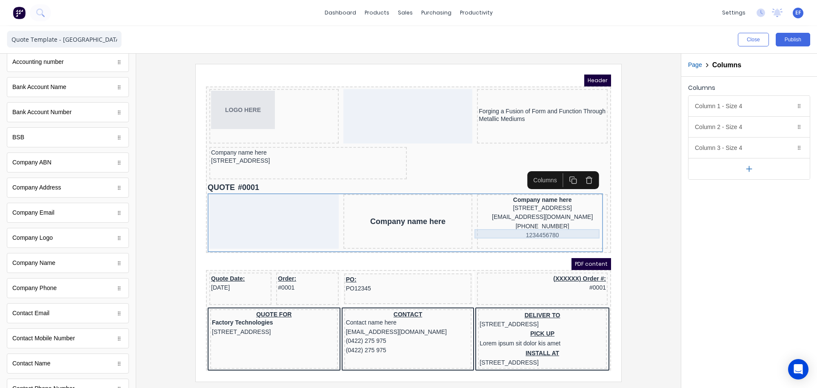
click at [499, 221] on div "[PHONE_NUMBER]" at bounding box center [532, 216] width 127 height 9
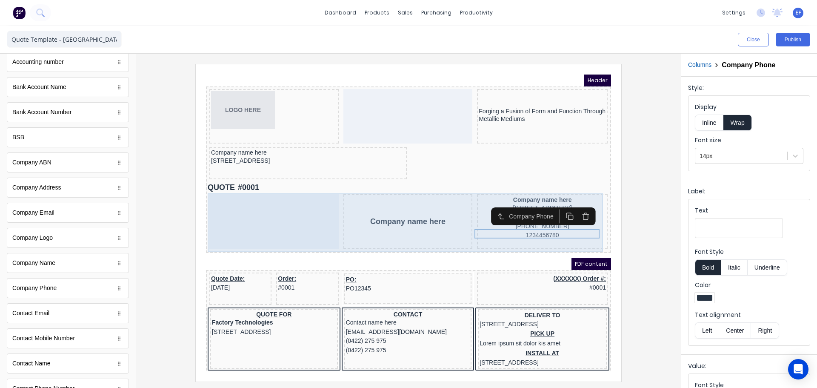
click at [442, 188] on div "Company name here" at bounding box center [397, 211] width 129 height 54
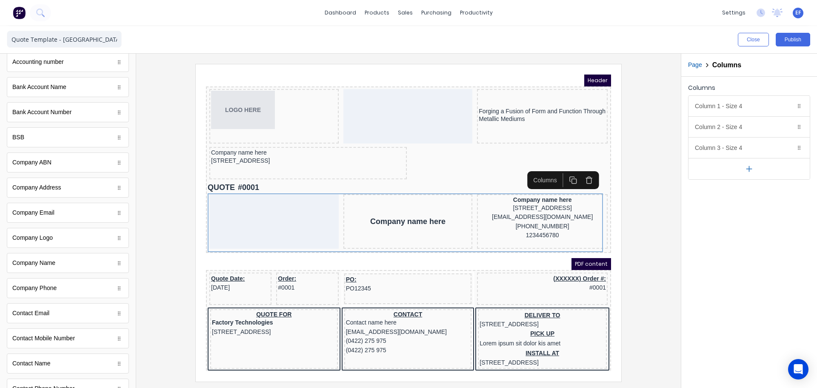
click at [579, 172] on icon "button" at bounding box center [579, 170] width 8 height 8
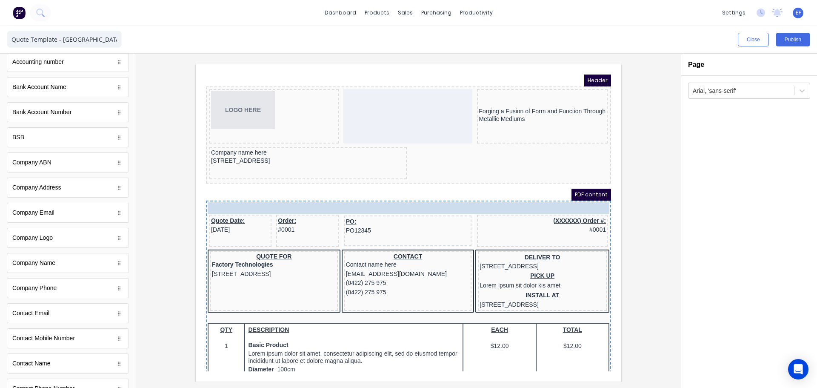
drag, startPoint x: 241, startPoint y: 177, endPoint x: 245, endPoint y: 193, distance: 16.7
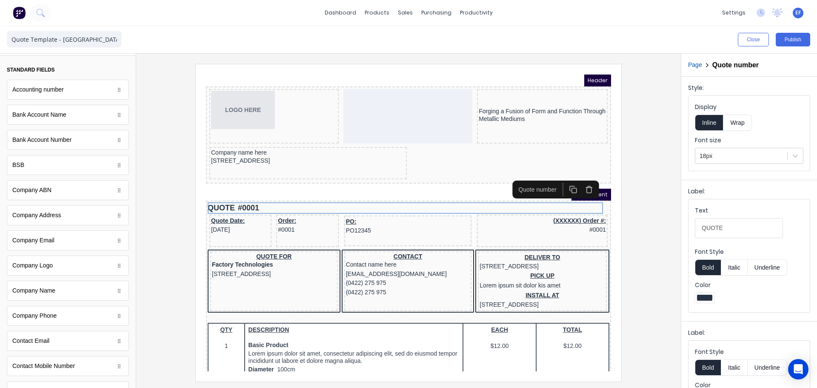
scroll to position [0, 0]
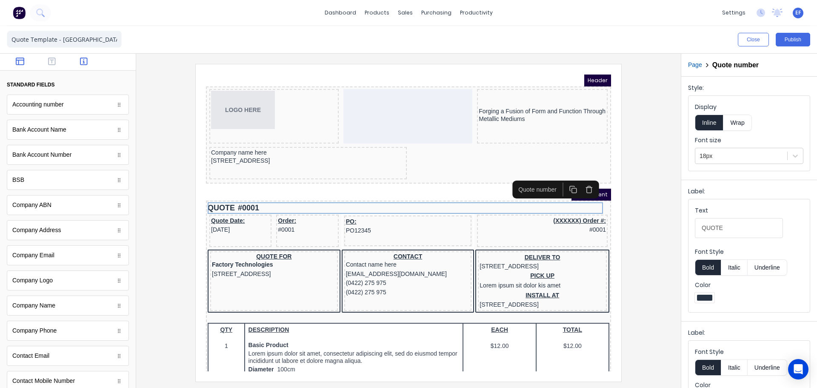
click at [20, 63] on icon "button" at bounding box center [20, 61] width 9 height 9
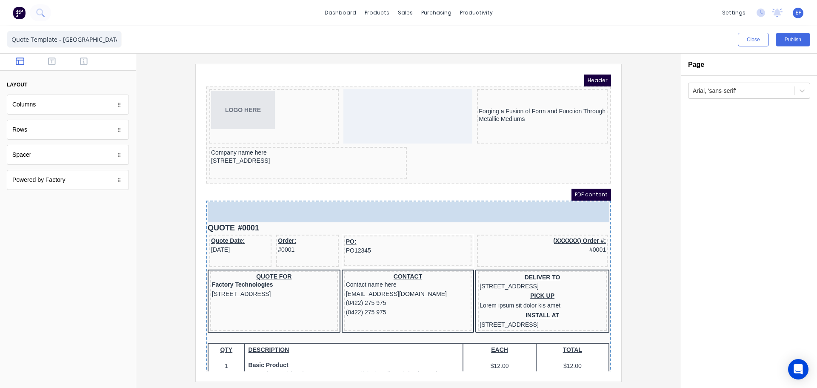
drag, startPoint x: 32, startPoint y: 156, endPoint x: 97, endPoint y: 123, distance: 72.7
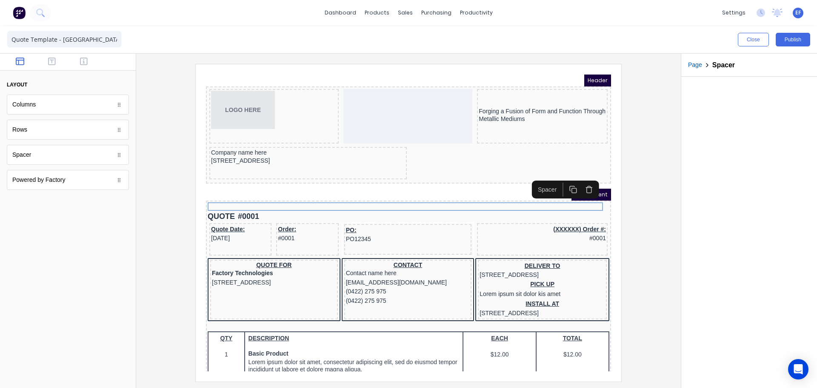
click at [564, 181] on icon "button" at bounding box center [563, 179] width 8 height 8
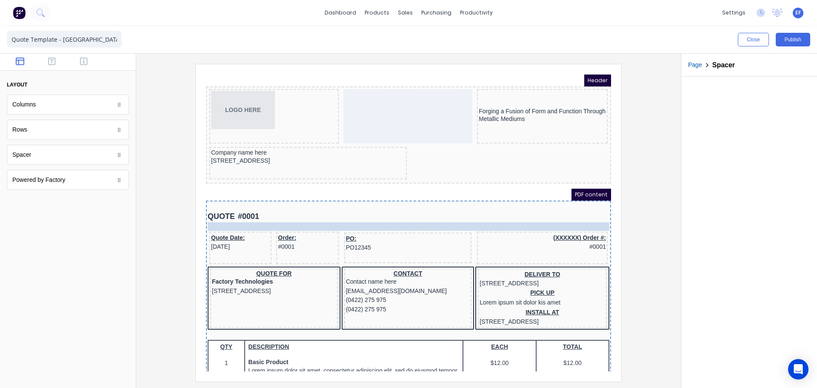
drag, startPoint x: 265, startPoint y: 204, endPoint x: 263, endPoint y: 219, distance: 14.6
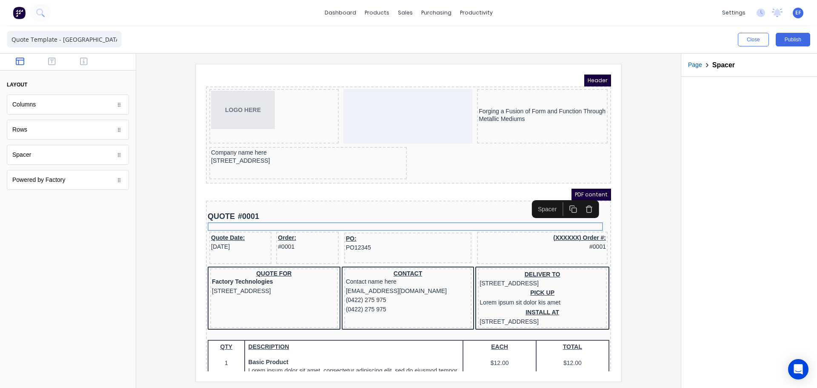
click at [277, 198] on div at bounding box center [399, 196] width 402 height 9
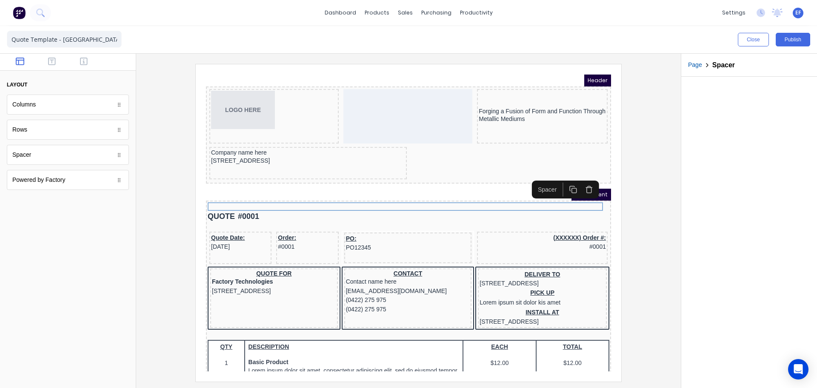
click at [559, 183] on button "button" at bounding box center [563, 179] width 16 height 14
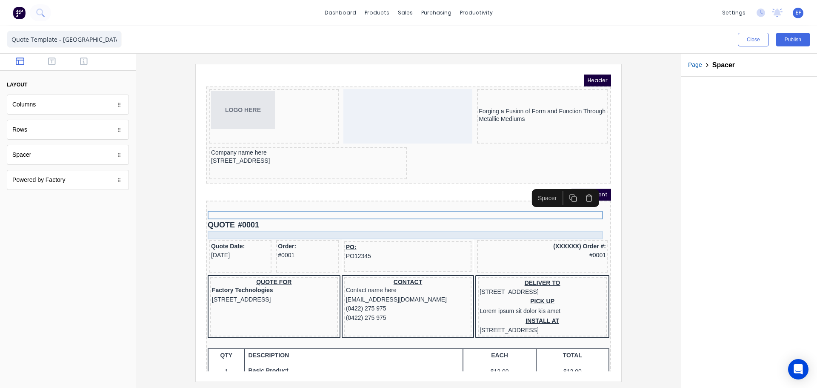
click at [306, 221] on div at bounding box center [399, 225] width 402 height 9
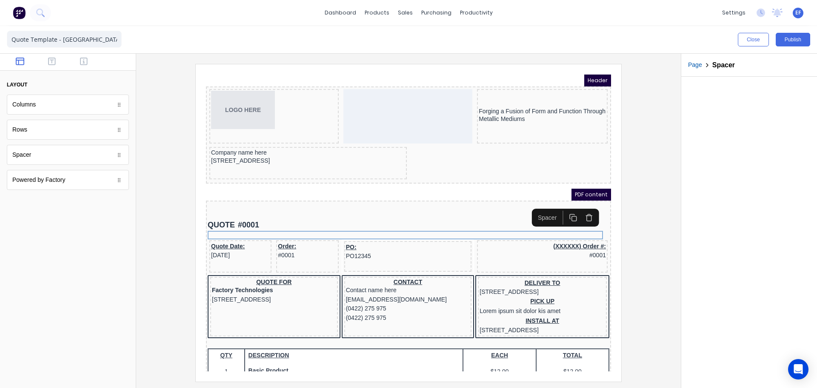
click at [565, 208] on icon "button" at bounding box center [563, 207] width 8 height 8
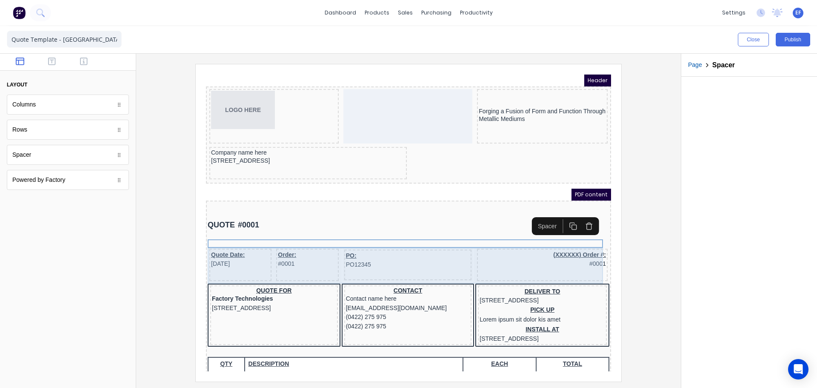
click at [365, 264] on div "PO: PO12345" at bounding box center [398, 254] width 128 height 31
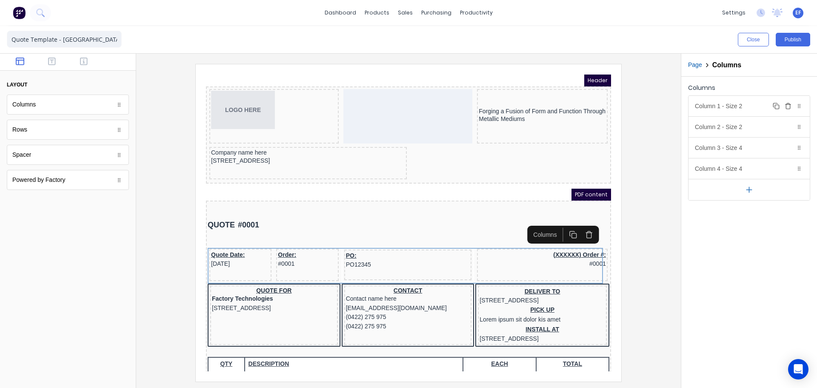
click at [756, 109] on div "Column 1 - Size 2 Duplicate Delete" at bounding box center [749, 106] width 121 height 20
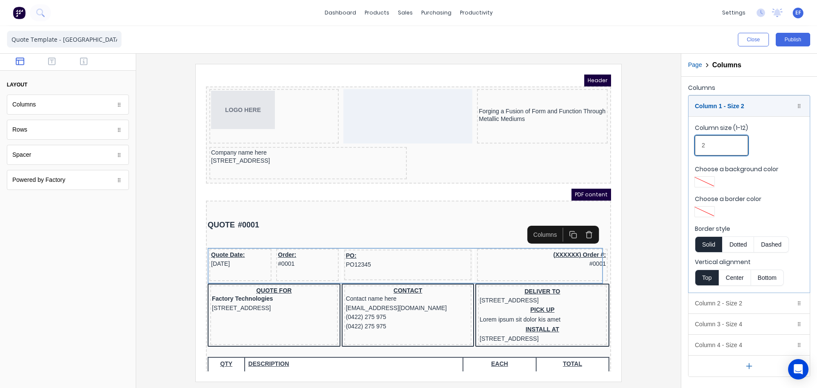
drag, startPoint x: 719, startPoint y: 146, endPoint x: 683, endPoint y: 146, distance: 36.2
click at [683, 146] on div "Columns Column 1 - Size 2 Duplicate Delete Column size (1-12) 2 Choose a backgr…" at bounding box center [750, 229] width 136 height 305
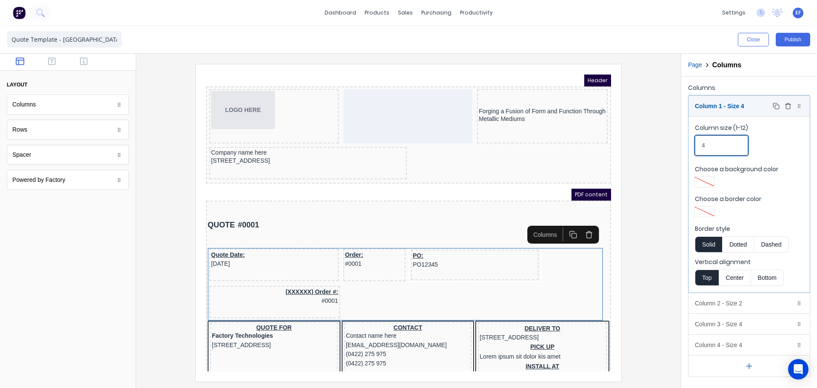
type input "4"
click at [718, 99] on div "Column 1 - Size 4 Duplicate Delete" at bounding box center [749, 106] width 121 height 20
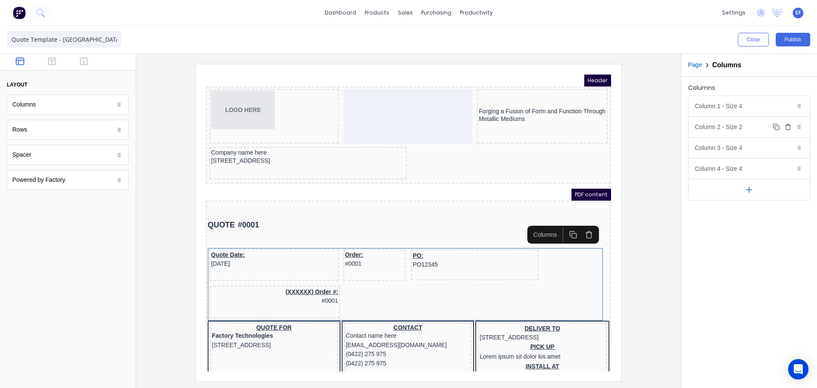
click at [720, 123] on div "Column 2 - Size 2 Duplicate Delete" at bounding box center [749, 127] width 121 height 20
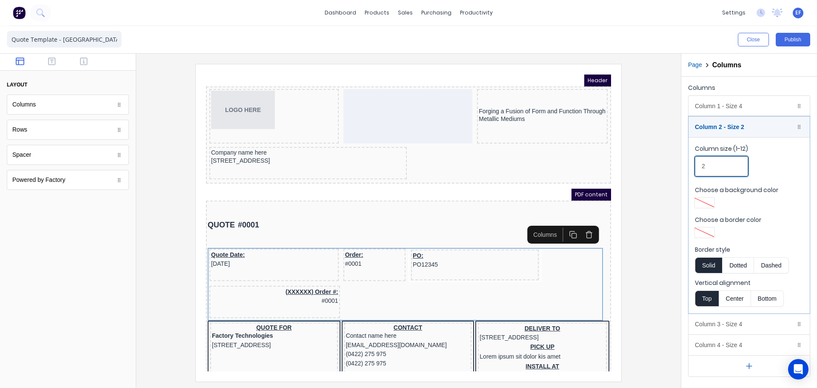
drag, startPoint x: 713, startPoint y: 174, endPoint x: 682, endPoint y: 169, distance: 31.5
click at [682, 169] on div "Columns Column 1 - Size 4 Duplicate Delete Column size (1-12) 4 Choose a backgr…" at bounding box center [750, 229] width 136 height 305
type input "4"
click at [721, 127] on div "Column 2 - Size 4 Duplicate Delete" at bounding box center [749, 127] width 121 height 20
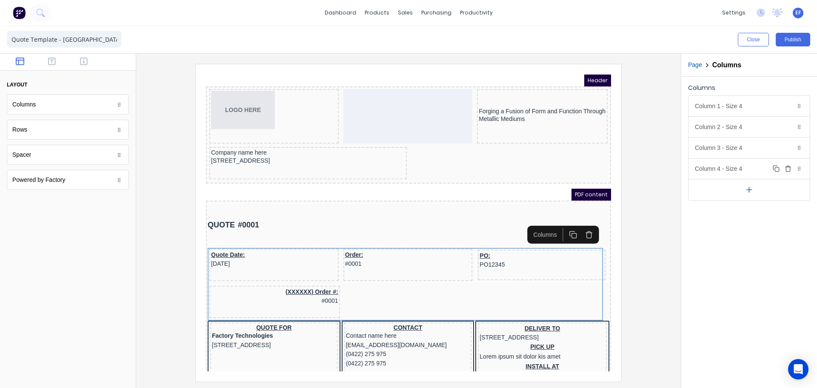
click at [711, 165] on div "Column 4 - Size 4 Duplicate Delete" at bounding box center [749, 168] width 121 height 20
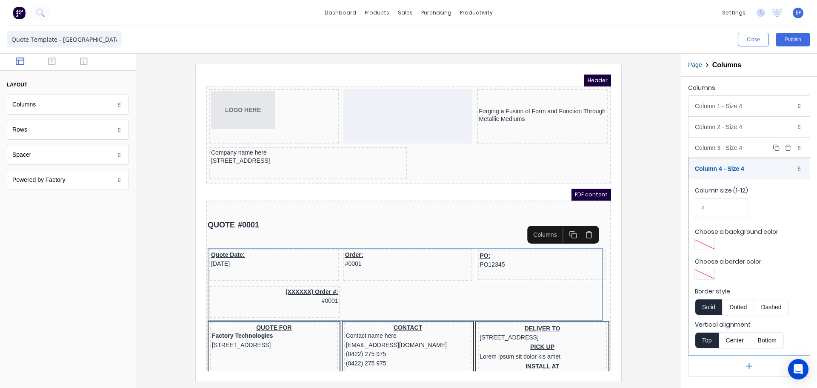
click at [721, 146] on div "Column 3 - Size 4 Duplicate Delete" at bounding box center [749, 148] width 121 height 20
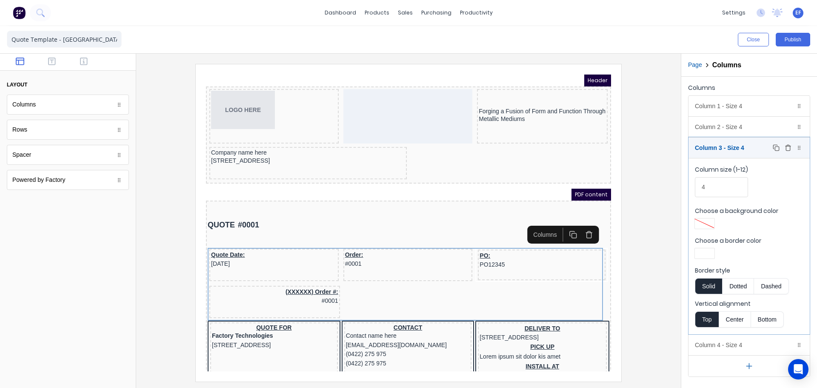
click at [723, 149] on div "Column 3 - Size 4 Duplicate Delete" at bounding box center [749, 148] width 121 height 20
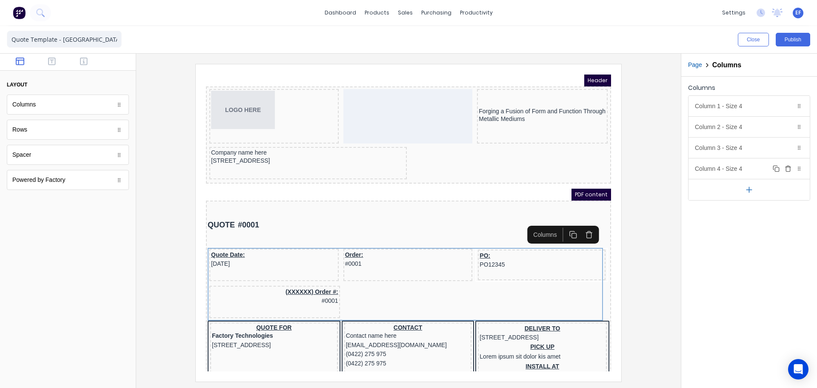
click at [791, 167] on icon "button" at bounding box center [788, 167] width 5 height 0
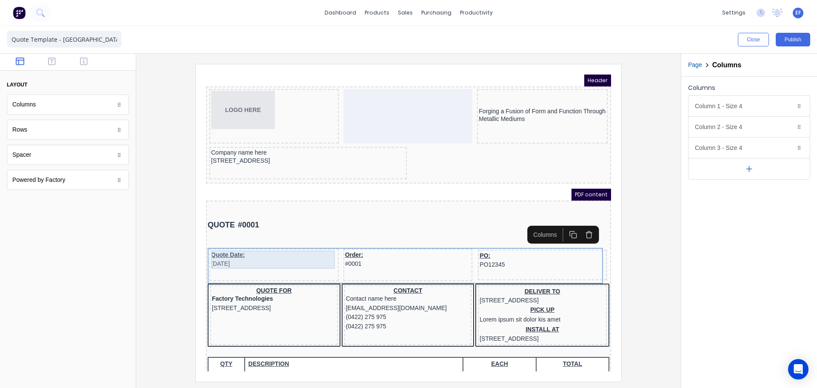
click at [232, 245] on div "Quote Date: 29/10/2024" at bounding box center [264, 249] width 126 height 18
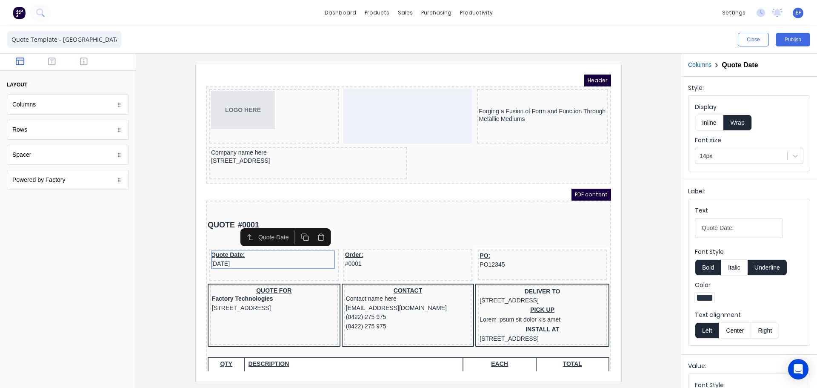
click at [770, 269] on button "Underline" at bounding box center [768, 267] width 40 height 16
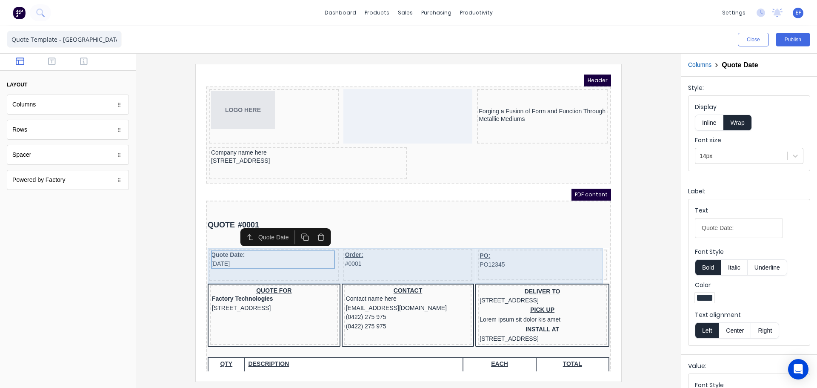
click at [416, 264] on div "Order: #0001" at bounding box center [397, 254] width 129 height 32
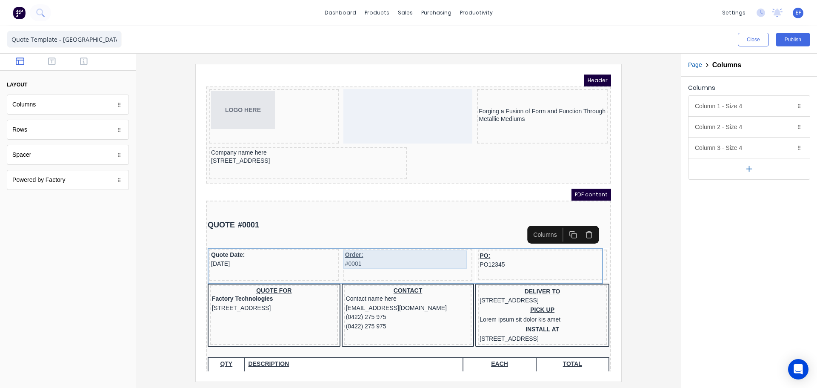
click at [409, 243] on div "Order: #0001" at bounding box center [398, 249] width 126 height 18
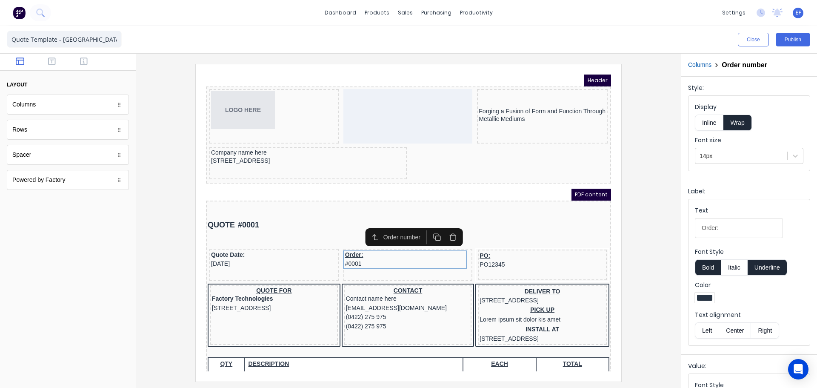
click at [760, 267] on button "Underline" at bounding box center [768, 267] width 40 height 16
click at [547, 244] on div "PO: PO12345" at bounding box center [533, 250] width 126 height 18
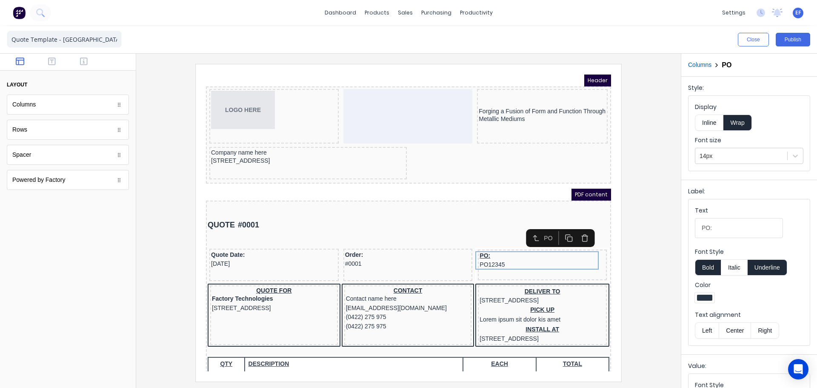
click at [766, 267] on button "Underline" at bounding box center [768, 267] width 40 height 16
drag, startPoint x: 732, startPoint y: 231, endPoint x: 627, endPoint y: 229, distance: 104.7
click at [629, 227] on div "Close Publish Components layout Columns Columns Rows Rows Spacer Spacer Powered…" at bounding box center [408, 207] width 817 height 362
click at [718, 220] on input "PO:" at bounding box center [739, 228] width 88 height 20
paste input "Source:"
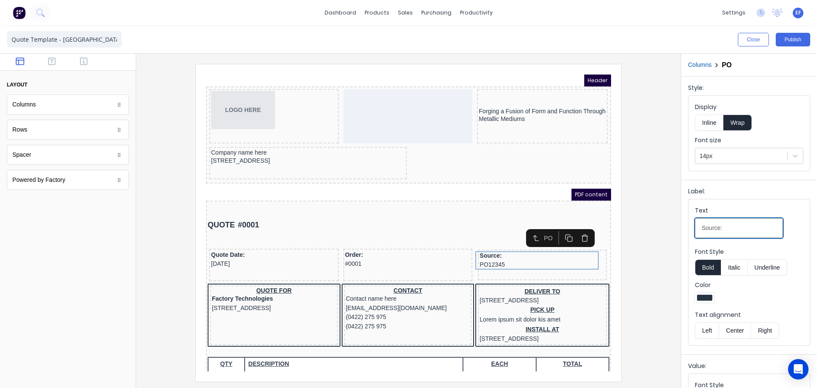
type input "Source:"
click at [655, 281] on div at bounding box center [408, 222] width 531 height 317
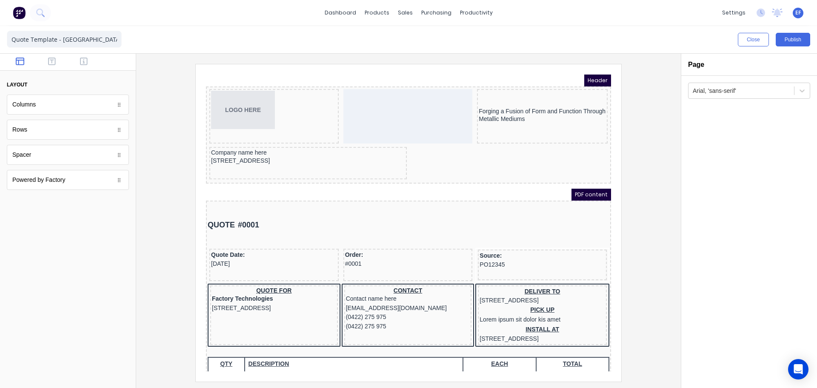
drag, startPoint x: 54, startPoint y: 60, endPoint x: 67, endPoint y: 60, distance: 13.2
click at [67, 60] on div at bounding box center [68, 62] width 136 height 17
click at [79, 61] on button "button" at bounding box center [84, 62] width 27 height 10
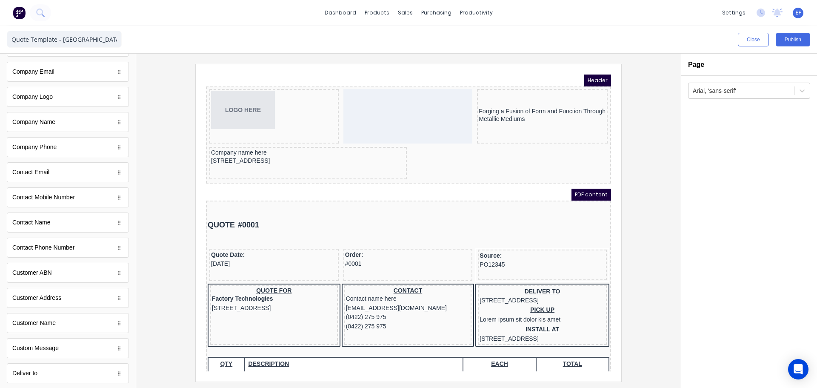
scroll to position [213, 0]
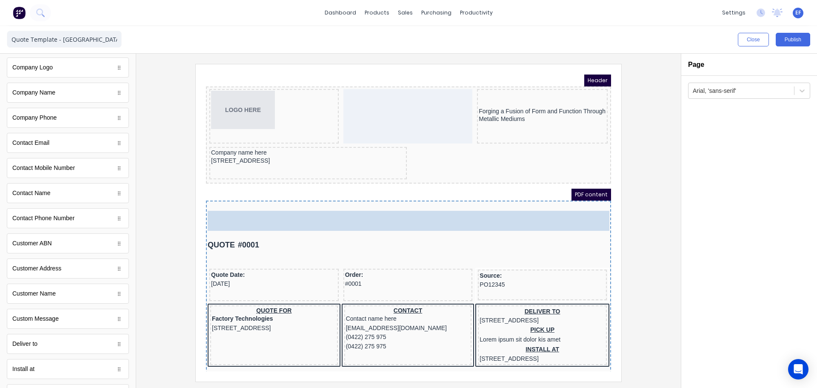
drag, startPoint x: 34, startPoint y: 294, endPoint x: 277, endPoint y: 206, distance: 258.2
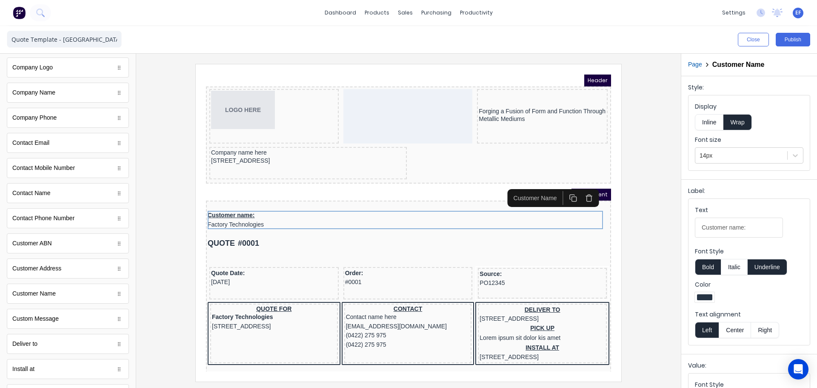
scroll to position [0, 0]
drag, startPoint x: 755, startPoint y: 231, endPoint x: 663, endPoint y: 235, distance: 92.1
click at [663, 235] on div "Close Publish Components standard fields Accounting number Accounting number Ba…" at bounding box center [408, 207] width 817 height 362
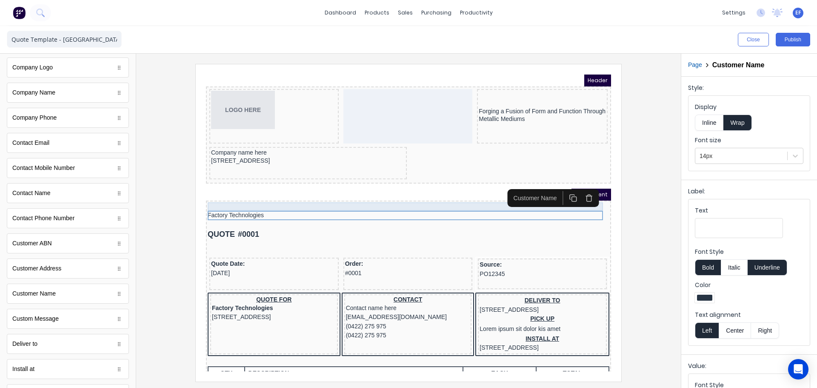
click at [217, 193] on div at bounding box center [399, 196] width 402 height 9
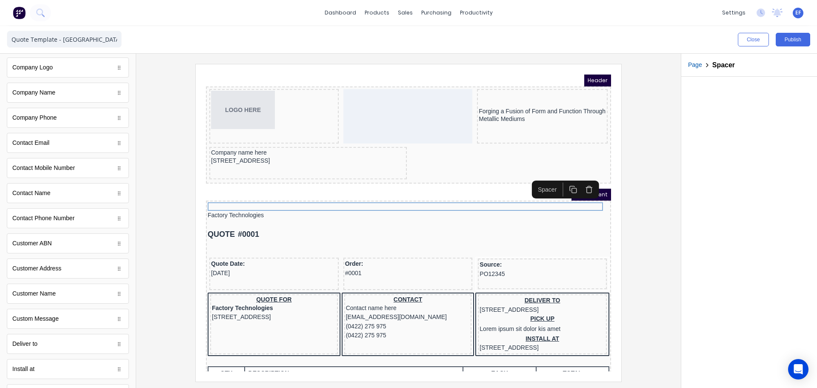
click at [565, 180] on icon "button" at bounding box center [563, 179] width 8 height 8
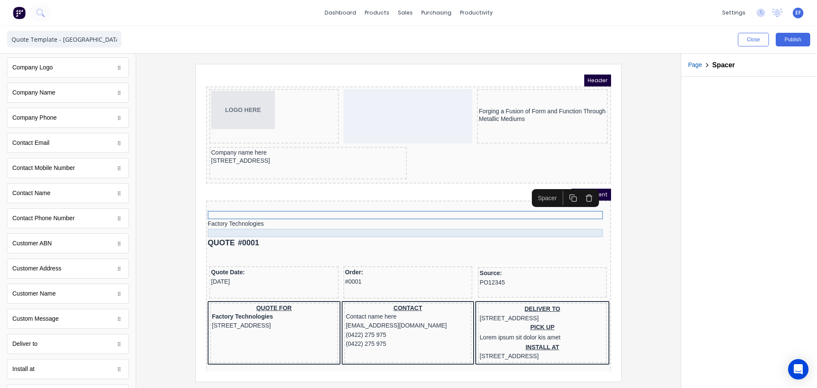
click at [262, 221] on div at bounding box center [399, 222] width 402 height 9
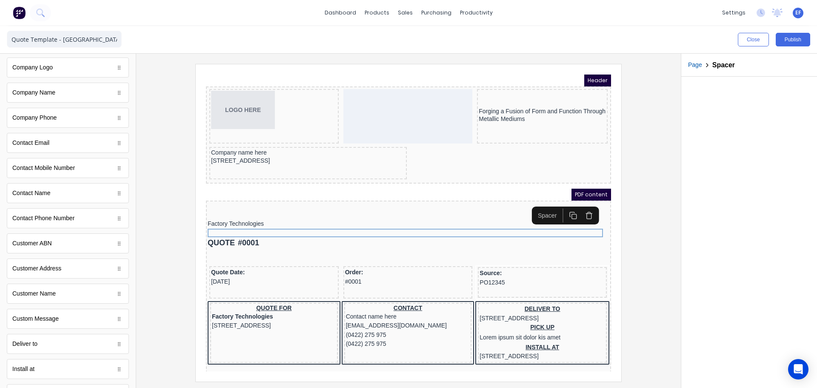
click at [558, 204] on button "button" at bounding box center [563, 205] width 16 height 14
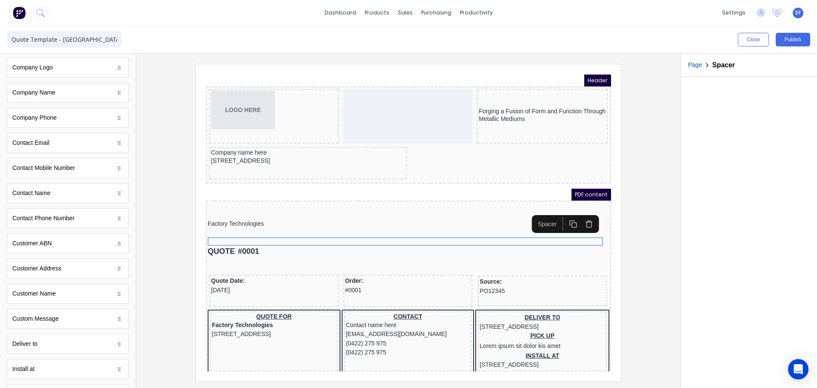
drag, startPoint x: 652, startPoint y: 266, endPoint x: 656, endPoint y: 261, distance: 6.4
click at [652, 265] on div at bounding box center [408, 222] width 531 height 317
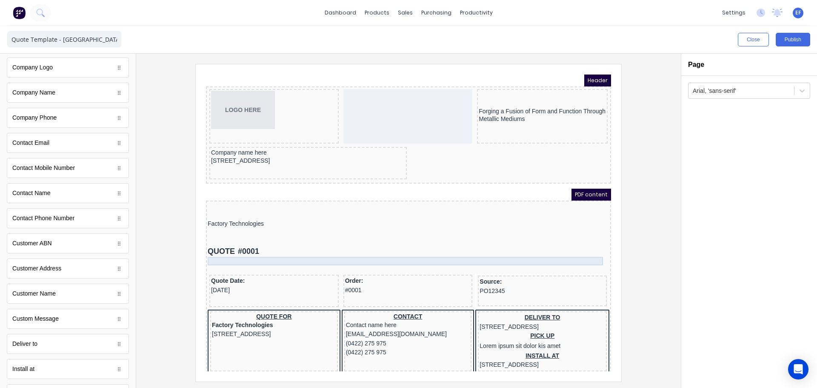
click at [284, 250] on div at bounding box center [399, 250] width 402 height 9
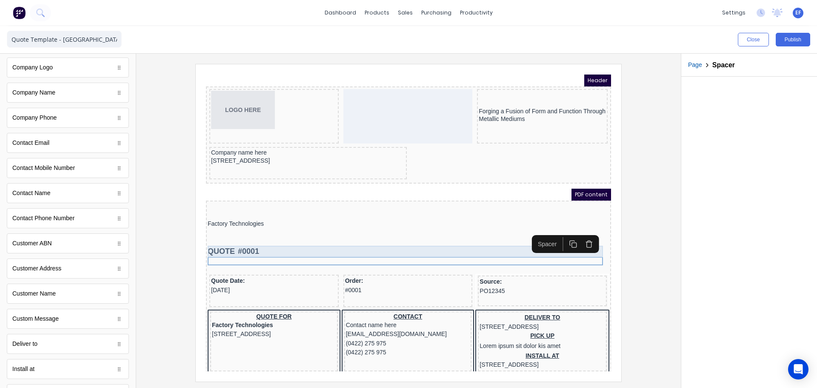
click at [233, 236] on div "QUOTE #0001" at bounding box center [399, 240] width 402 height 11
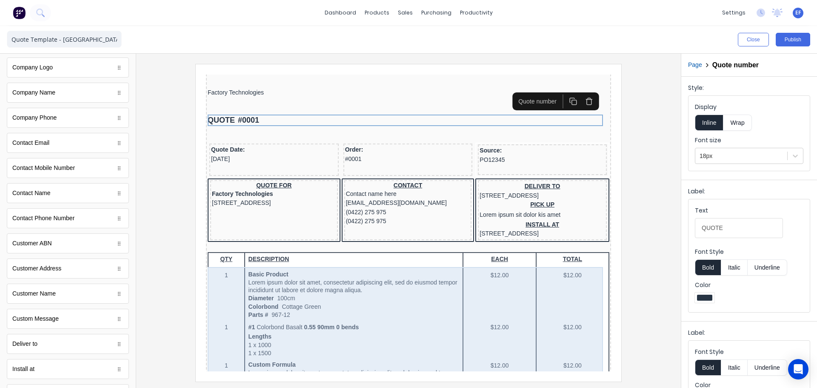
scroll to position [128, 0]
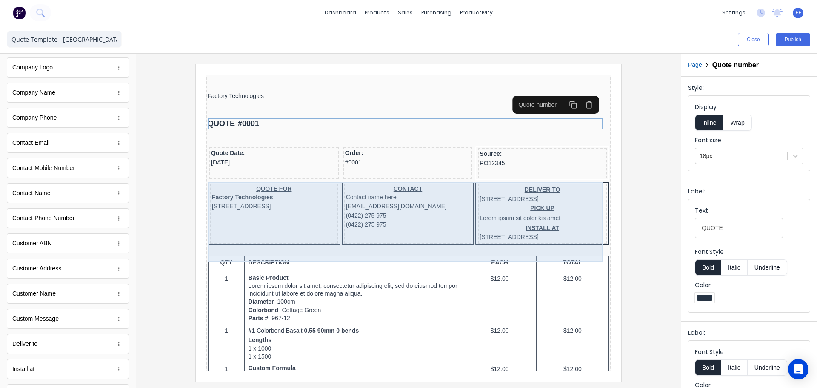
click at [334, 223] on div "CONTACT Contact name here xxxxxxx@xxxxx.com (0422) 275 975 (0422) 275 975" at bounding box center [398, 203] width 128 height 60
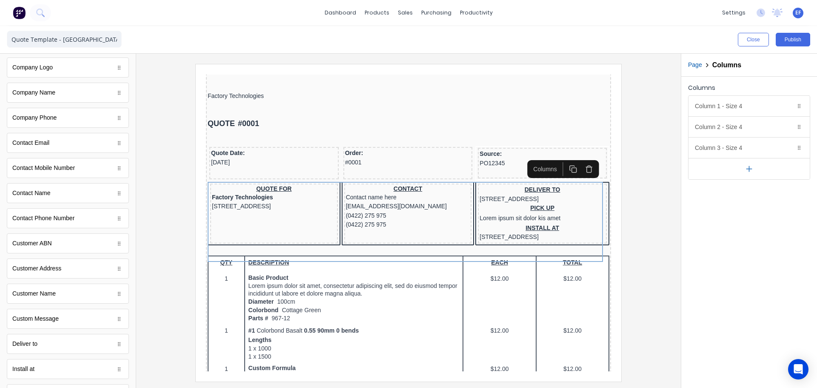
click at [582, 157] on icon "button" at bounding box center [579, 157] width 6 height 0
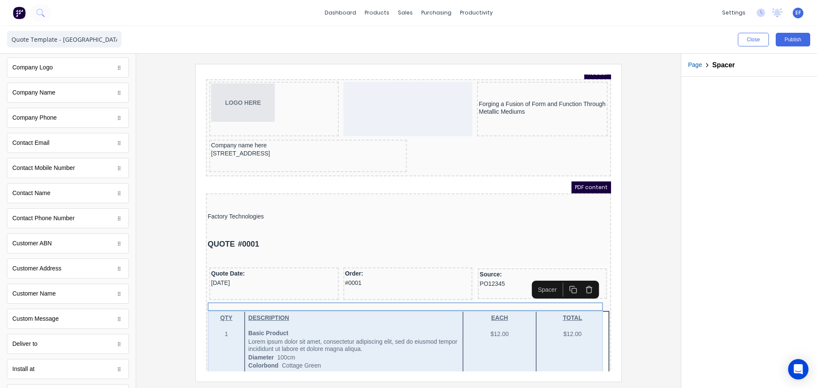
scroll to position [0, 0]
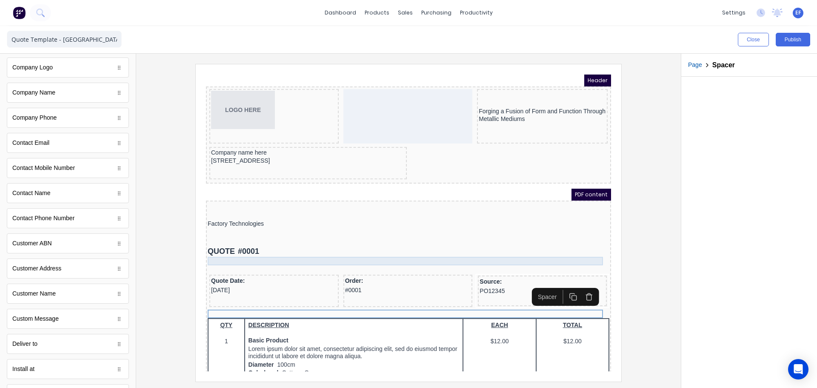
click at [238, 248] on div at bounding box center [399, 250] width 402 height 9
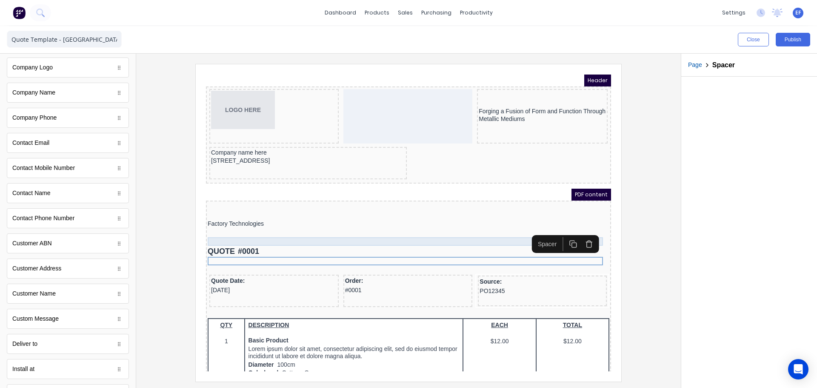
click at [215, 232] on div at bounding box center [399, 231] width 402 height 9
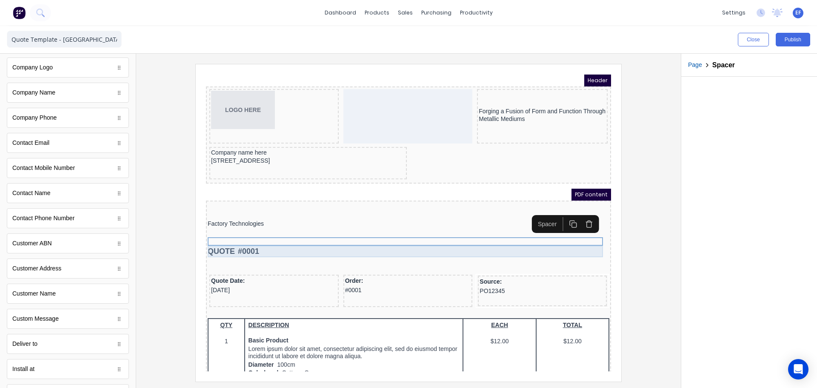
click at [205, 246] on div "QUOTE #0001" at bounding box center [399, 240] width 402 height 11
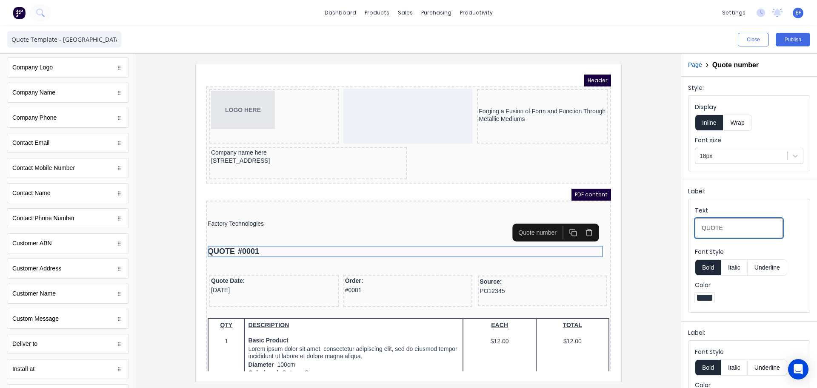
drag, startPoint x: 668, startPoint y: 233, endPoint x: 659, endPoint y: 232, distance: 8.1
click at [659, 232] on div "Close Publish Components standard fields Accounting number Accounting number Ba…" at bounding box center [408, 207] width 817 height 362
type input "Quotation"
click at [705, 265] on button "Bold" at bounding box center [708, 267] width 26 height 16
click at [730, 157] on div at bounding box center [741, 156] width 83 height 11
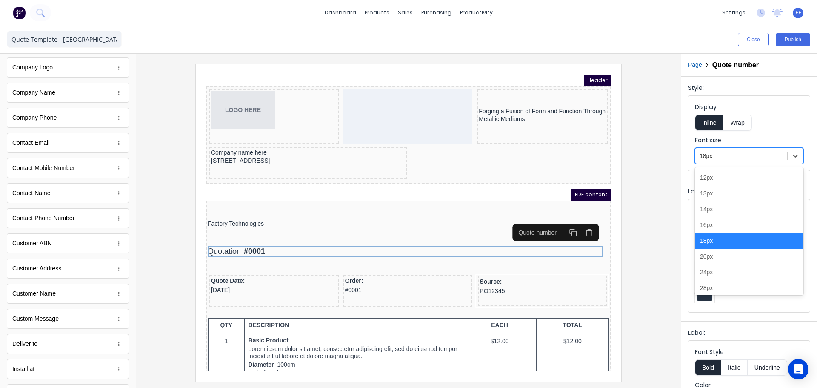
scroll to position [43, 0]
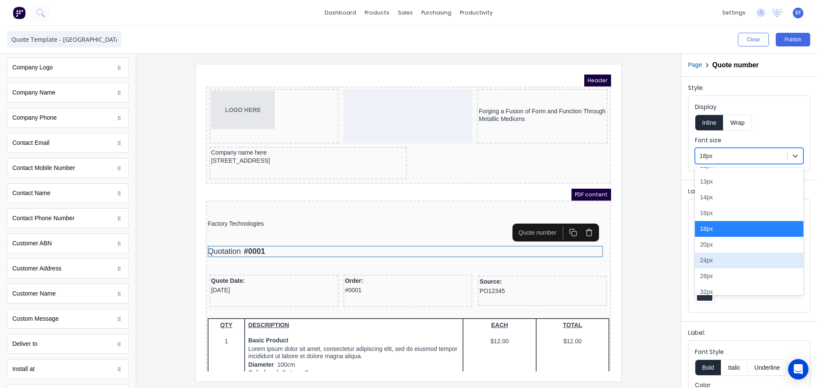
click at [707, 258] on div "24px" at bounding box center [749, 260] width 109 height 16
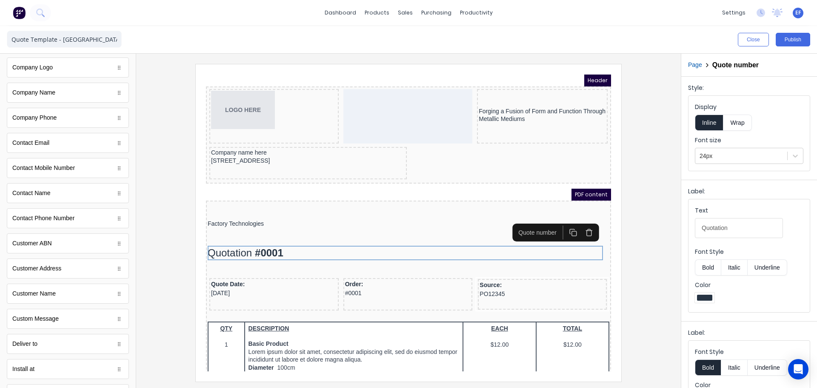
click at [656, 241] on div at bounding box center [408, 222] width 531 height 317
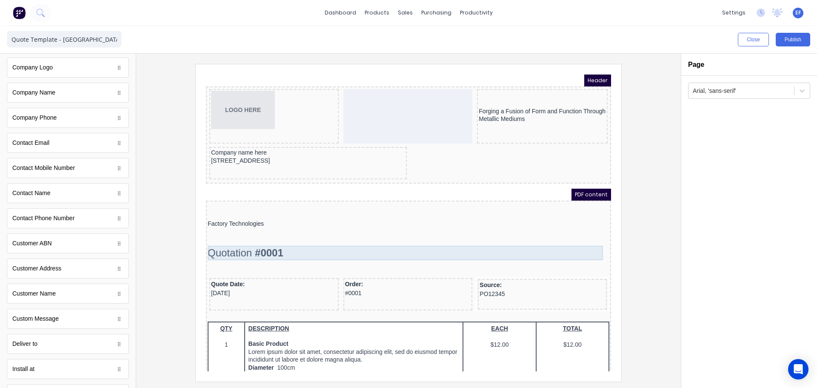
click at [298, 239] on div "Quotation #0001" at bounding box center [399, 242] width 402 height 14
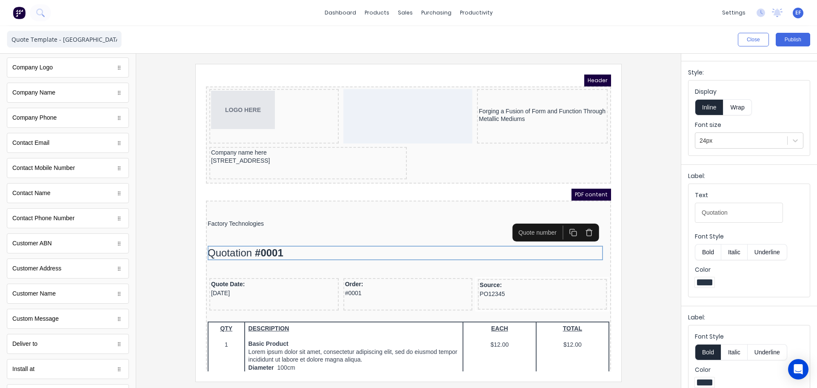
scroll to position [31, 0]
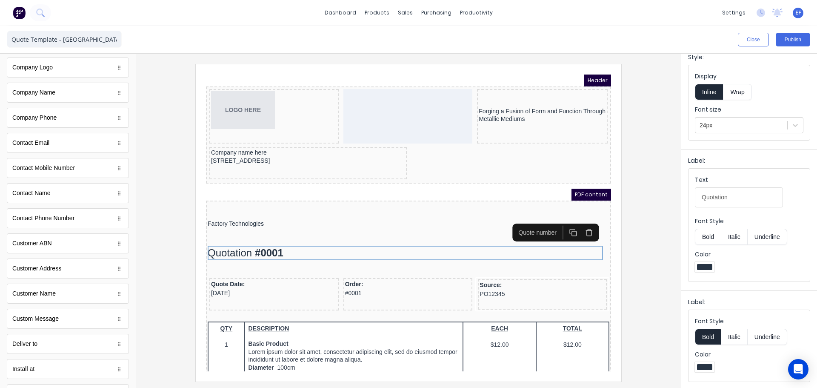
click at [711, 334] on button "Bold" at bounding box center [708, 337] width 26 height 16
click at [639, 255] on div at bounding box center [408, 222] width 531 height 317
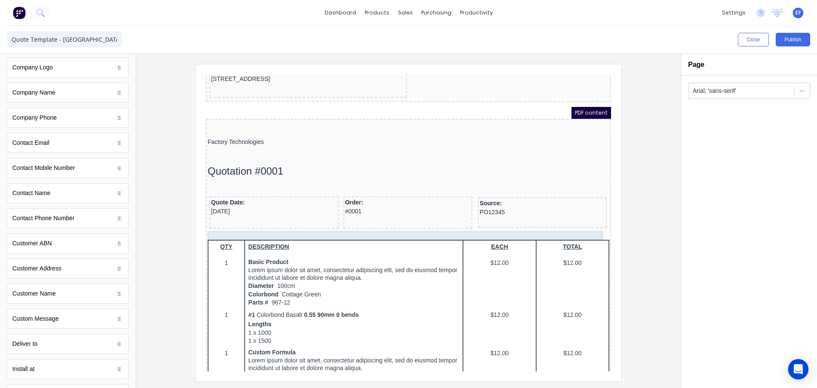
scroll to position [85, 0]
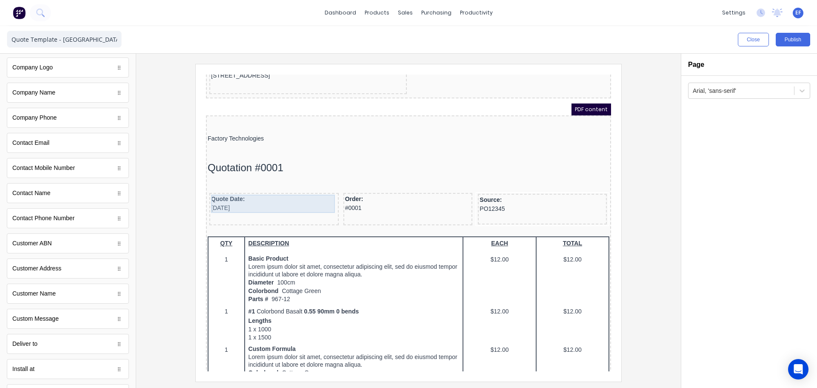
click at [207, 187] on div "Quote Date: 29/10/2024" at bounding box center [264, 193] width 126 height 18
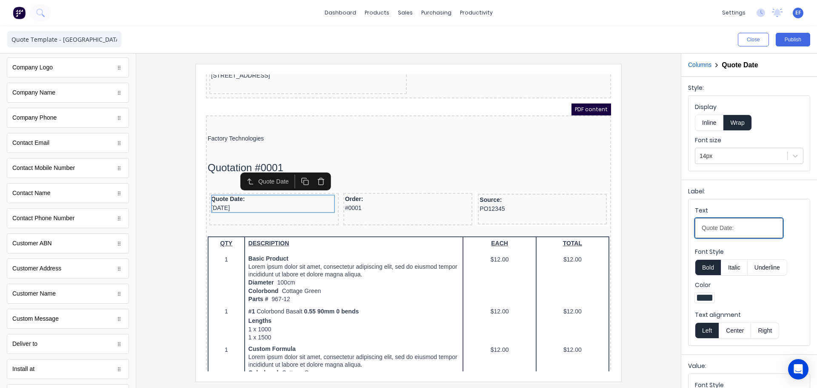
drag, startPoint x: 746, startPoint y: 227, endPoint x: 666, endPoint y: 231, distance: 80.1
click at [666, 231] on div "Close Publish Components standard fields Accounting number Accounting number Ba…" at bounding box center [408, 207] width 817 height 362
type input "Quotation Date:"
click at [359, 189] on div "Order: #0001" at bounding box center [398, 193] width 126 height 18
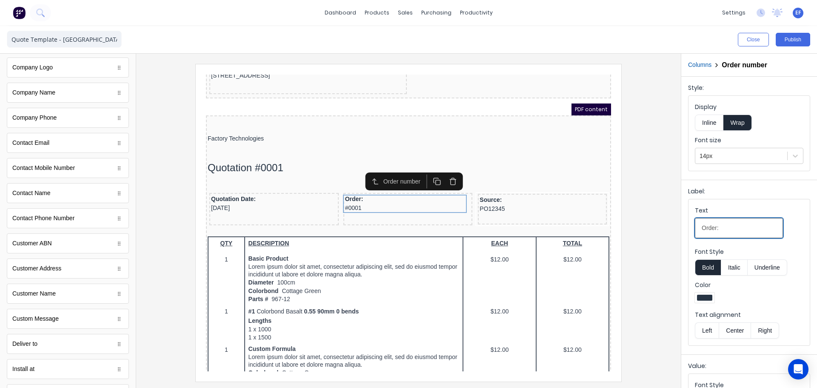
drag, startPoint x: 733, startPoint y: 226, endPoint x: 613, endPoint y: 220, distance: 120.2
click at [619, 221] on div "Close Publish Components standard fields Accounting number Accounting number Ba…" at bounding box center [408, 207] width 817 height 362
drag, startPoint x: 748, startPoint y: 227, endPoint x: 665, endPoint y: 229, distance: 82.2
click at [666, 228] on div "Close Publish Components standard fields Accounting number Accounting number Ba…" at bounding box center [408, 207] width 817 height 362
paste input "Salespers"
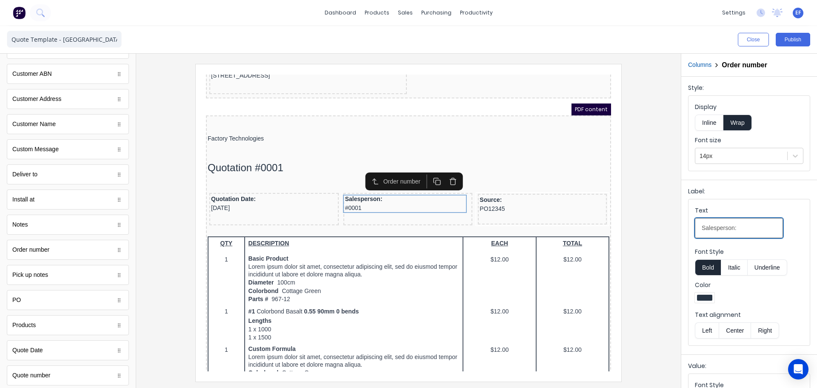
scroll to position [405, 0]
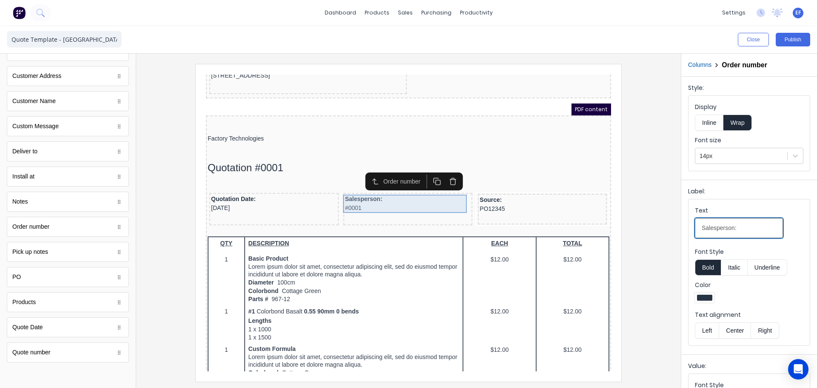
type input "Salesperson:"
click at [408, 193] on div "Salesperson: #0001" at bounding box center [398, 193] width 126 height 18
click at [441, 171] on icon "button" at bounding box center [443, 171] width 8 height 8
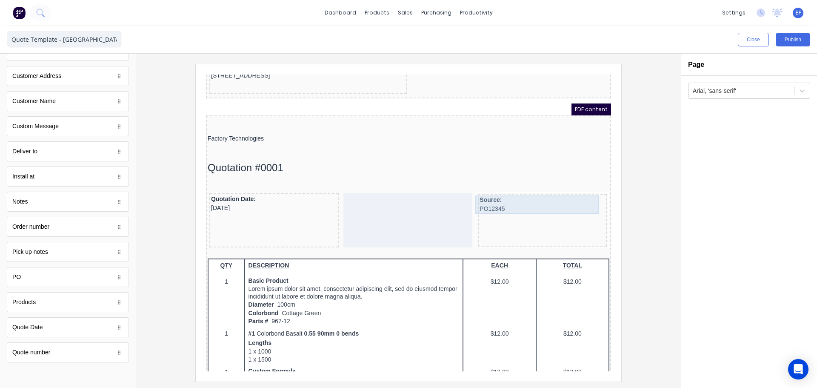
click at [476, 196] on div "Source: PO12345" at bounding box center [533, 194] width 126 height 18
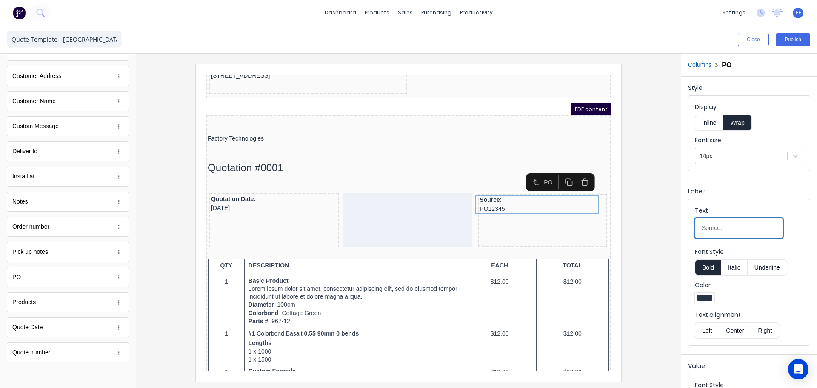
drag, startPoint x: 737, startPoint y: 231, endPoint x: 655, endPoint y: 214, distance: 83.5
click at [669, 221] on div "Close Publish Components standard fields Accounting number Accounting number Ba…" at bounding box center [408, 207] width 817 height 362
paste input "alesperson"
type input "Salesperson:"
drag, startPoint x: 645, startPoint y: 181, endPoint x: 643, endPoint y: 174, distance: 7.4
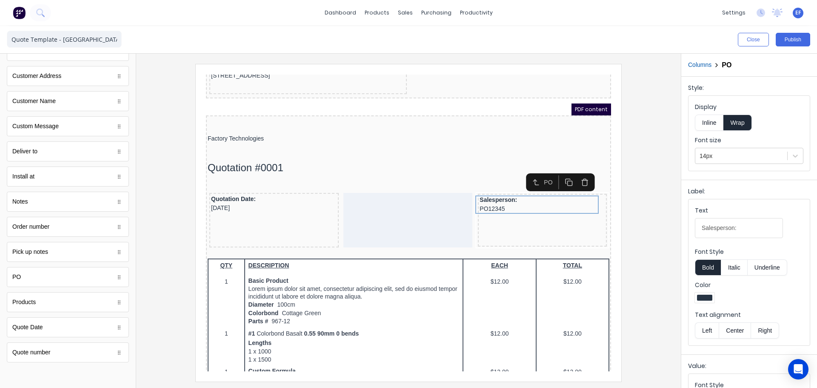
click at [643, 175] on div at bounding box center [408, 222] width 531 height 317
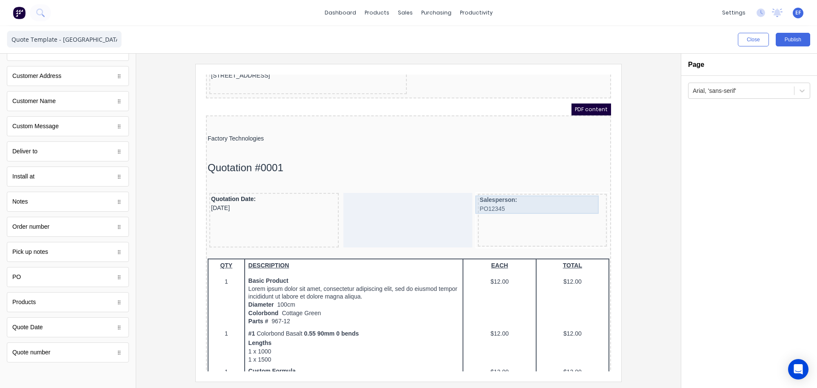
click at [479, 198] on div "Salesperson: PO12345" at bounding box center [533, 194] width 126 height 18
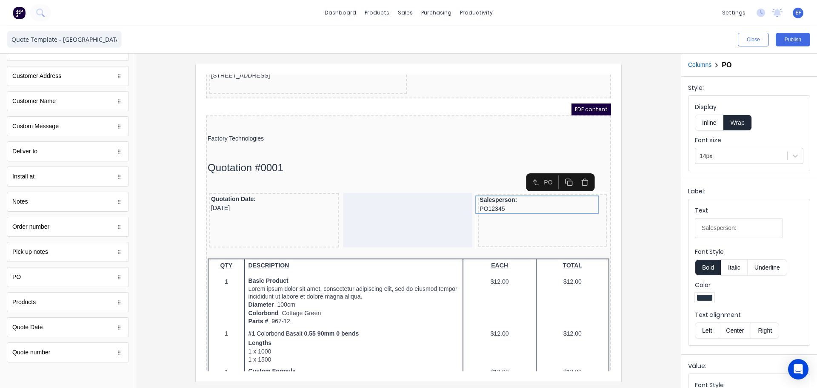
click at [578, 172] on icon "button" at bounding box center [575, 172] width 8 height 8
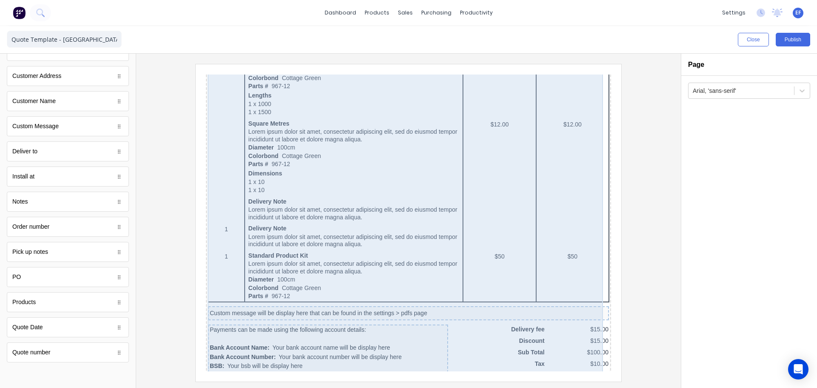
scroll to position [528, 0]
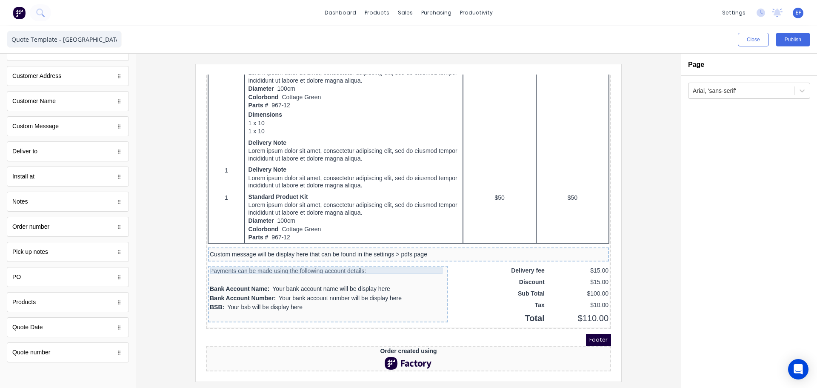
click at [277, 257] on div "Payments can be made using the following account details:" at bounding box center [318, 260] width 237 height 7
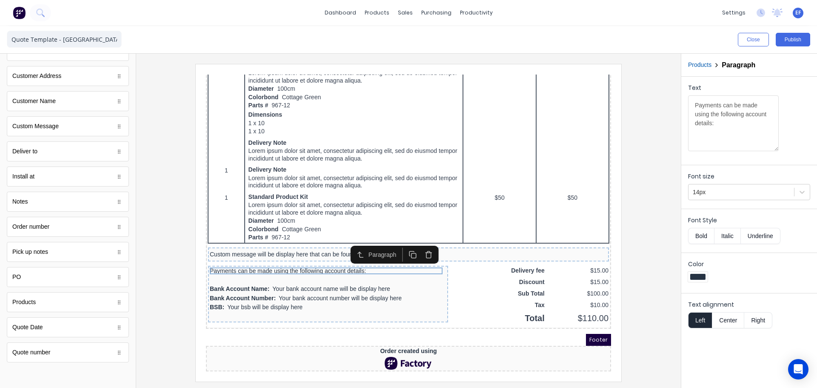
click at [419, 241] on icon "button" at bounding box center [419, 244] width 8 height 8
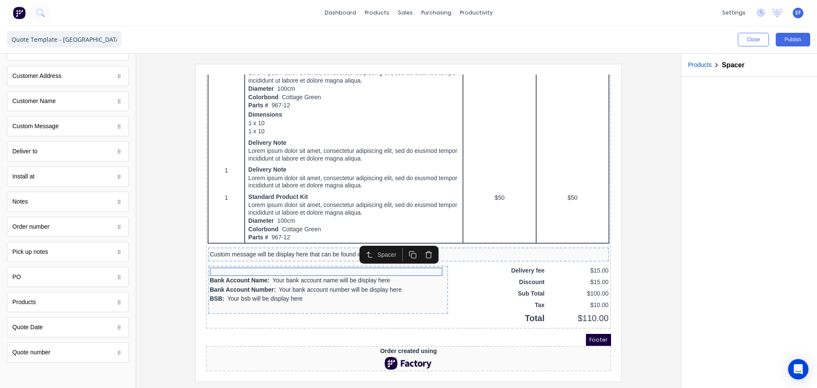
click at [419, 241] on icon "button" at bounding box center [419, 244] width 8 height 8
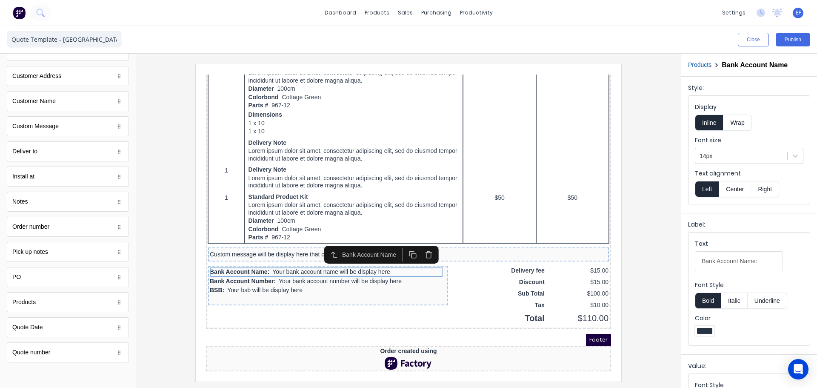
click at [419, 241] on icon "button" at bounding box center [419, 244] width 8 height 8
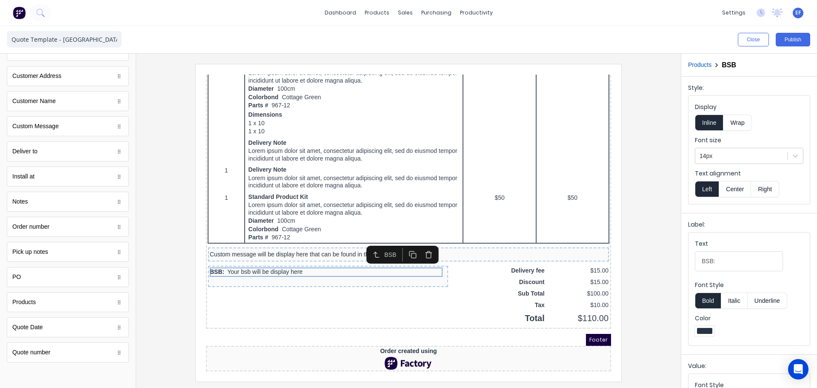
click at [419, 241] on icon "button" at bounding box center [419, 244] width 8 height 8
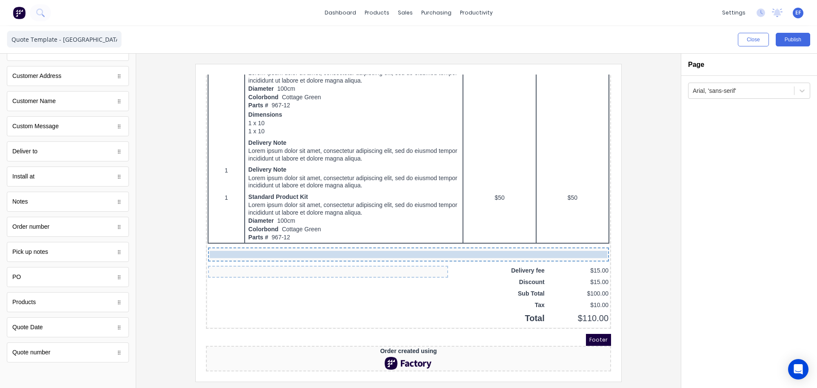
drag, startPoint x: 253, startPoint y: 239, endPoint x: 265, endPoint y: 240, distance: 12.0
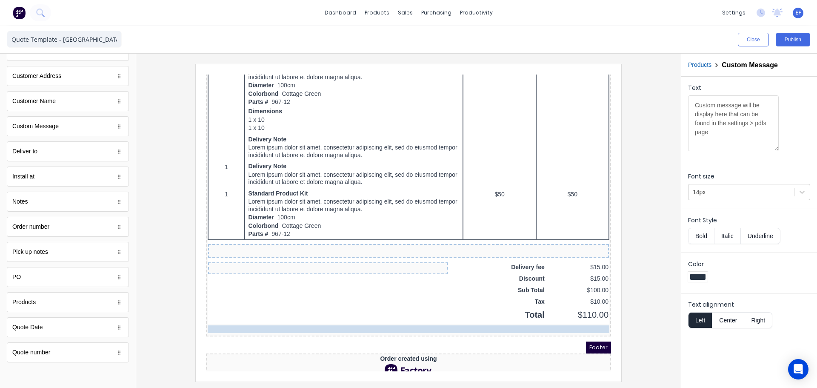
drag, startPoint x: 275, startPoint y: 241, endPoint x: 285, endPoint y: 313, distance: 73.0
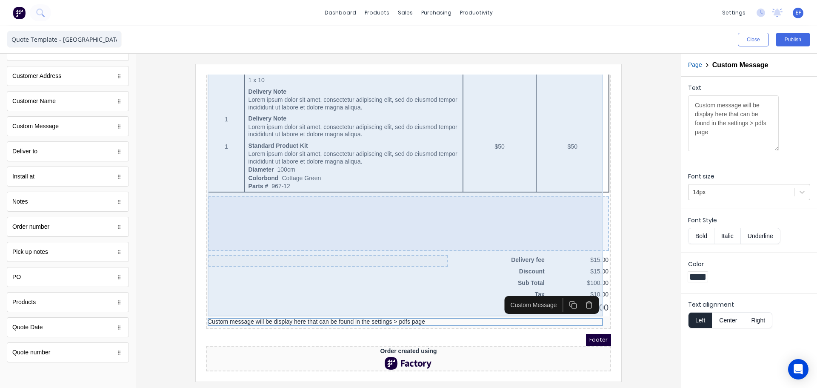
scroll to position [579, 0]
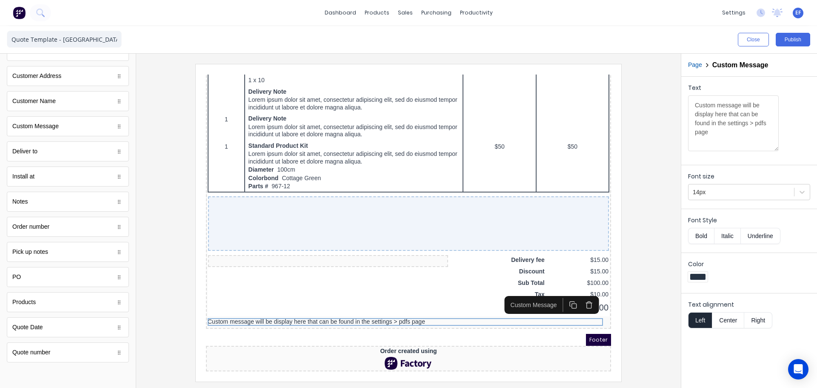
click at [662, 310] on div at bounding box center [408, 222] width 531 height 317
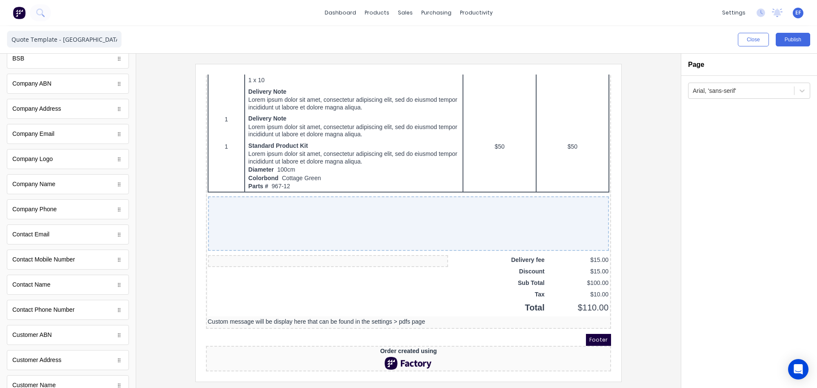
scroll to position [0, 0]
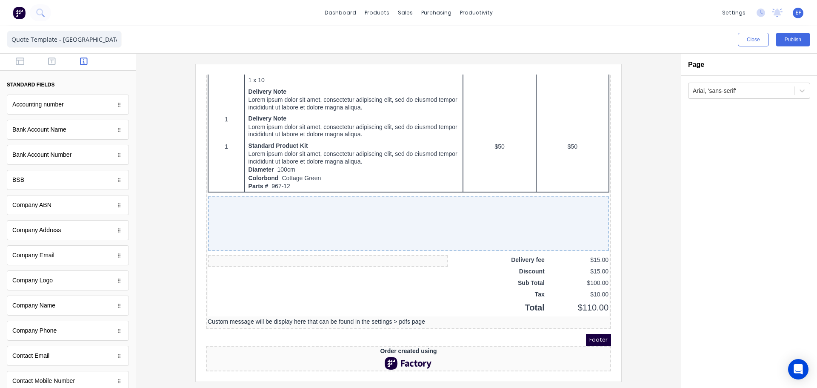
click at [18, 51] on div "Close Publish" at bounding box center [408, 39] width 817 height 27
click at [20, 65] on icon "button" at bounding box center [20, 61] width 9 height 8
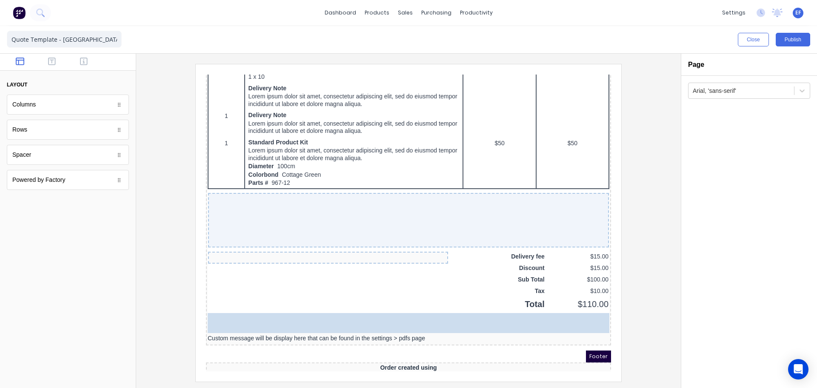
drag, startPoint x: 23, startPoint y: 155, endPoint x: 358, endPoint y: 303, distance: 366.4
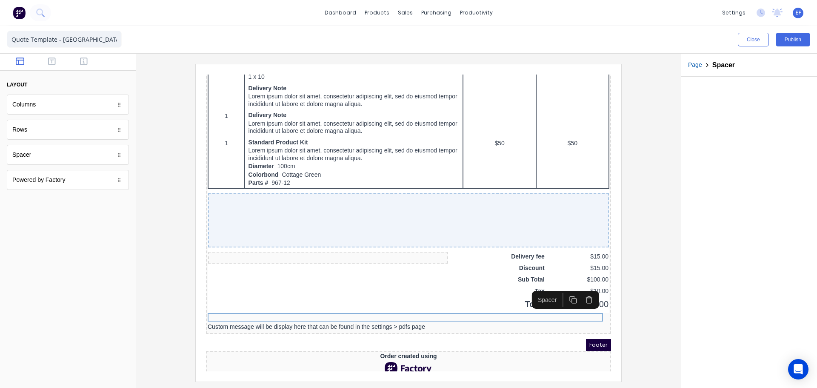
click at [658, 275] on div at bounding box center [408, 222] width 531 height 317
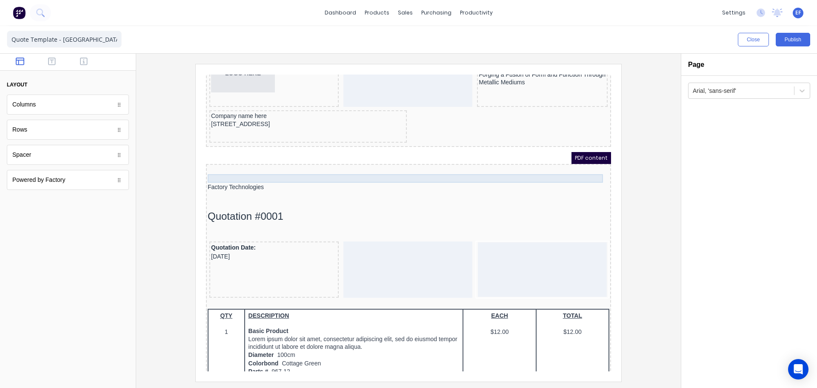
scroll to position [85, 0]
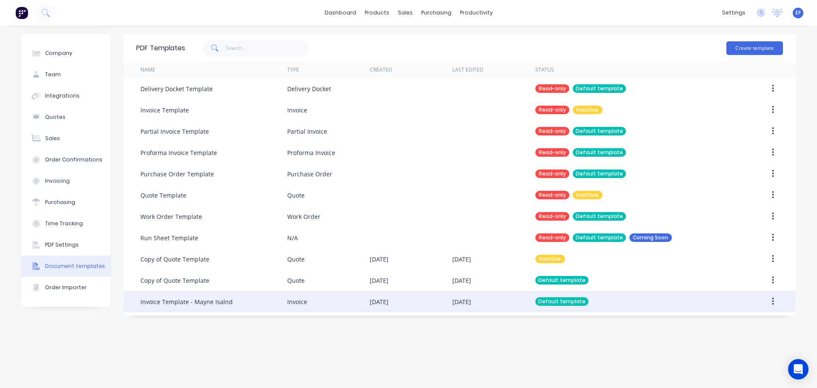
click at [173, 302] on div "Invoice Template - Mayne Isalnd" at bounding box center [186, 301] width 92 height 9
